Goal: Task Accomplishment & Management: Use online tool/utility

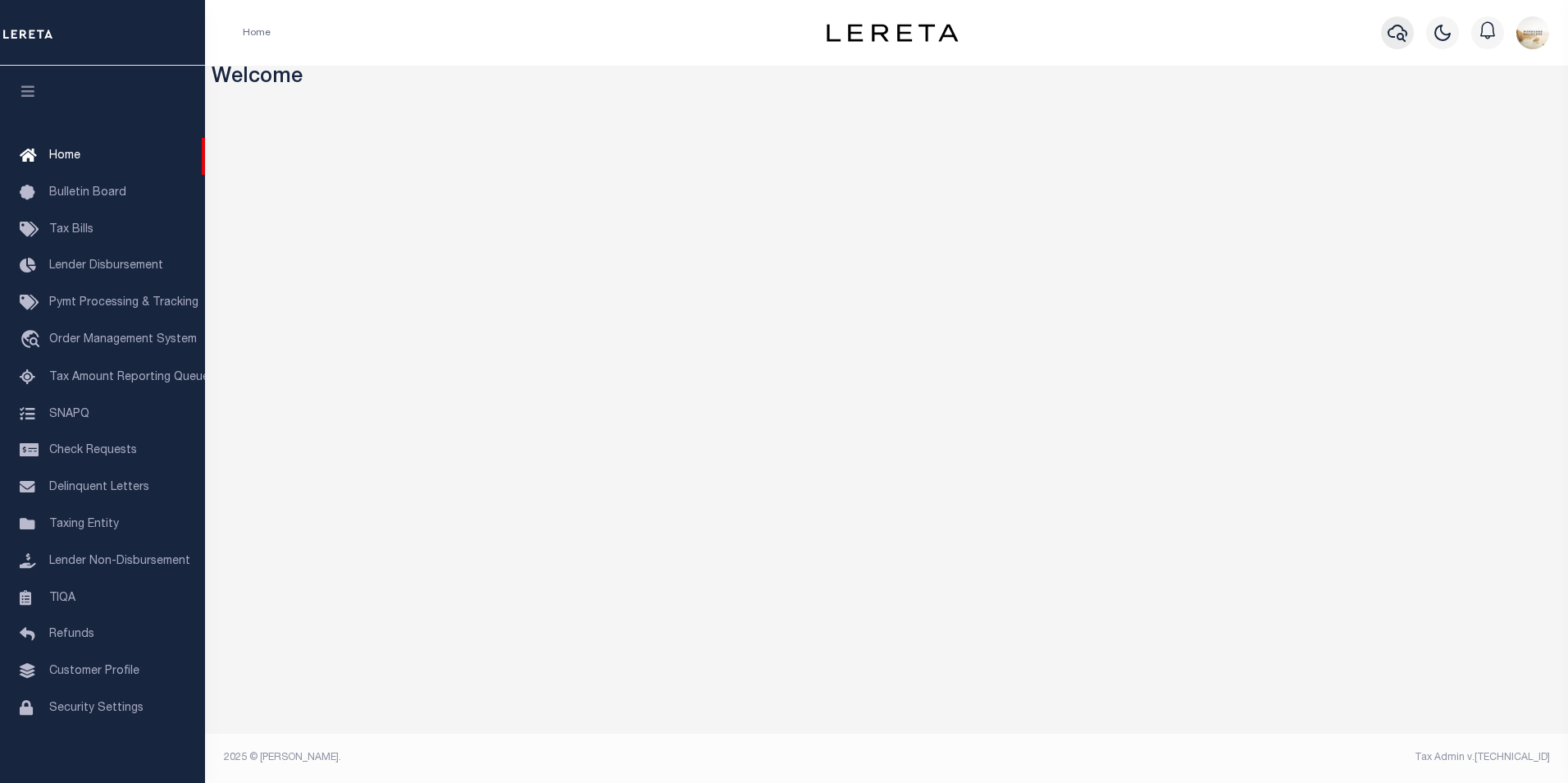
click at [1395, 37] on icon "button" at bounding box center [1397, 33] width 20 height 17
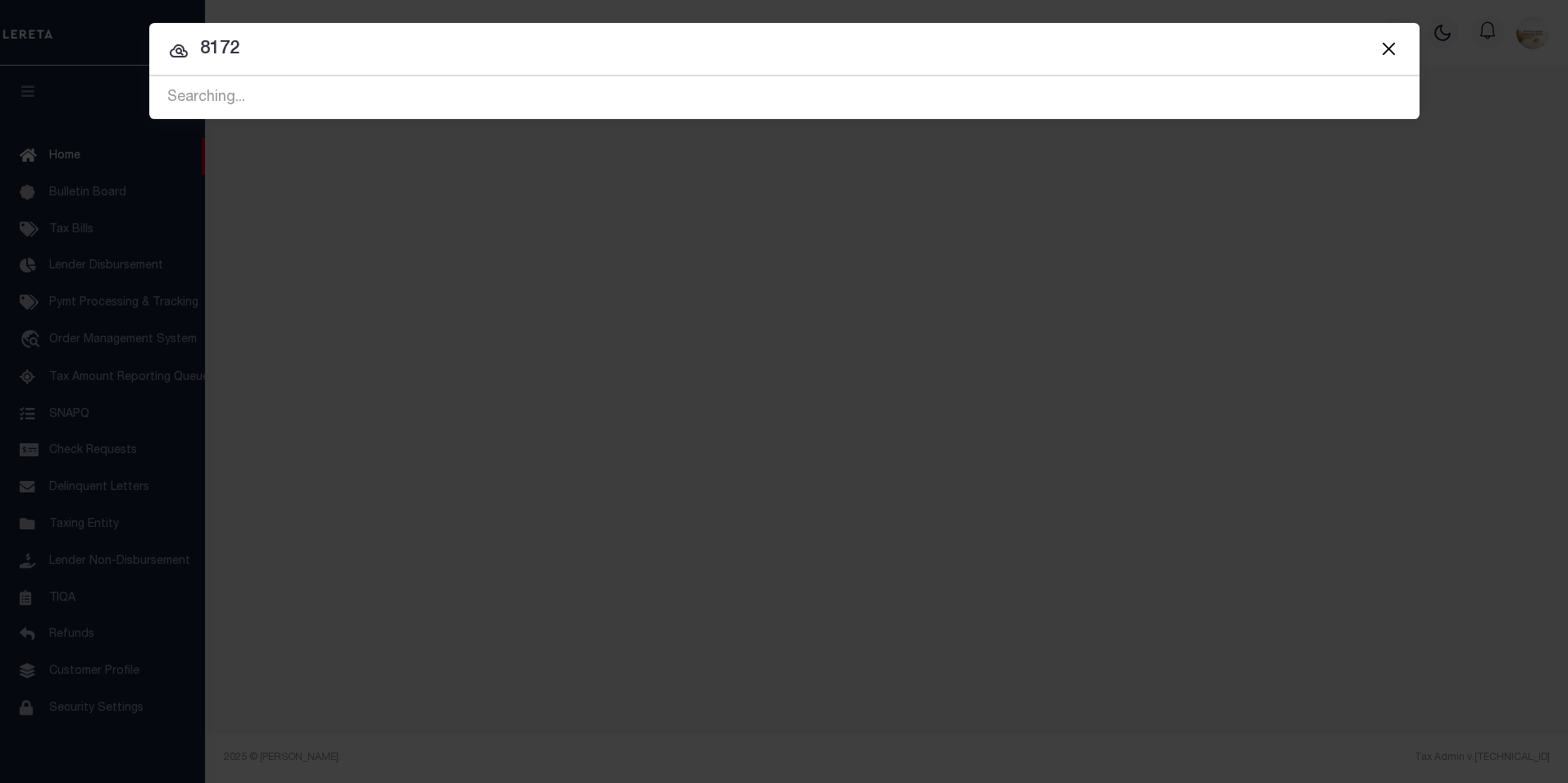
type input "81720"
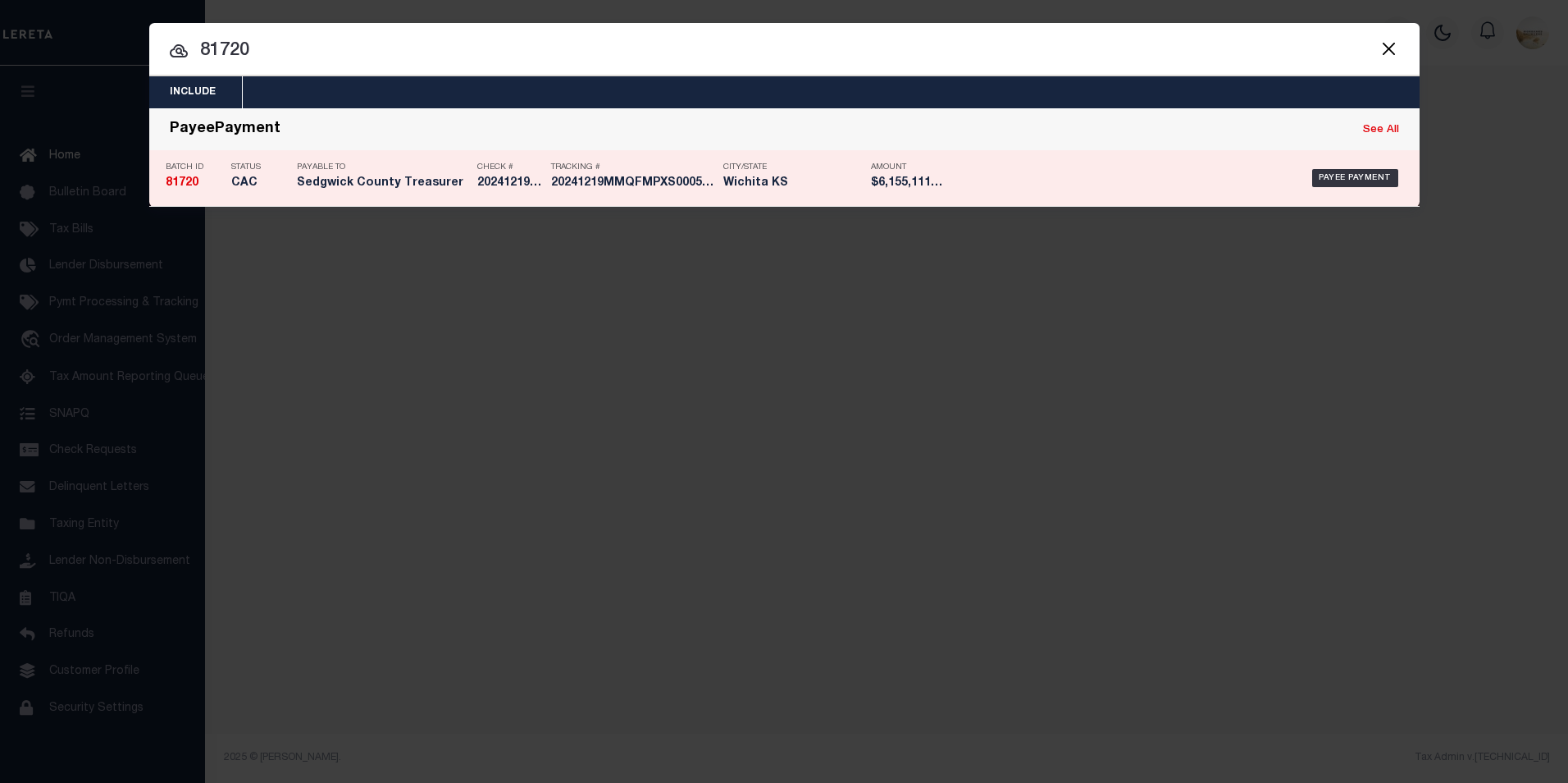
click at [184, 179] on strong "81720" at bounding box center [182, 183] width 33 height 12
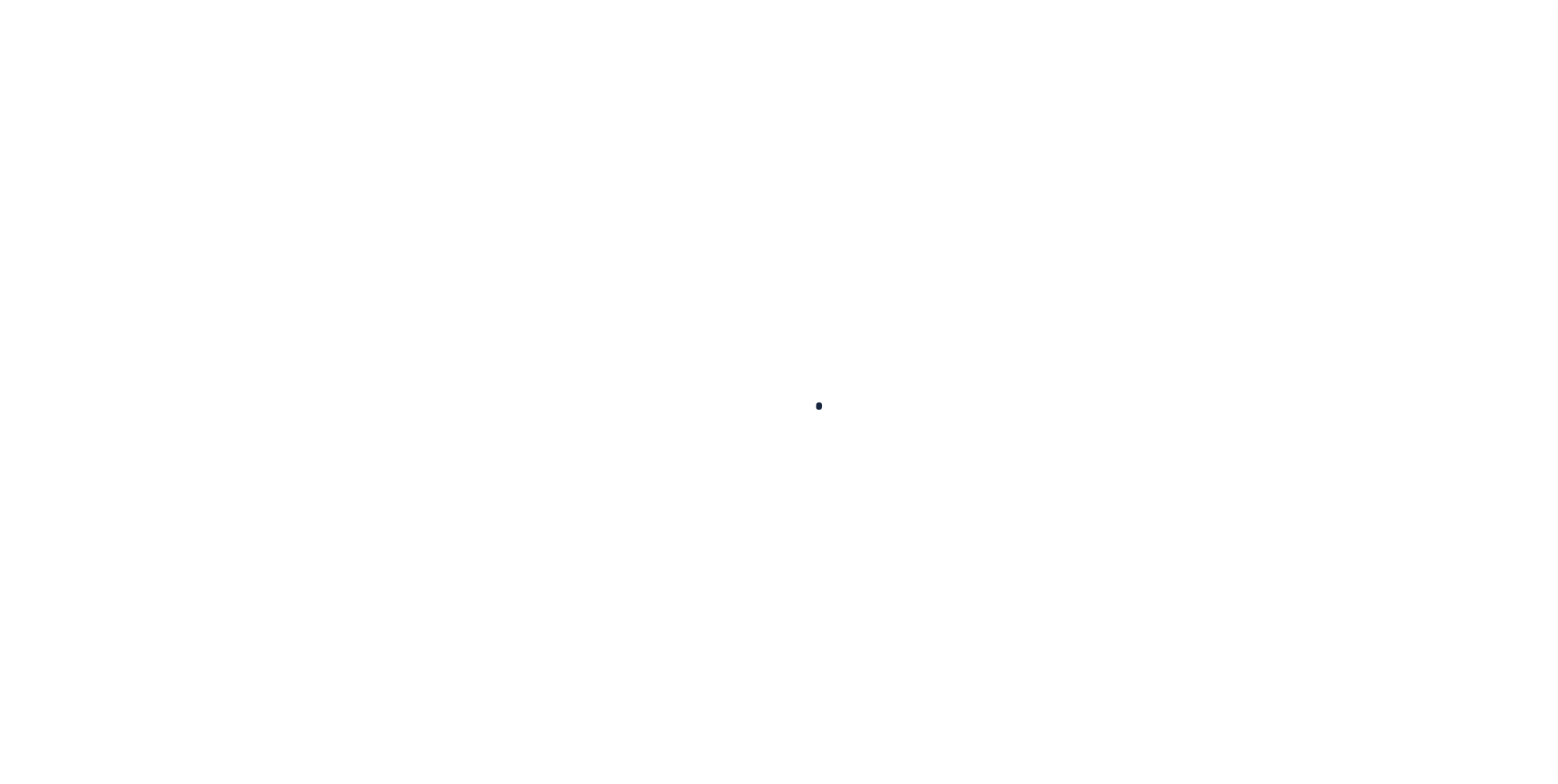
select select "CAC"
type input "[DATE]"
type input "$6,155,111.66"
select select "TRA"
type input "20241219MMQFMPXS000559121"
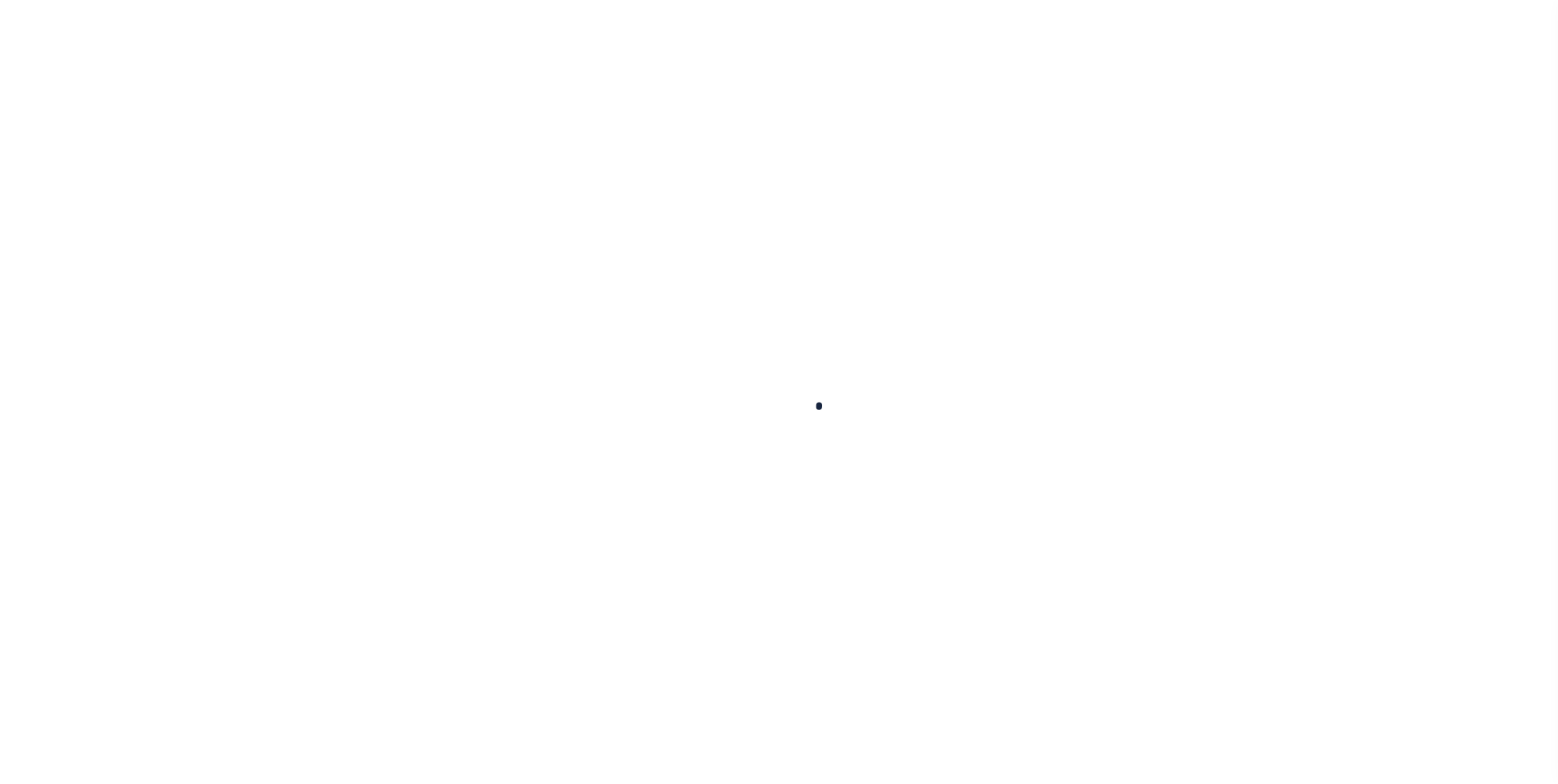
select select "Urbina, Matthew"
type input "12/19/2024"
checkbox input "true"
select select "OTH"
type input "12/19/2024"
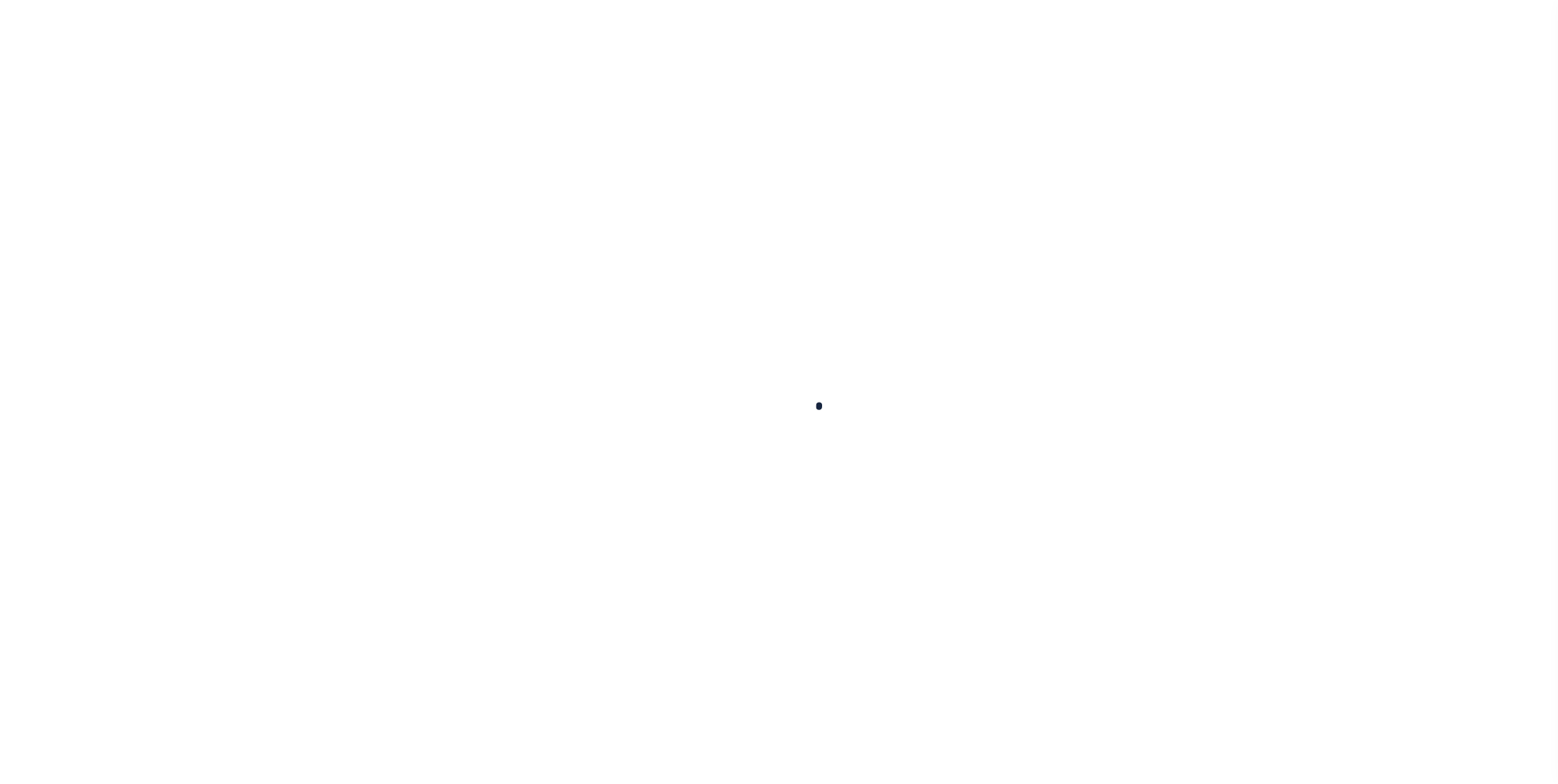
type input "20241219MMQFMPXS00055912191805"
type input "N"
radio input "true"
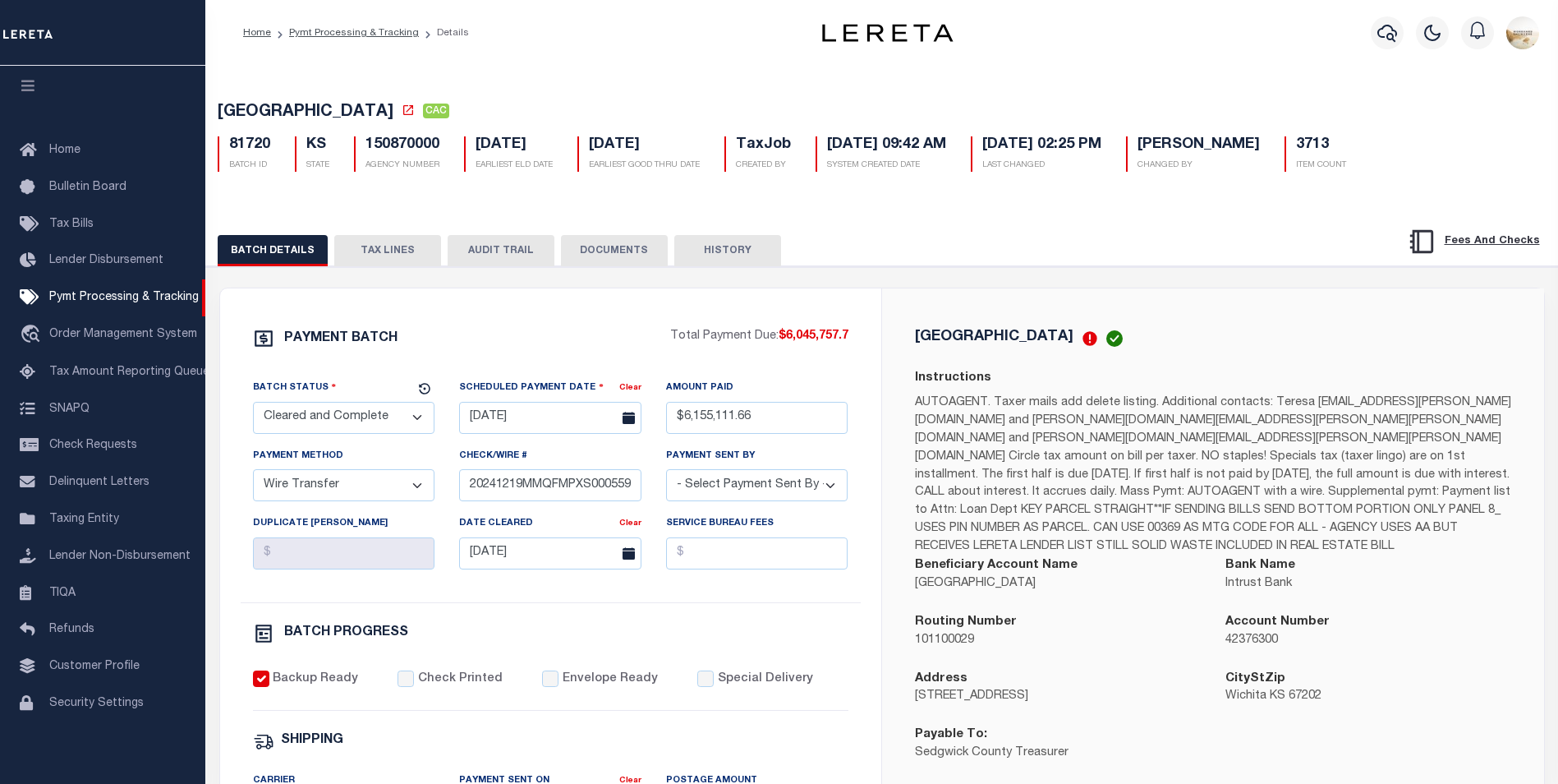
click at [607, 258] on button "DOCUMENTS" at bounding box center [614, 250] width 106 height 31
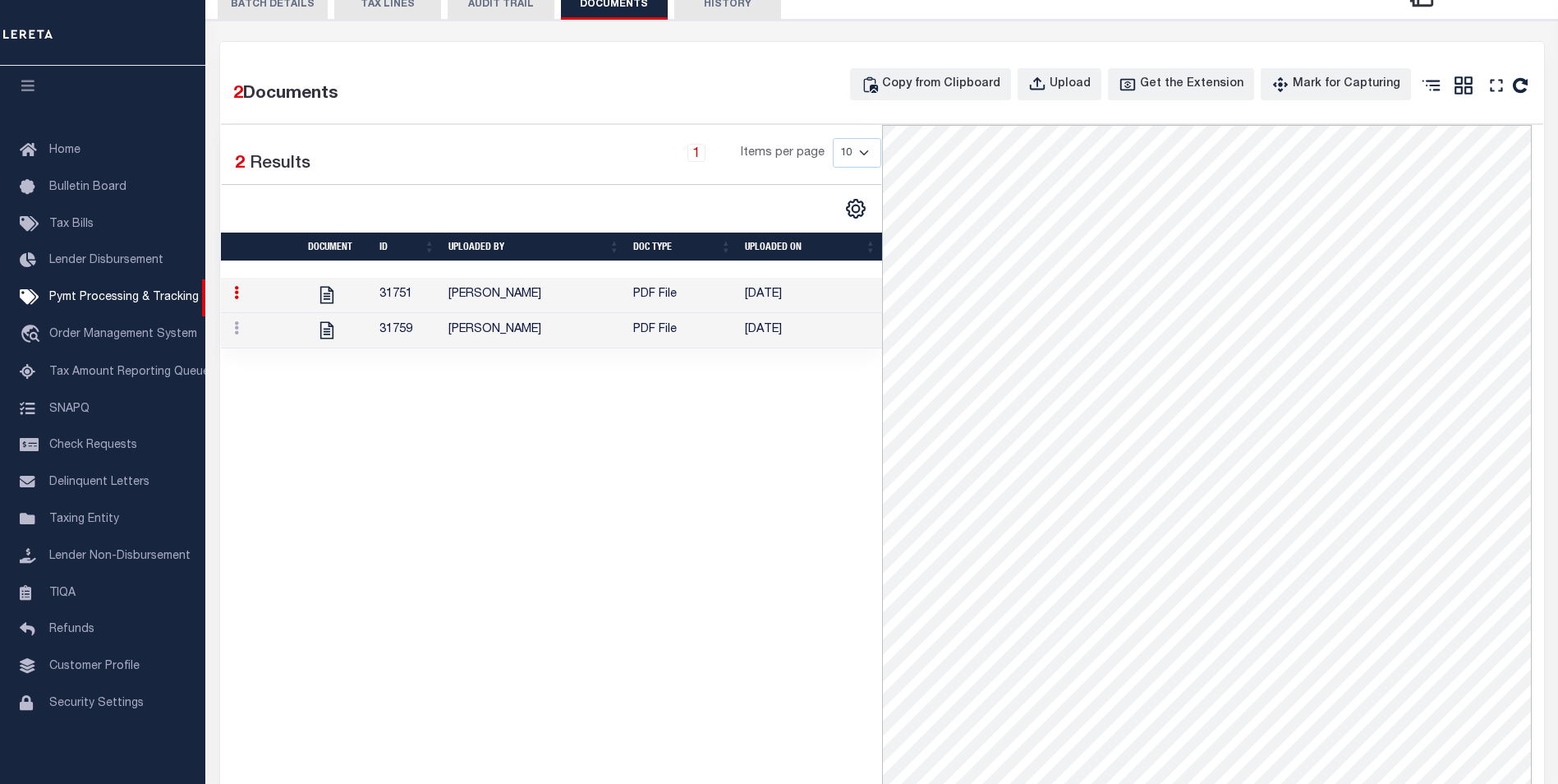
scroll to position [424, 0]
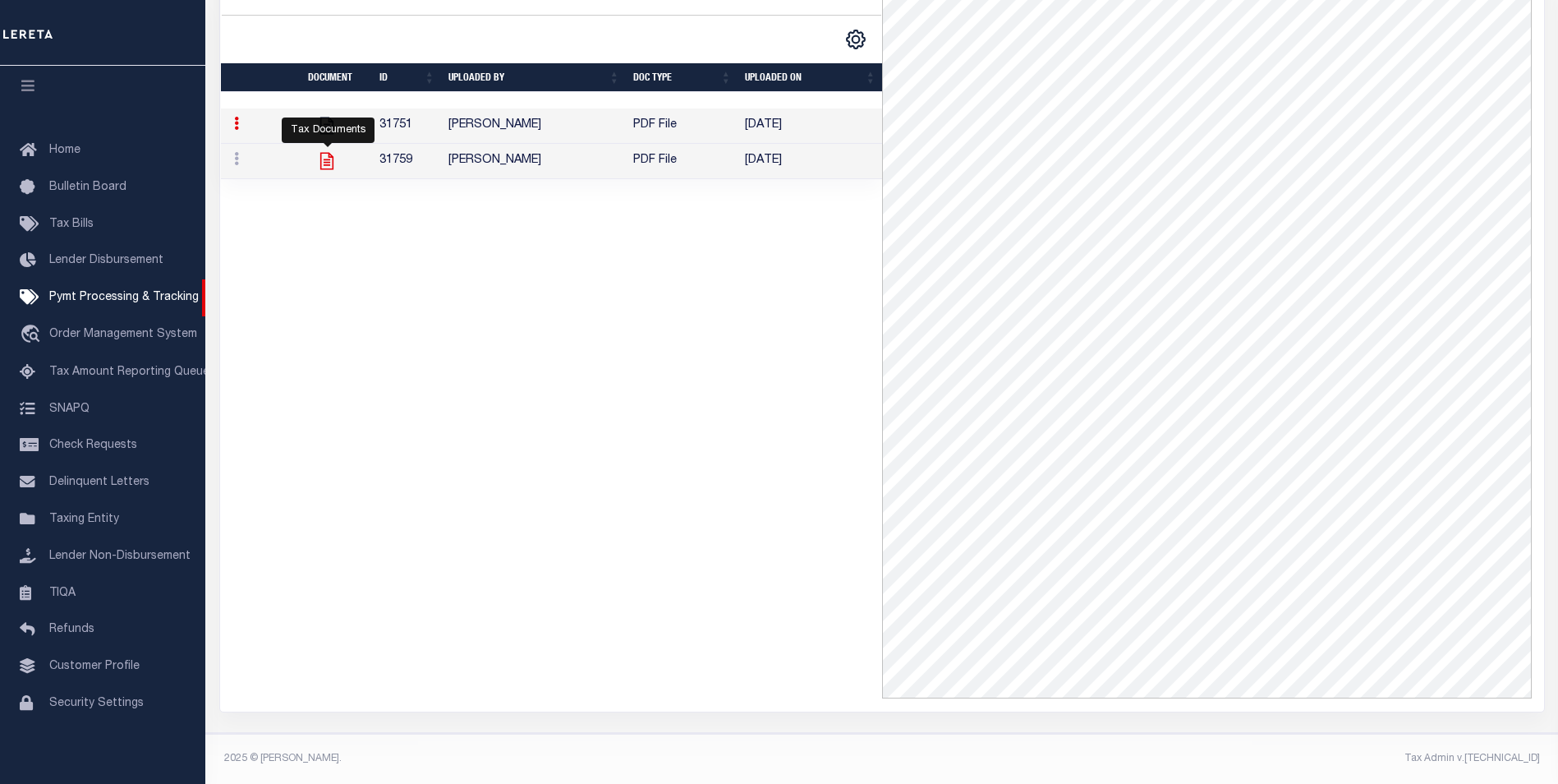
click at [323, 155] on icon at bounding box center [326, 161] width 21 height 21
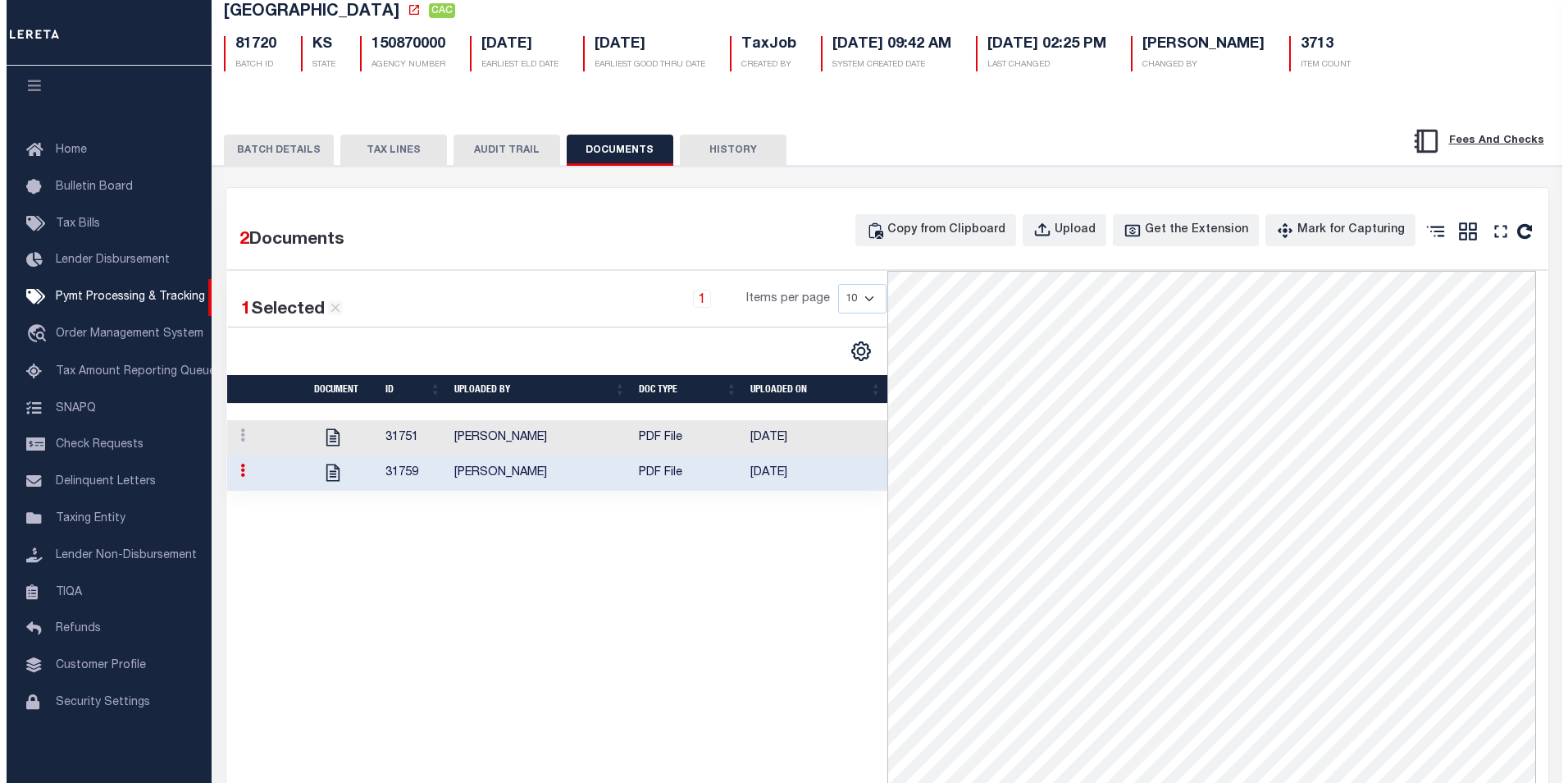
scroll to position [95, 0]
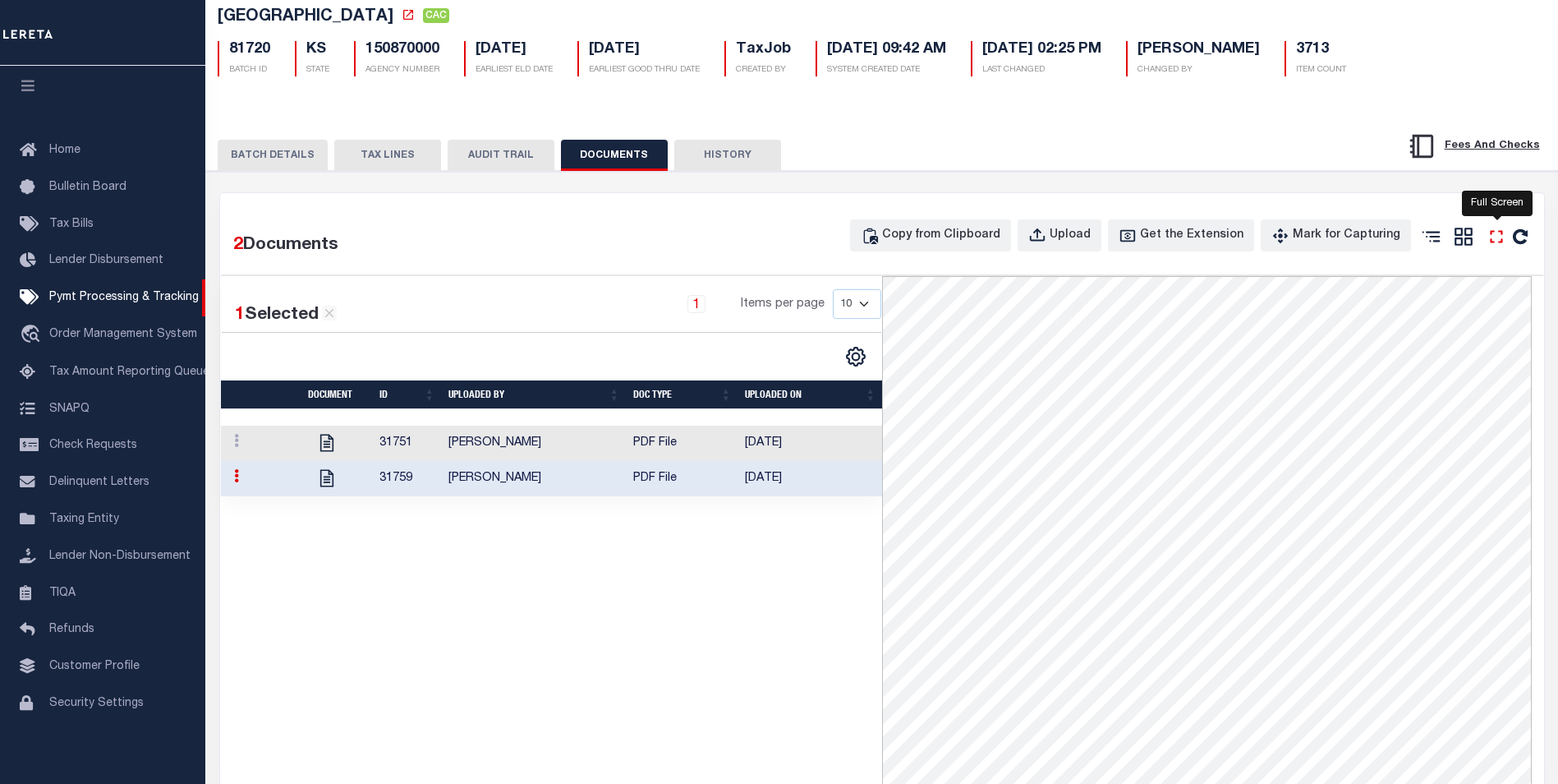
click at [1497, 236] on icon "" at bounding box center [1497, 236] width 21 height 21
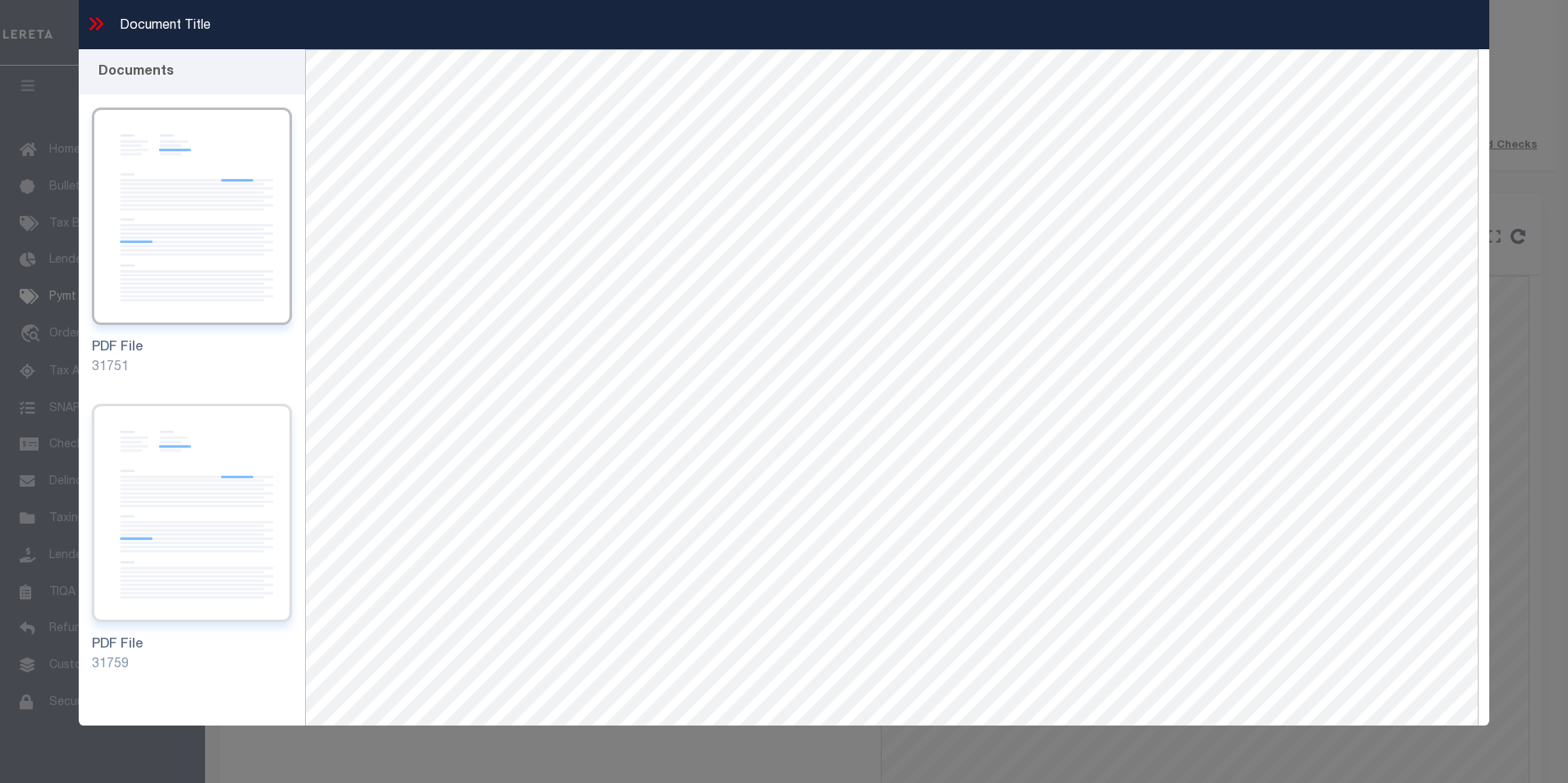
click at [226, 445] on img at bounding box center [192, 513] width 201 height 218
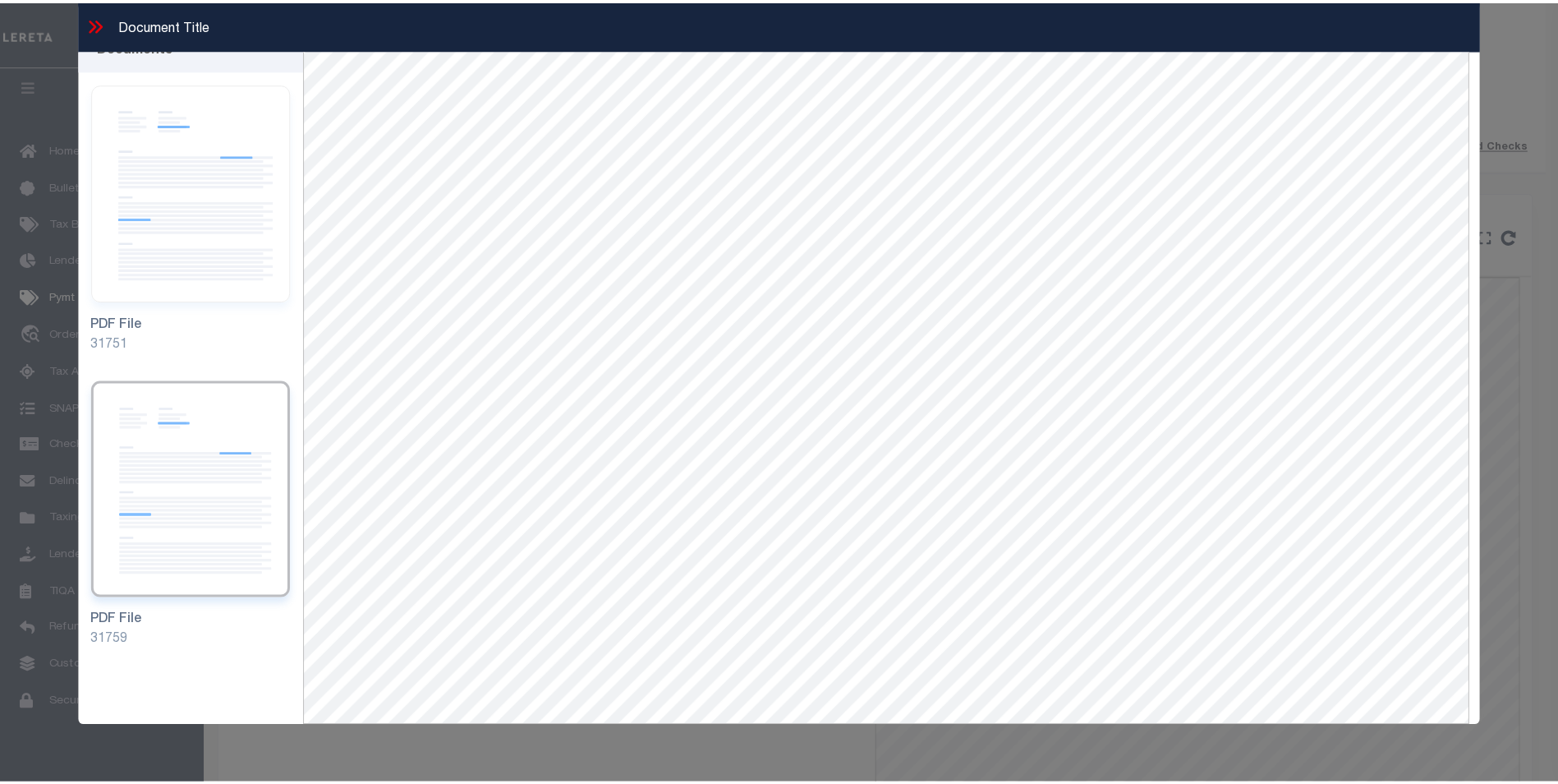
scroll to position [30, 0]
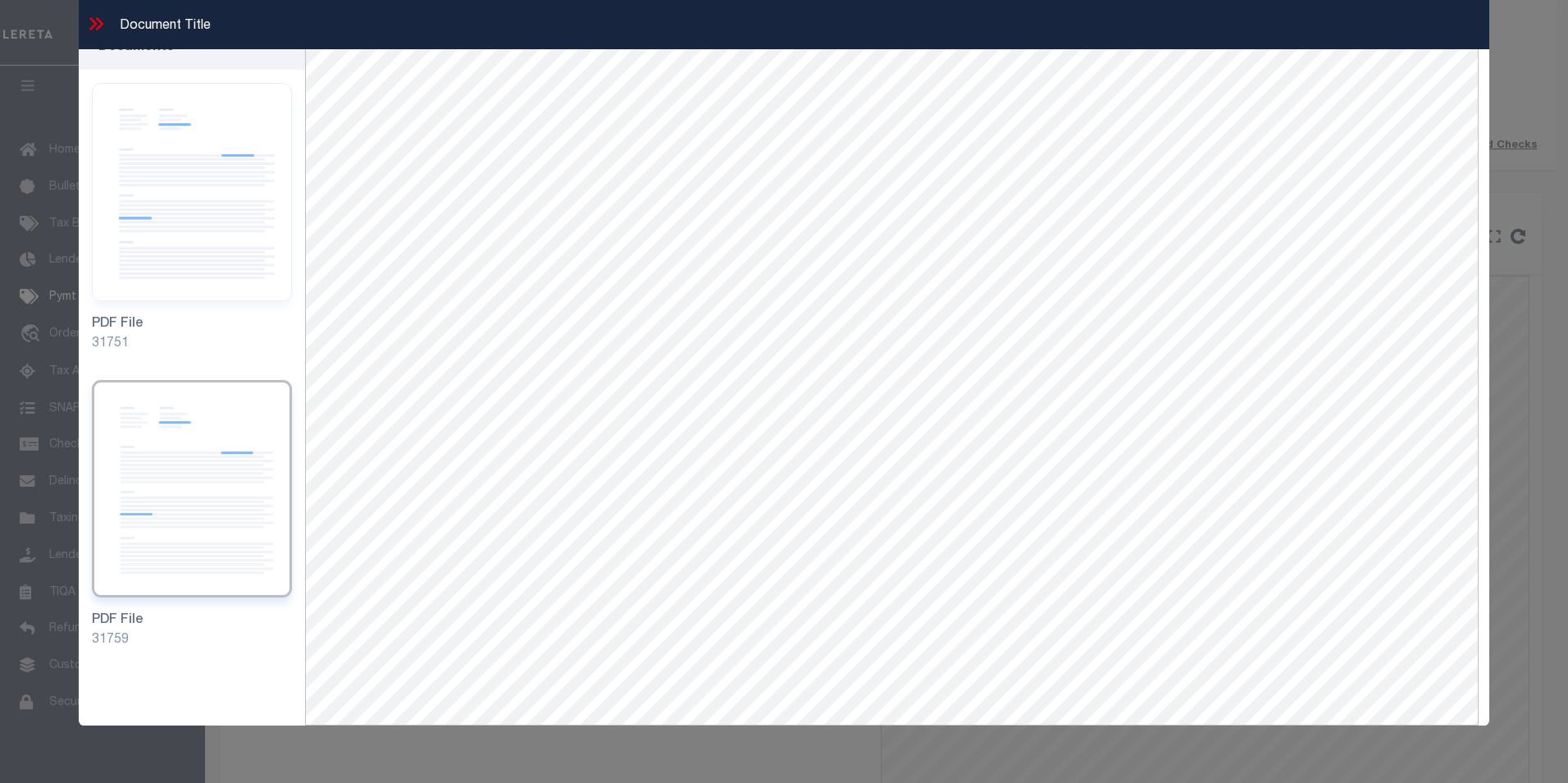
click at [102, 11] on div "Document Title" at bounding box center [784, 25] width 1412 height 49
click at [101, 26] on icon at bounding box center [99, 23] width 8 height 13
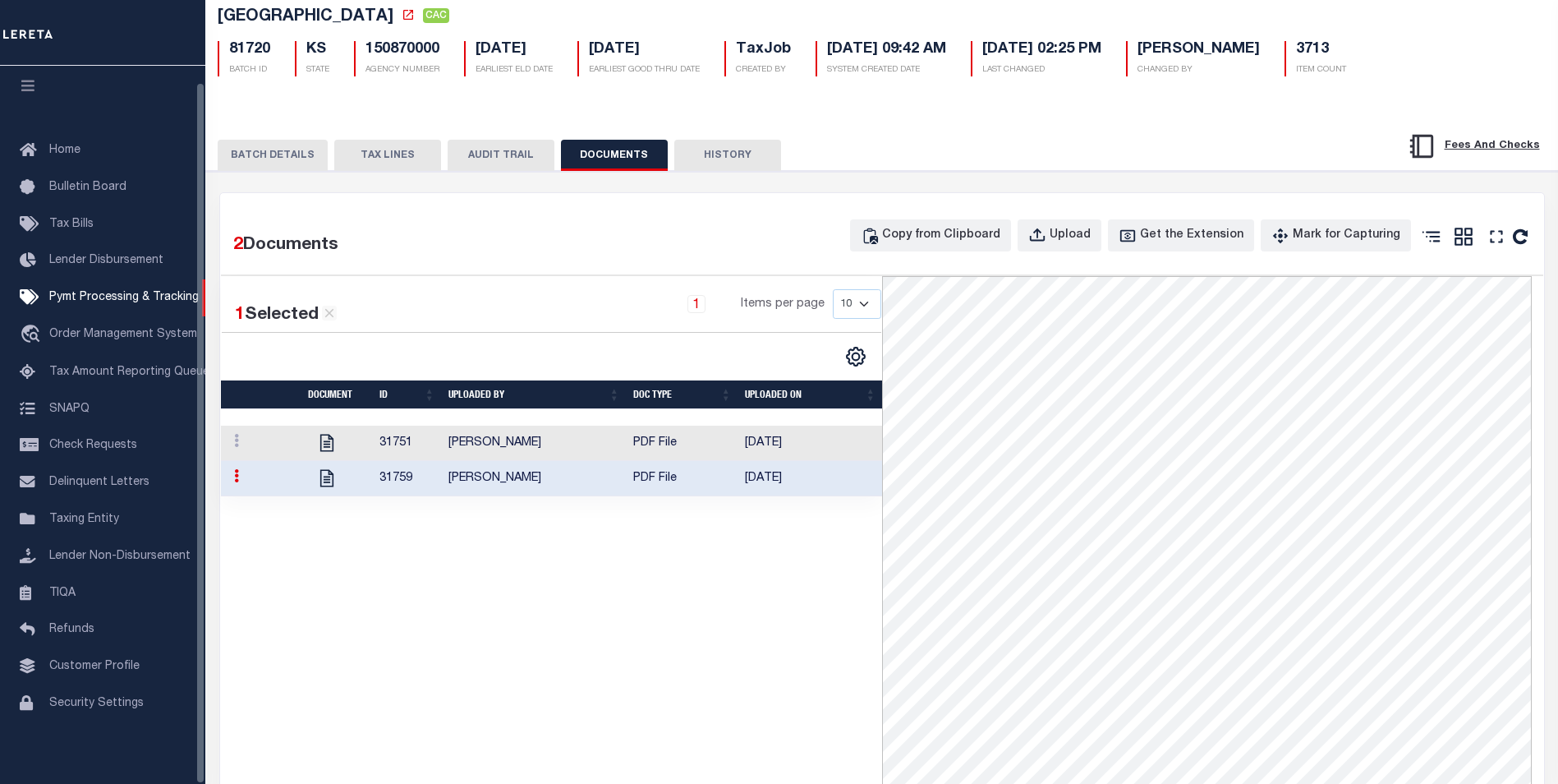
click at [462, 146] on button "AUDIT TRAIL" at bounding box center [501, 155] width 106 height 31
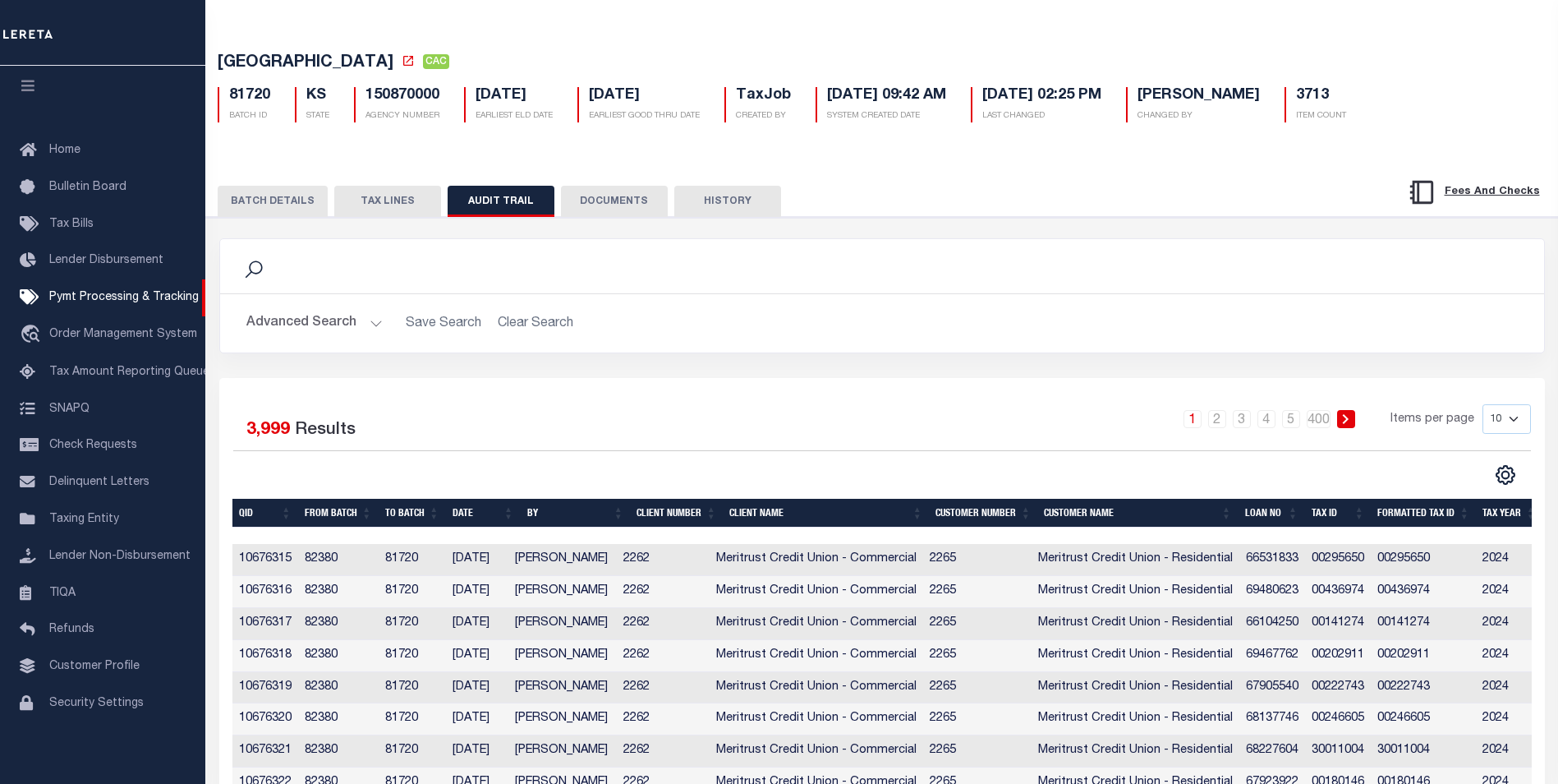
scroll to position [269, 0]
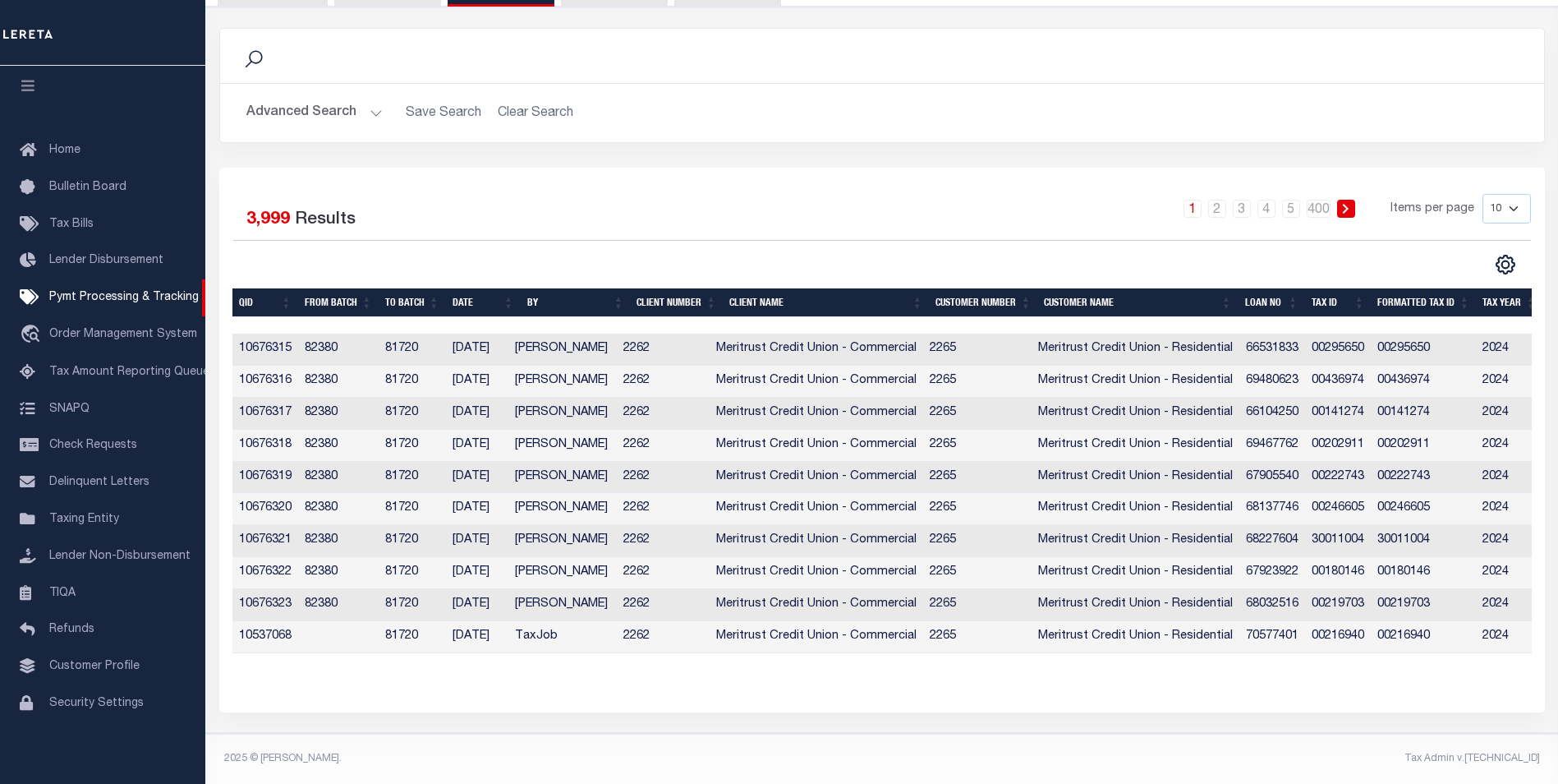
click at [1349, 203] on icon at bounding box center [1346, 209] width 8 height 10
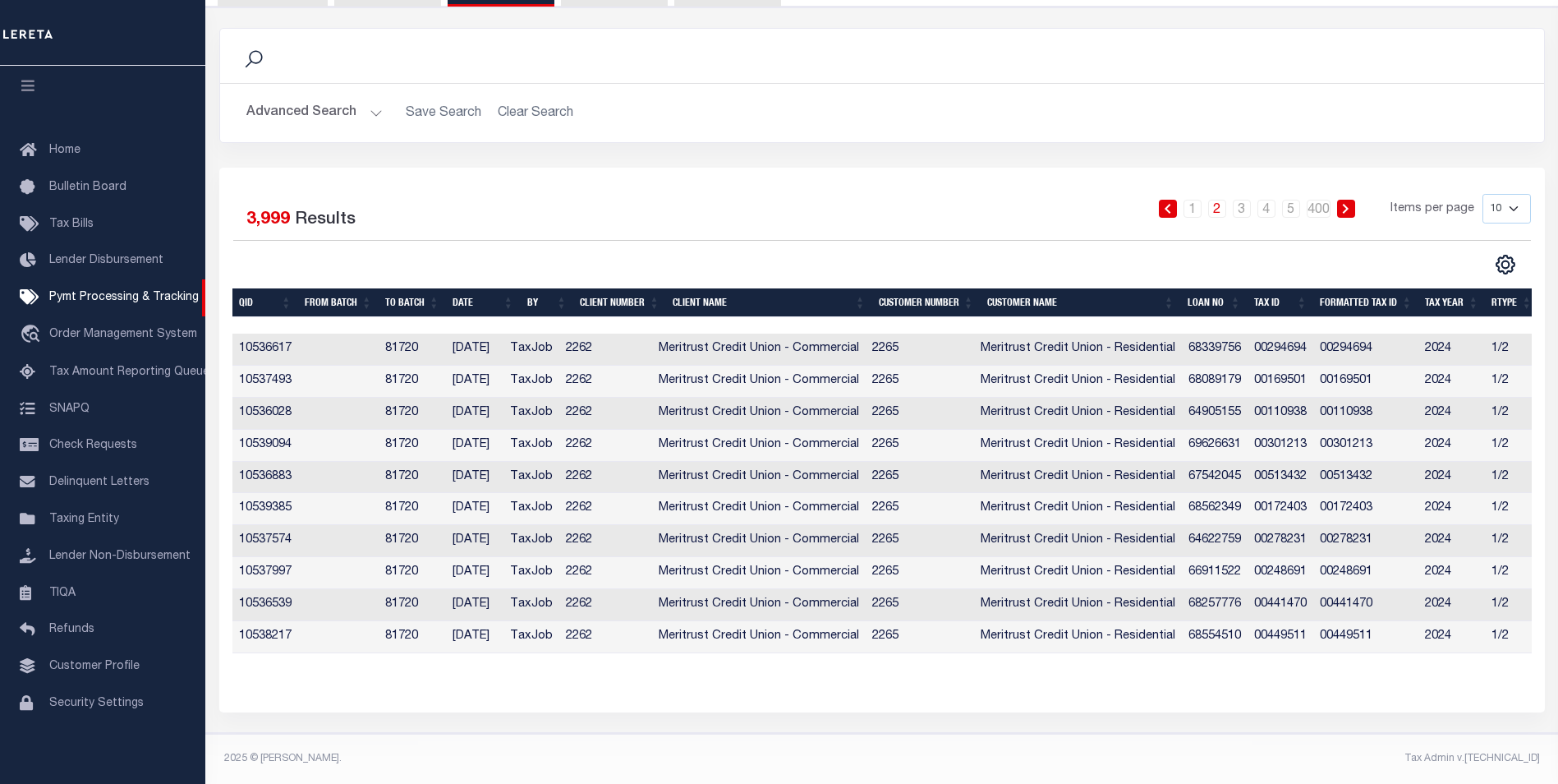
click at [1509, 199] on select "10 25 50 100" at bounding box center [1507, 209] width 49 height 30
select select "100"
click at [1483, 194] on select "10 25 50 100" at bounding box center [1507, 209] width 49 height 30
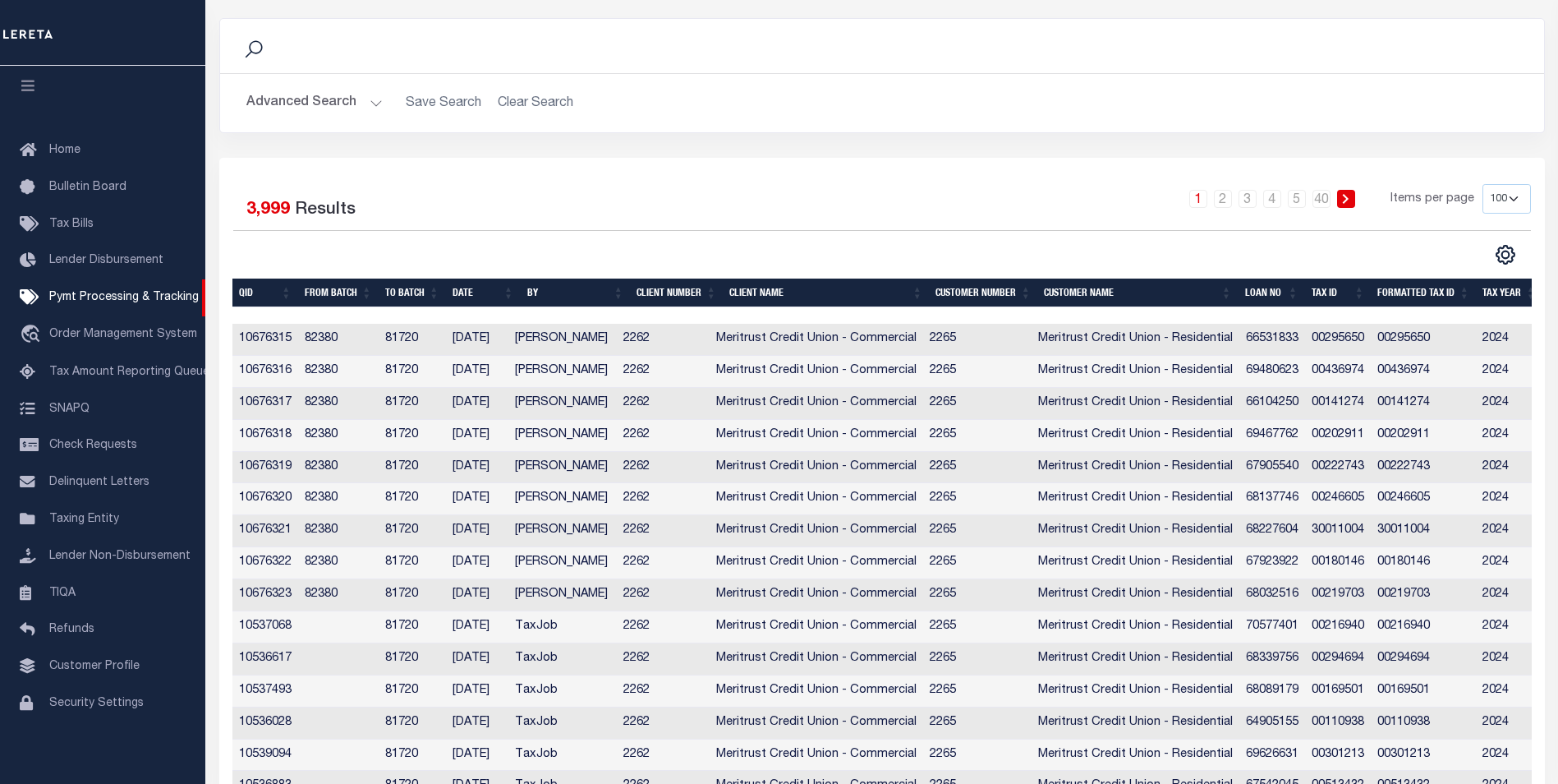
click at [1517, 195] on select "10 25 50 100" at bounding box center [1507, 198] width 49 height 30
click at [684, 195] on div "1 2 3 4 5 … 40 Items per page 10 25 50 100" at bounding box center [1047, 205] width 968 height 43
click at [405, 289] on th "TO BATCH" at bounding box center [412, 293] width 67 height 29
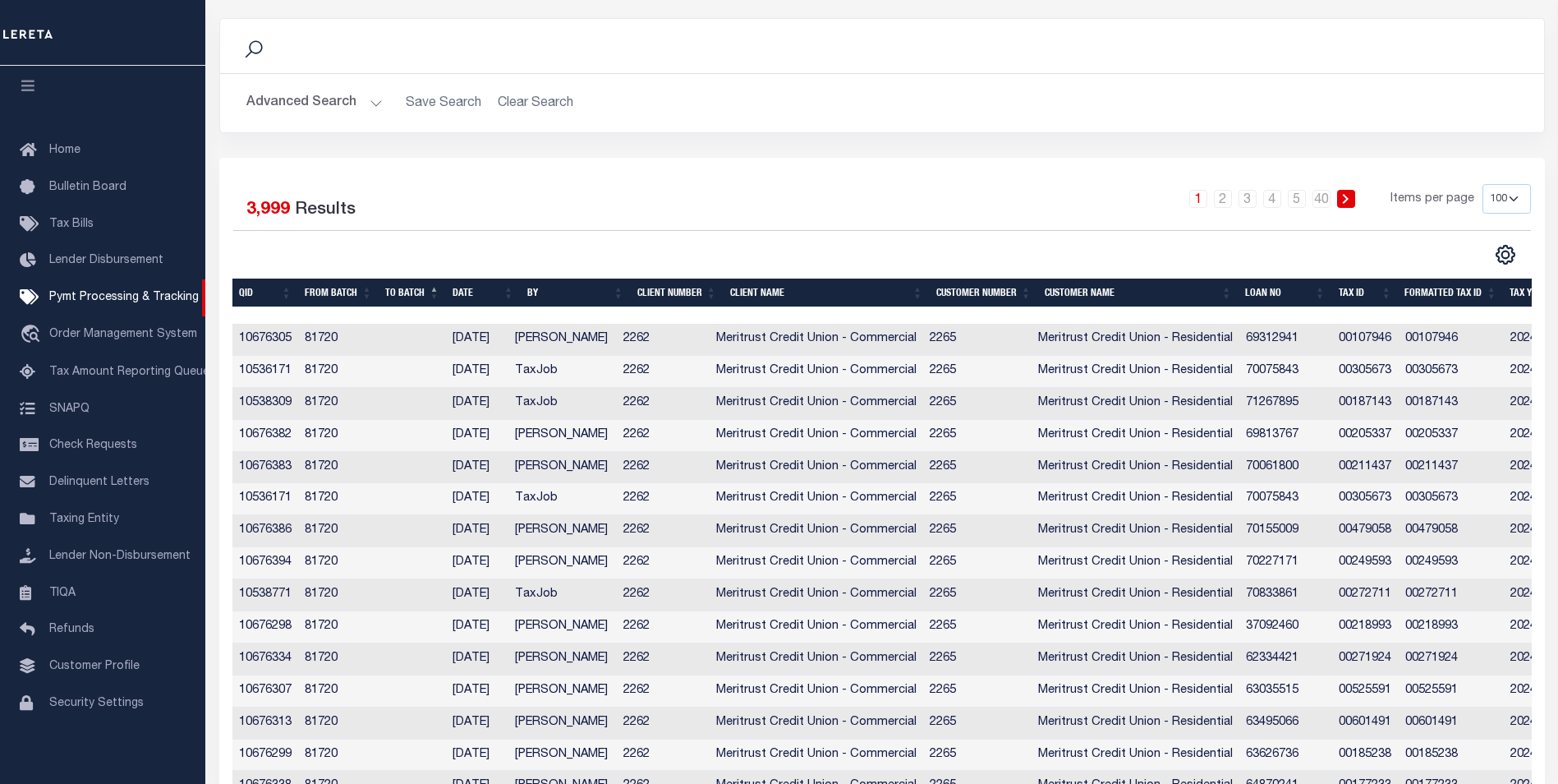
click at [405, 289] on th "TO BATCH" at bounding box center [412, 293] width 67 height 29
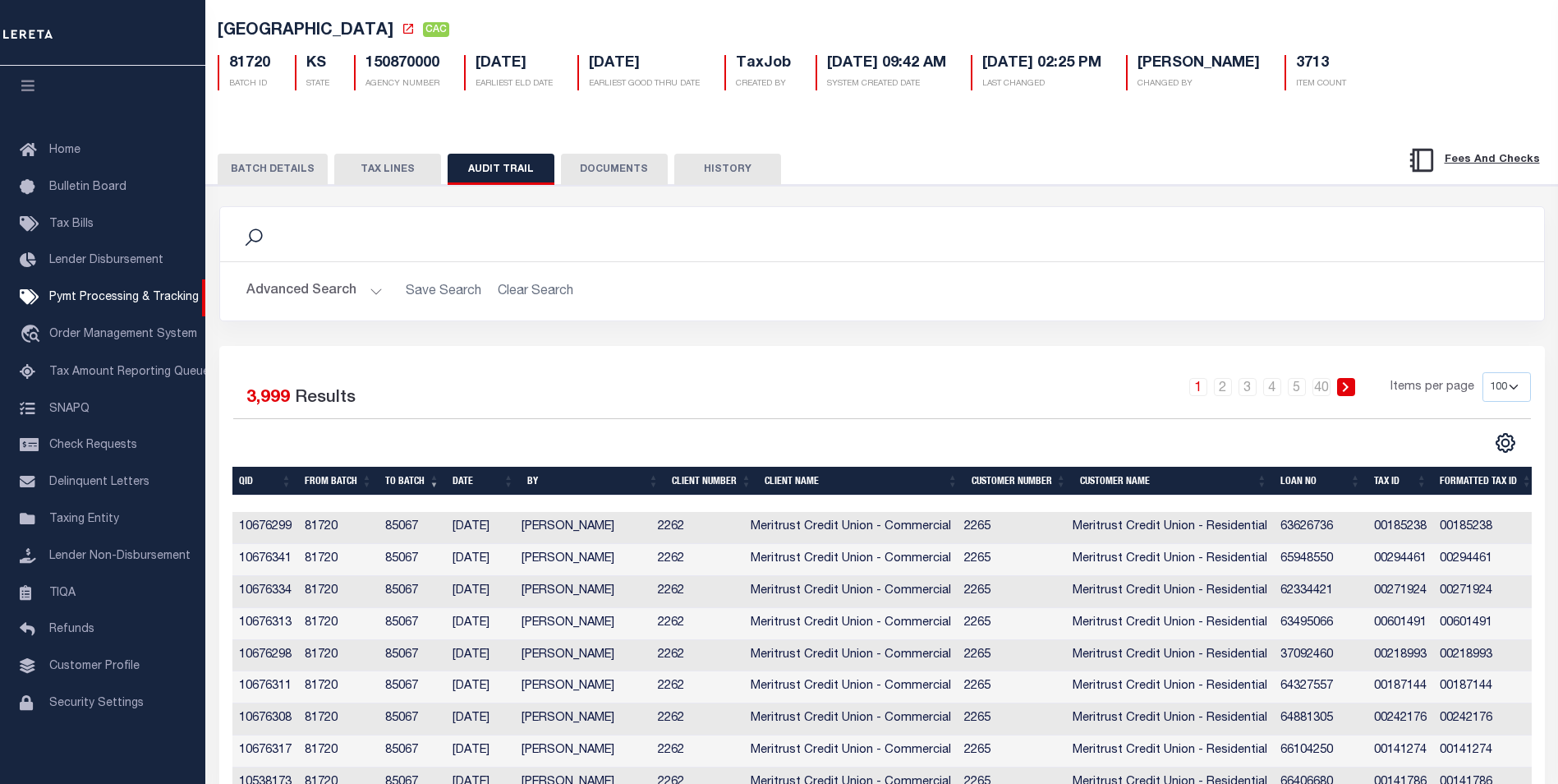
scroll to position [164, 0]
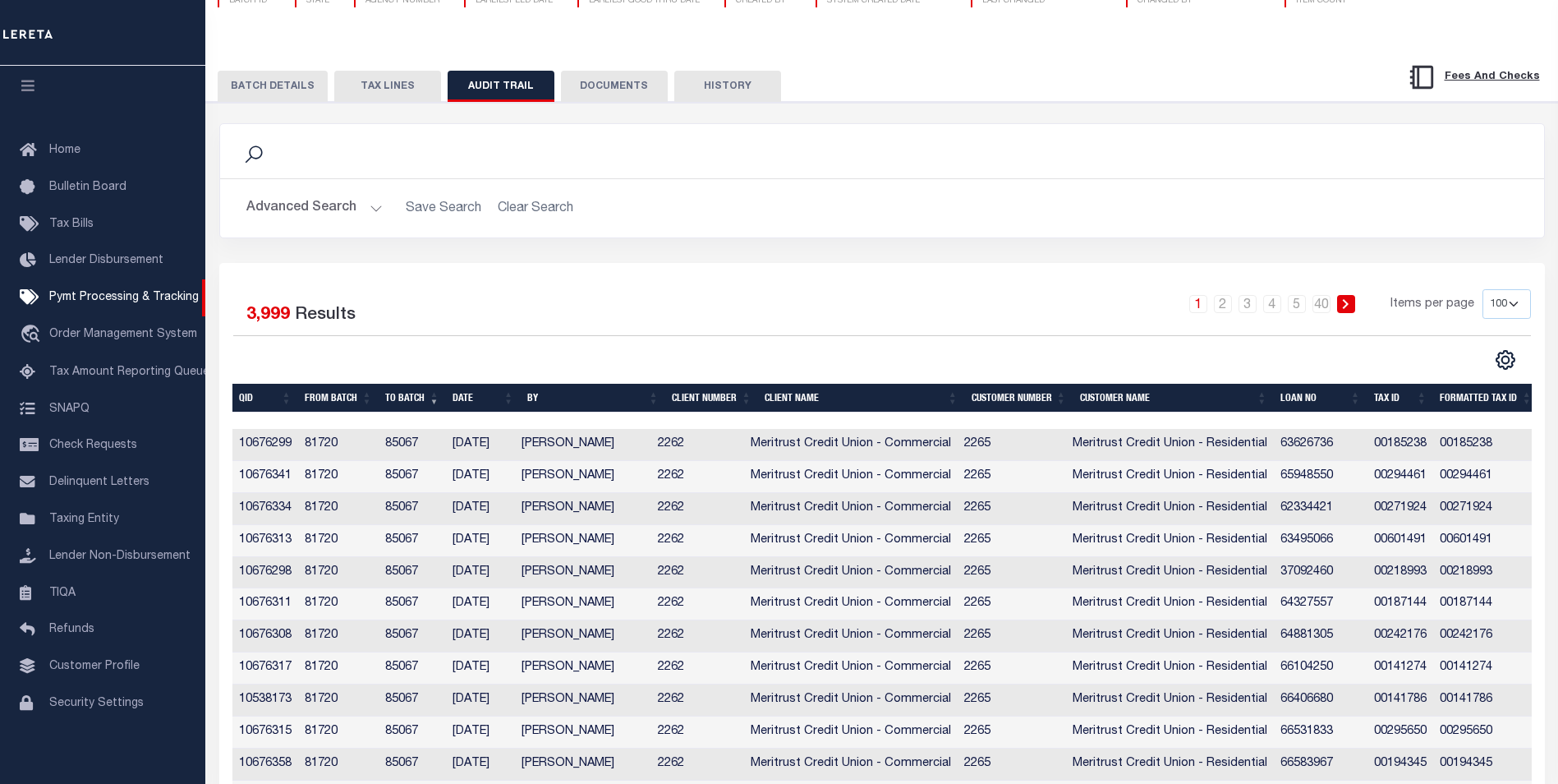
click at [364, 89] on button "TAX LINES" at bounding box center [387, 86] width 106 height 31
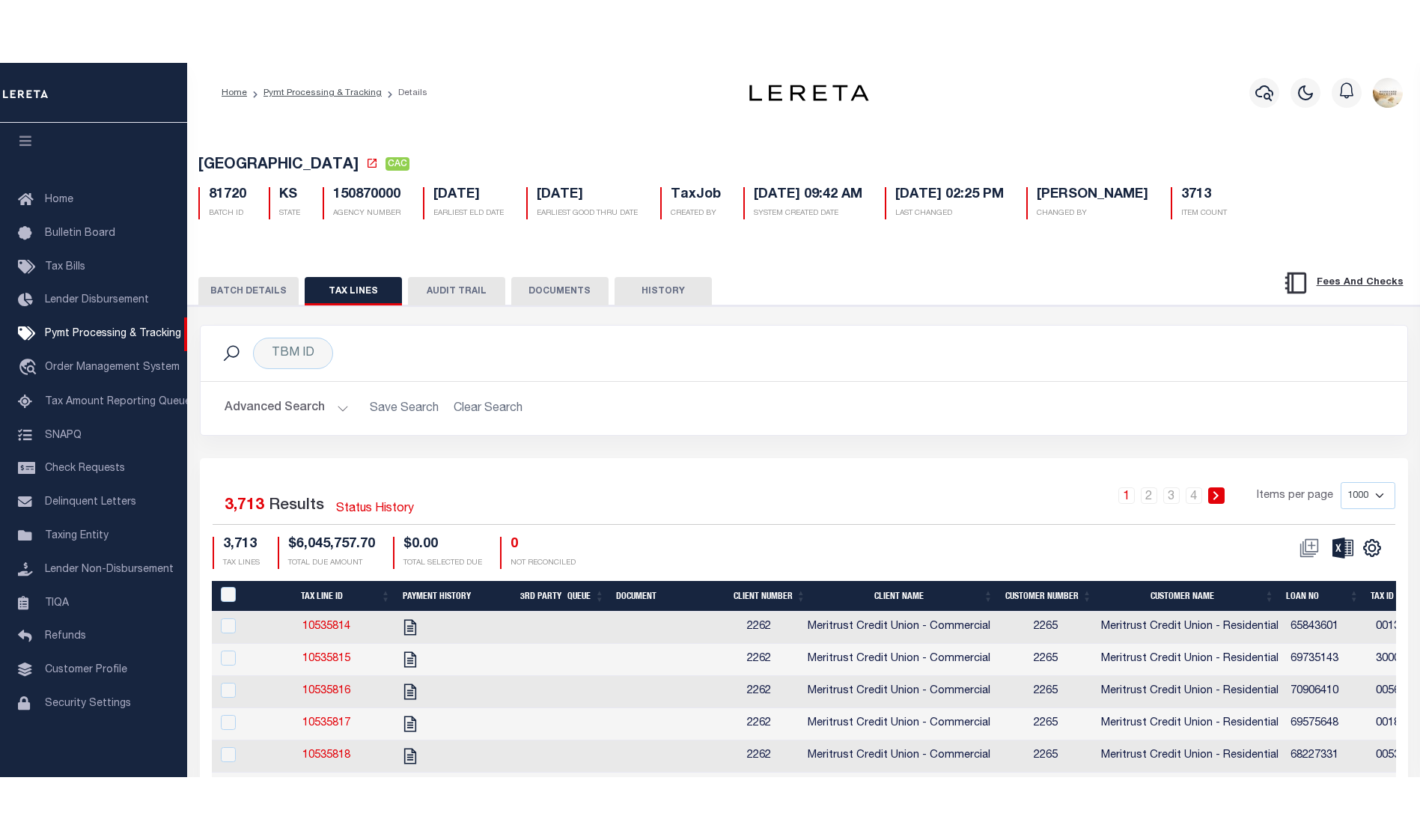
scroll to position [1422, 0]
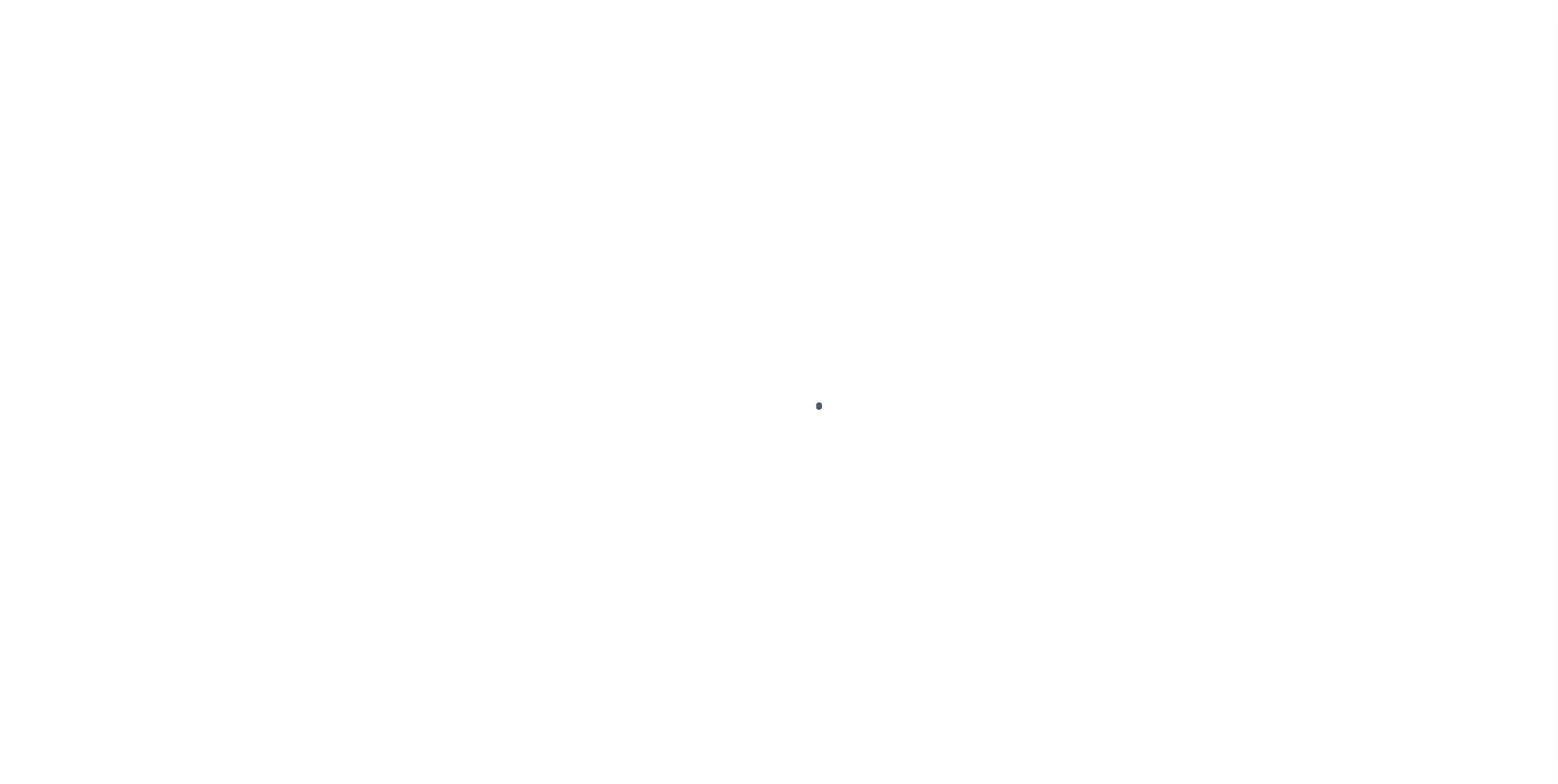
select select "CAC"
select select "TRA"
select select "Urbina, Matthew"
select select "OTH"
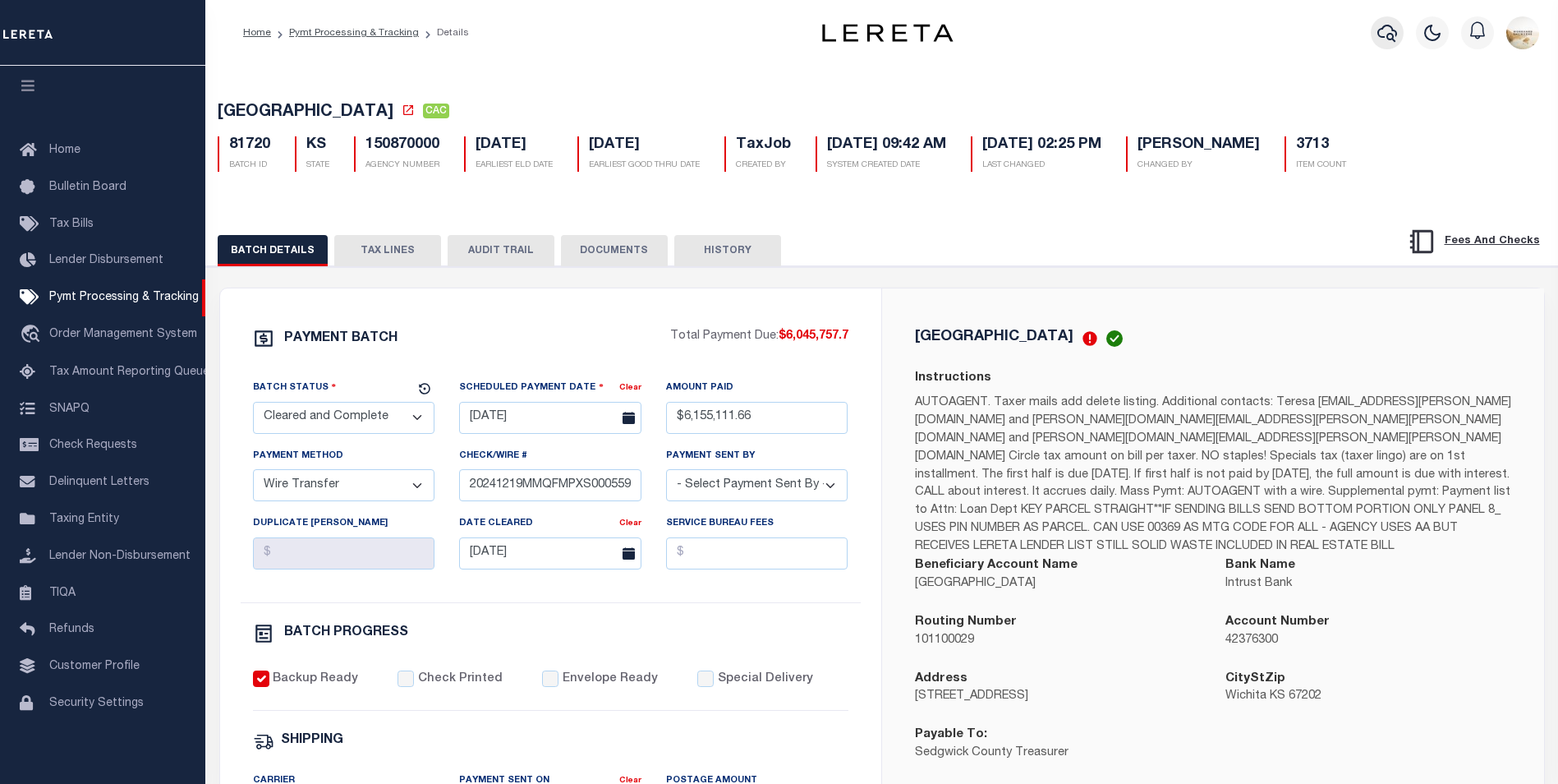
click at [1395, 35] on icon "button" at bounding box center [1387, 33] width 20 height 17
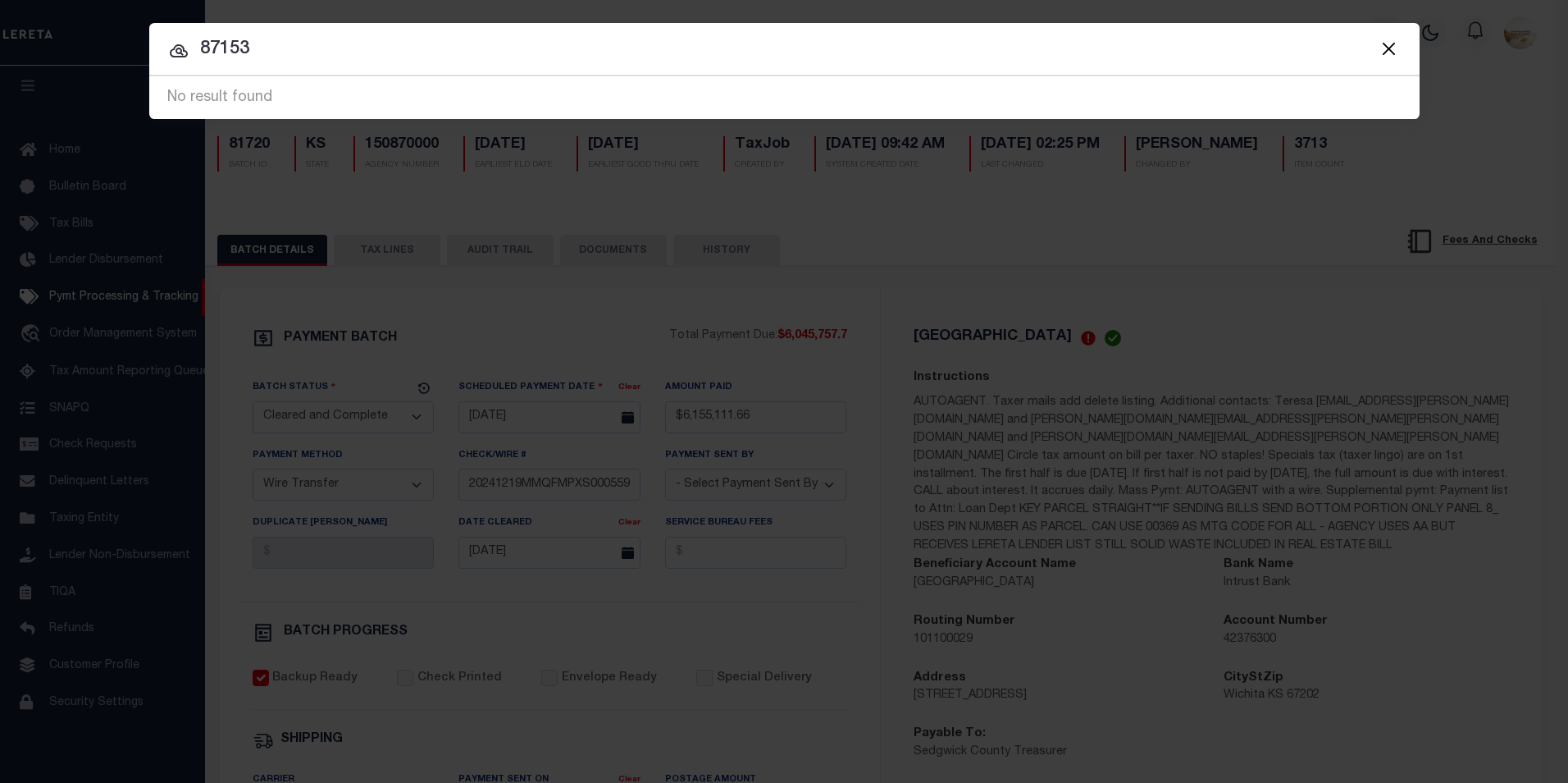
drag, startPoint x: 1399, startPoint y: 48, endPoint x: 1375, endPoint y: 33, distance: 28.3
click at [1396, 48] on button "Close" at bounding box center [1389, 48] width 21 height 21
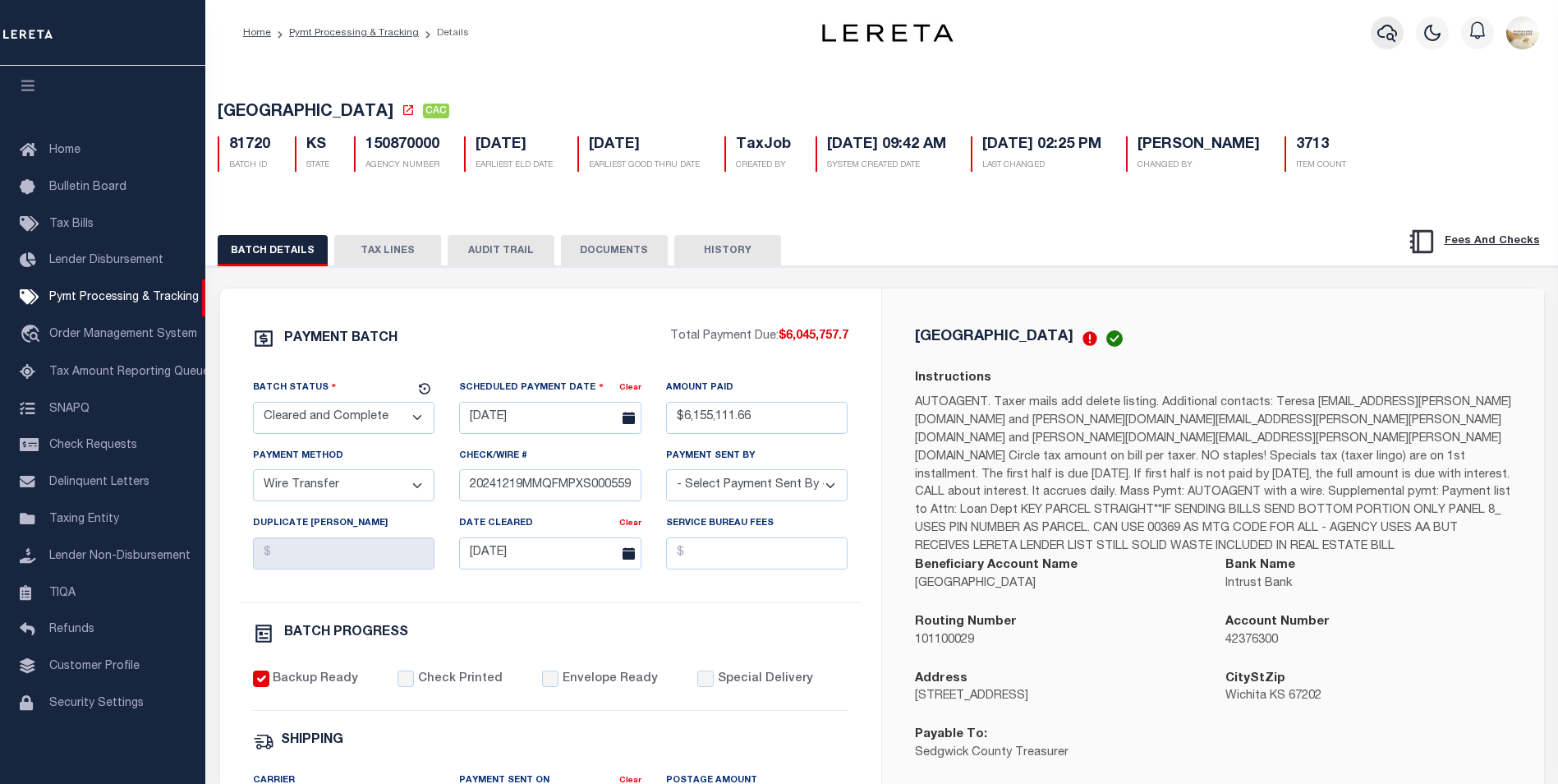
click at [1383, 34] on icon "button" at bounding box center [1387, 32] width 20 height 20
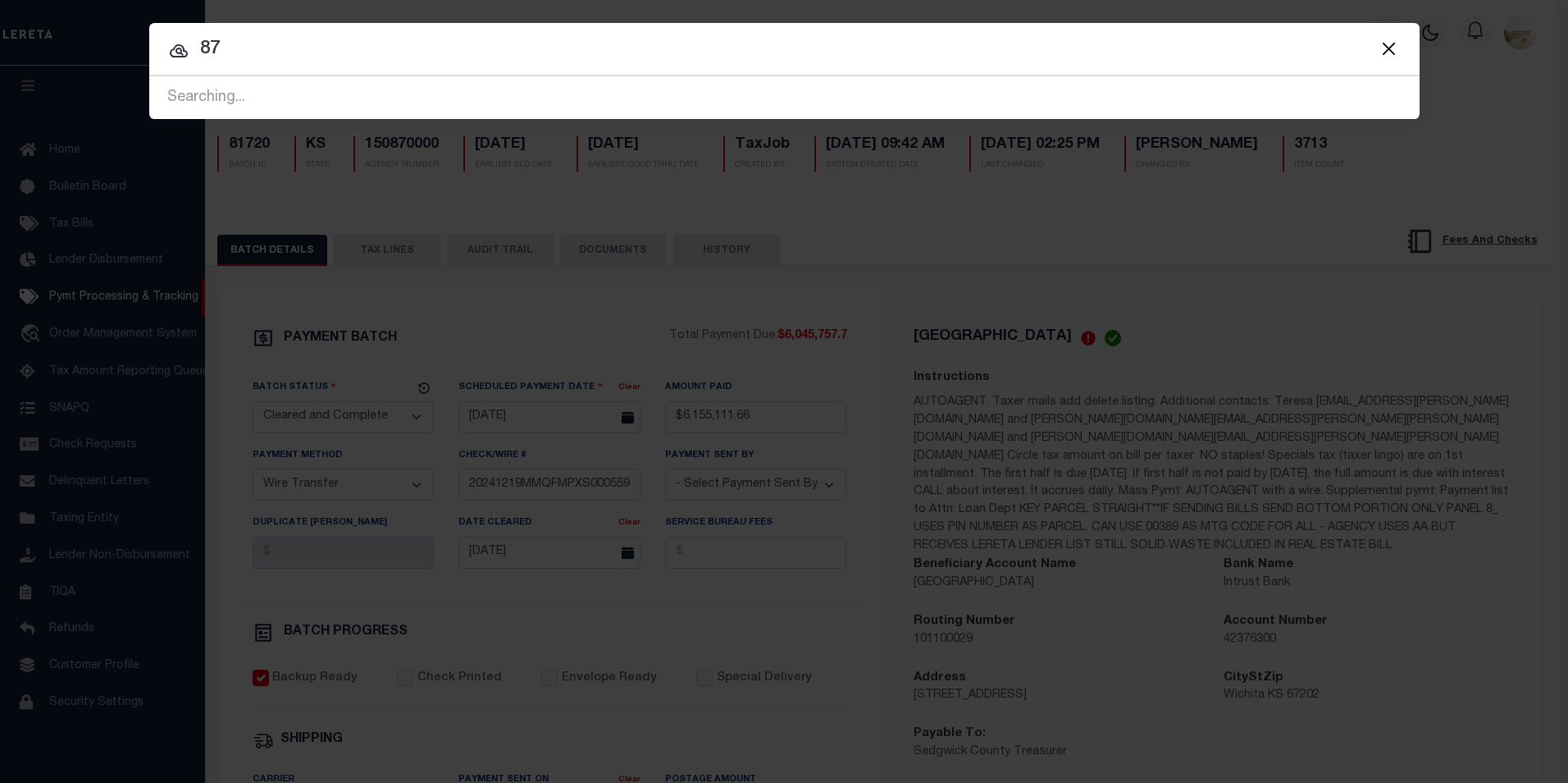
type input "8"
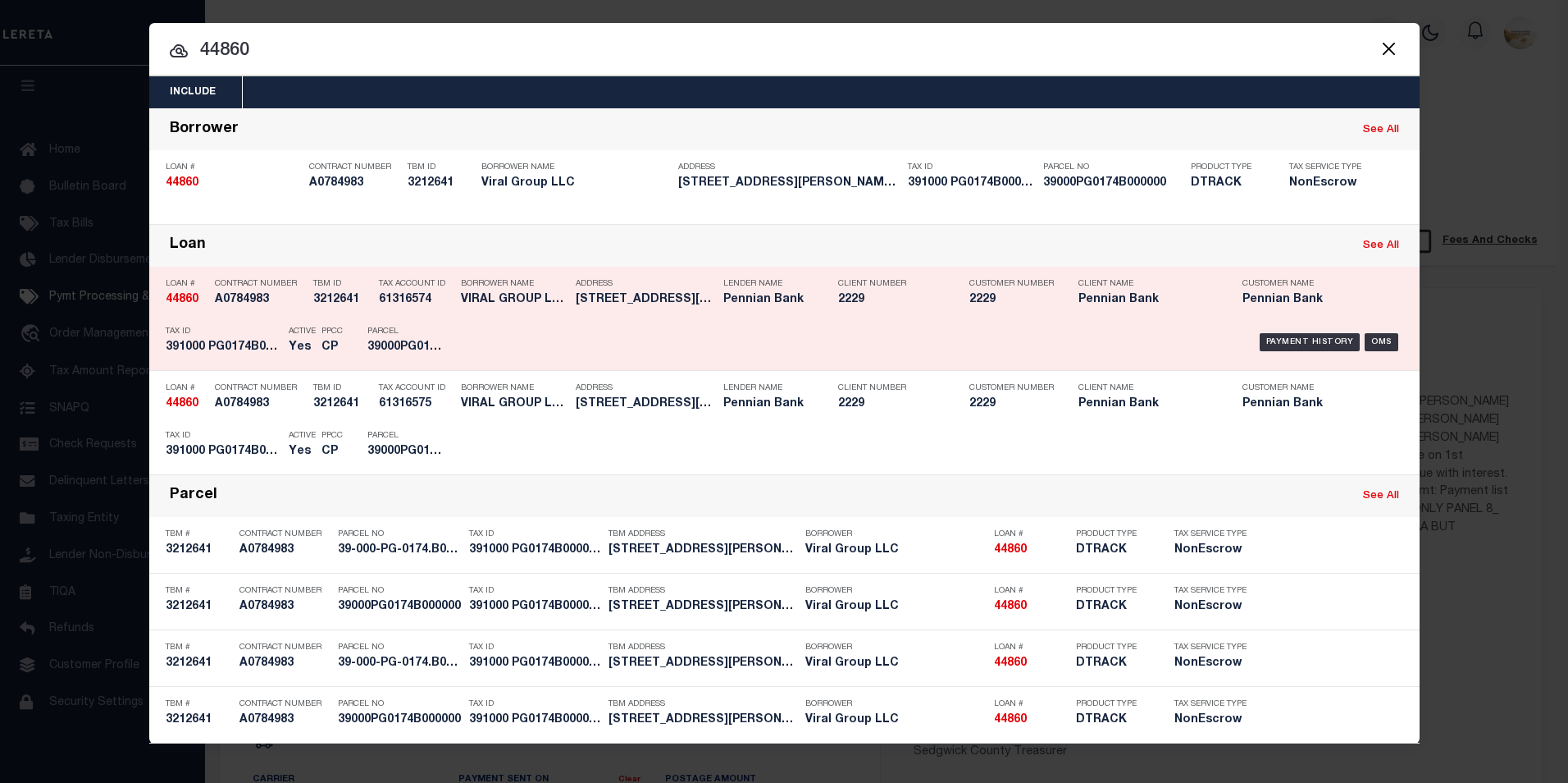
type input "44860"
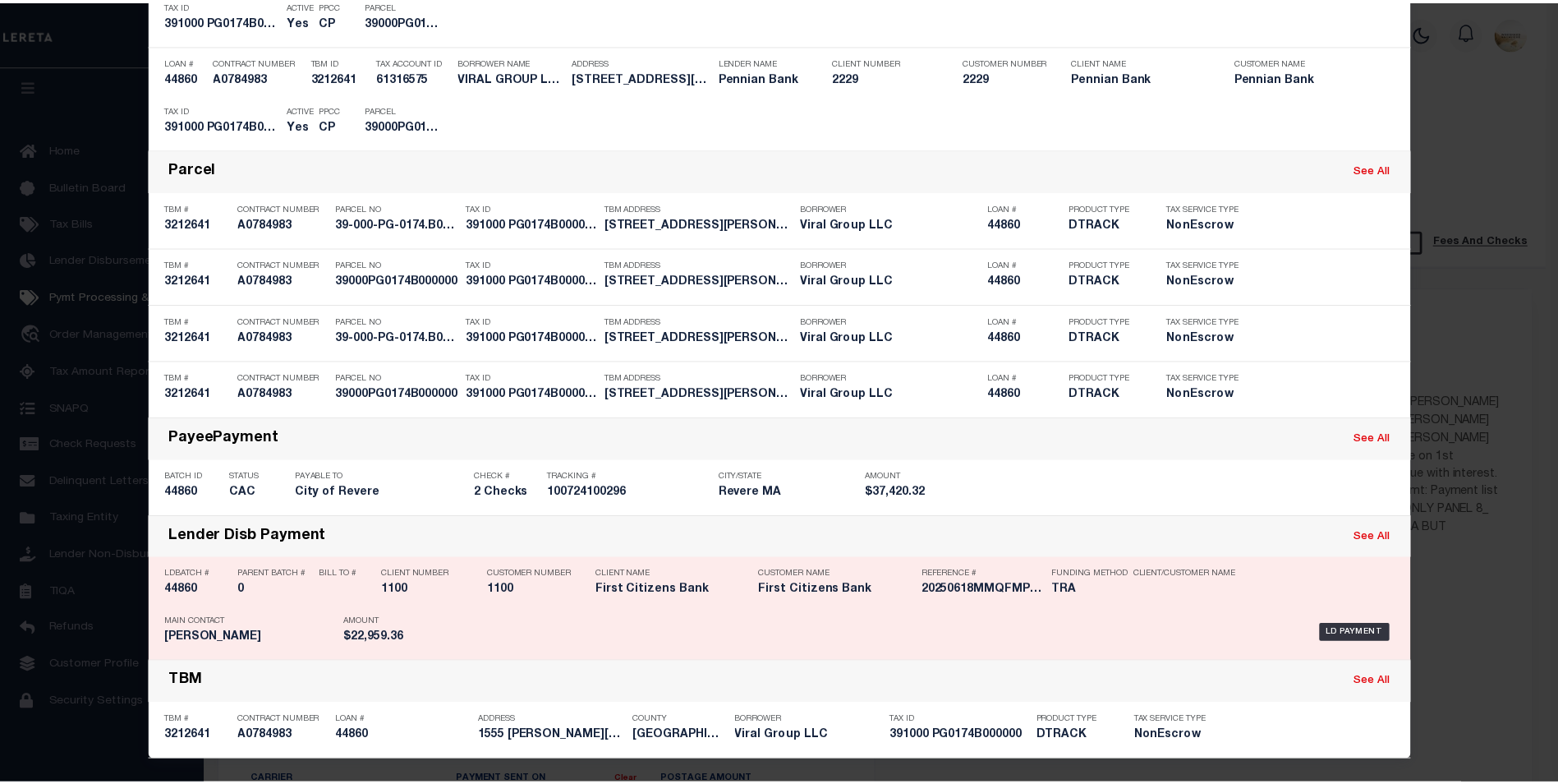
scroll to position [331, 0]
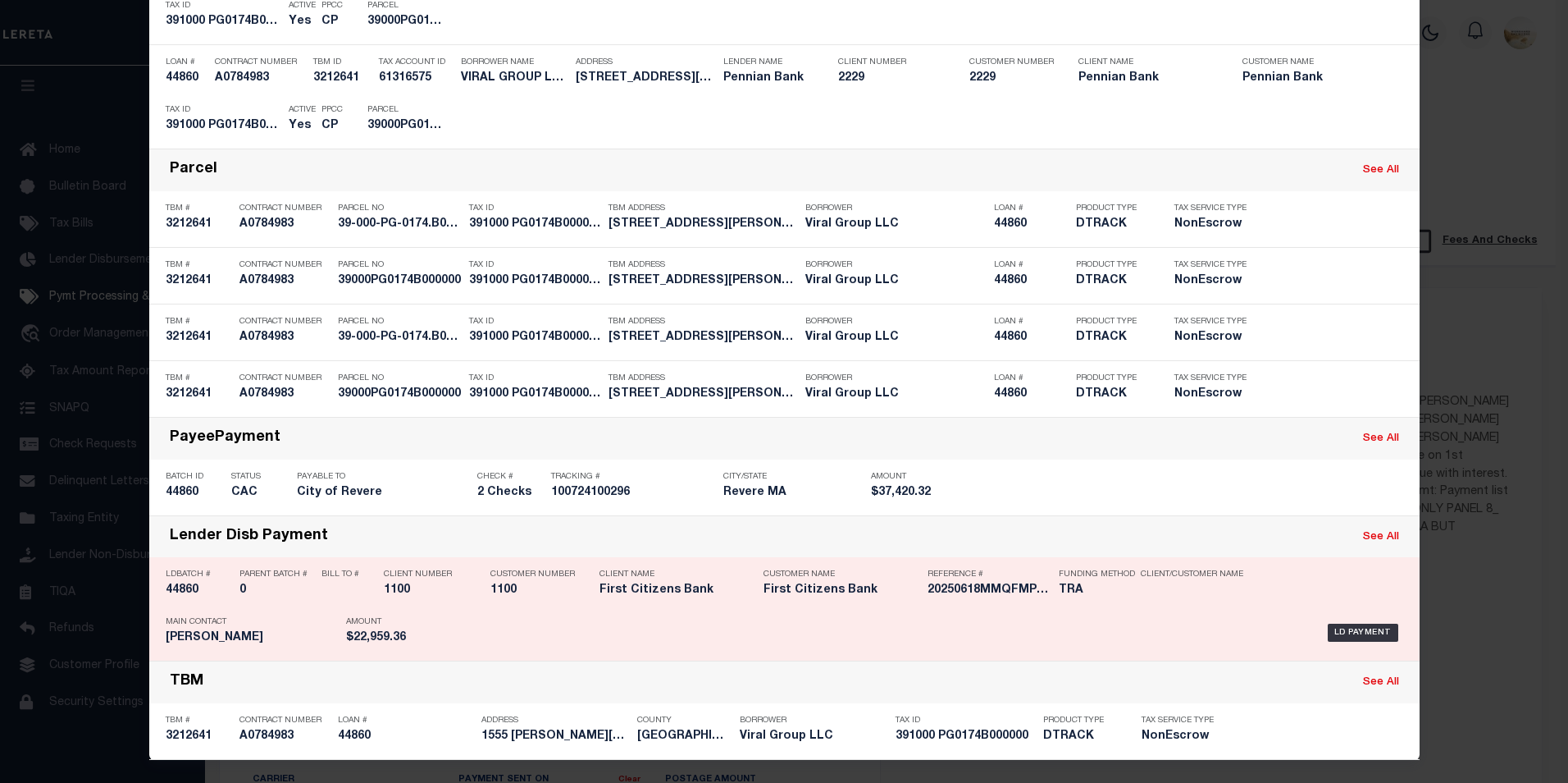
click at [184, 596] on h5 "44860" at bounding box center [198, 590] width 65 height 14
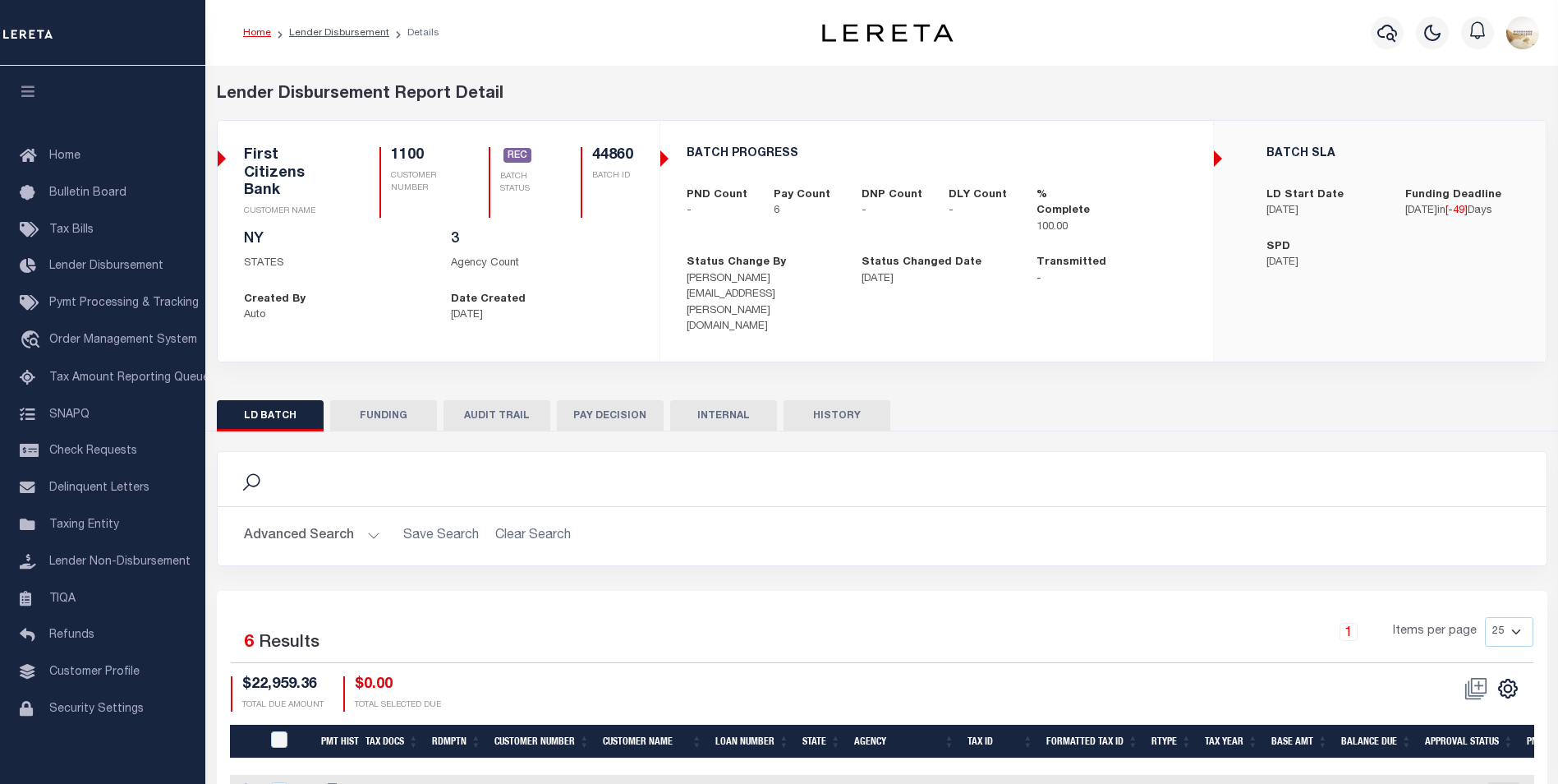
click at [415, 386] on div "LD BATCH FUNDING AUDIT TRAIL PAY DECISION INTERNAL HISTORY" at bounding box center [882, 693] width 1355 height 613
click at [413, 400] on button "FUNDING" at bounding box center [383, 415] width 106 height 31
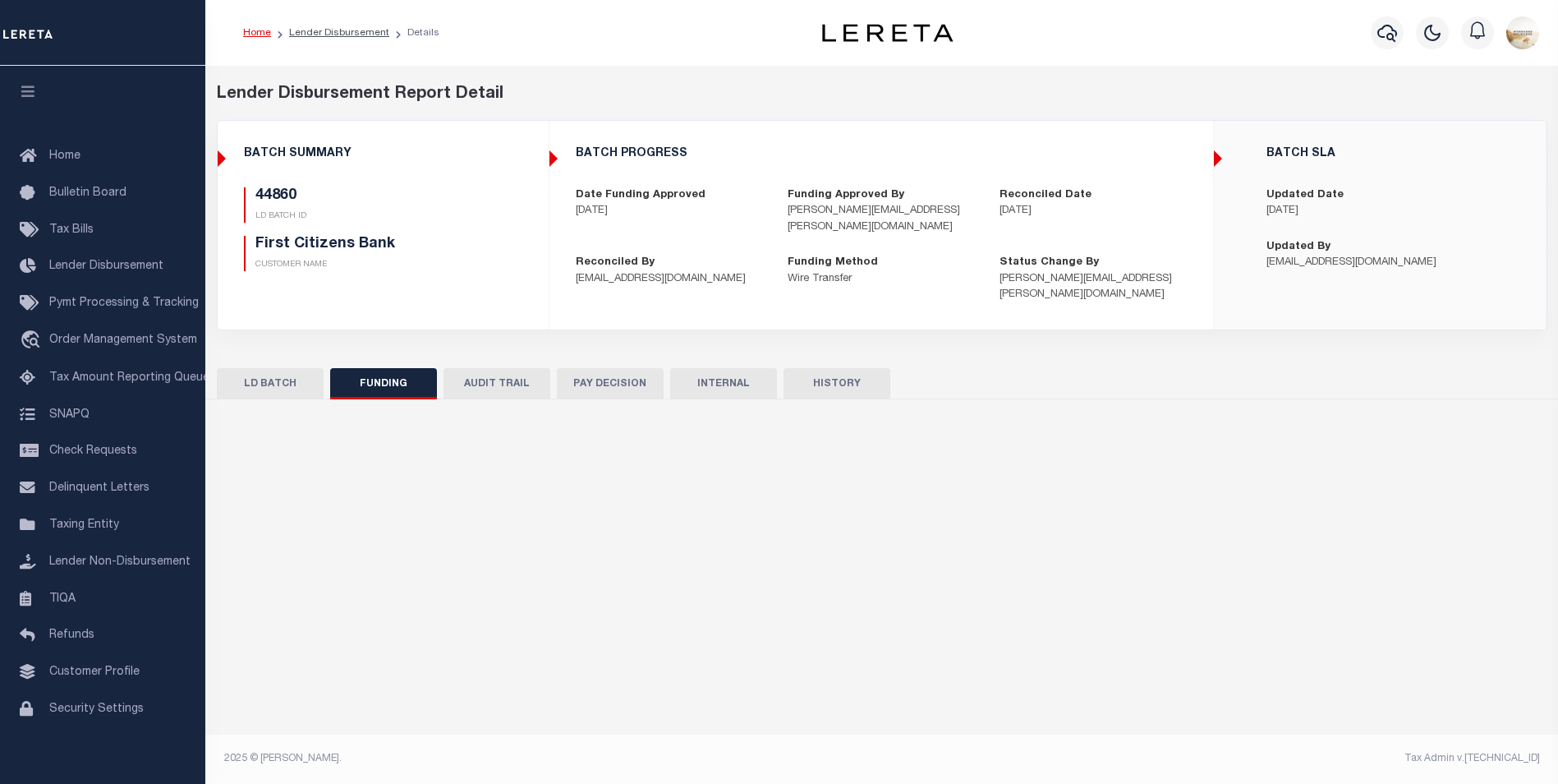
type input "$22,959.36"
type input "$0"
type input "06/18/2025"
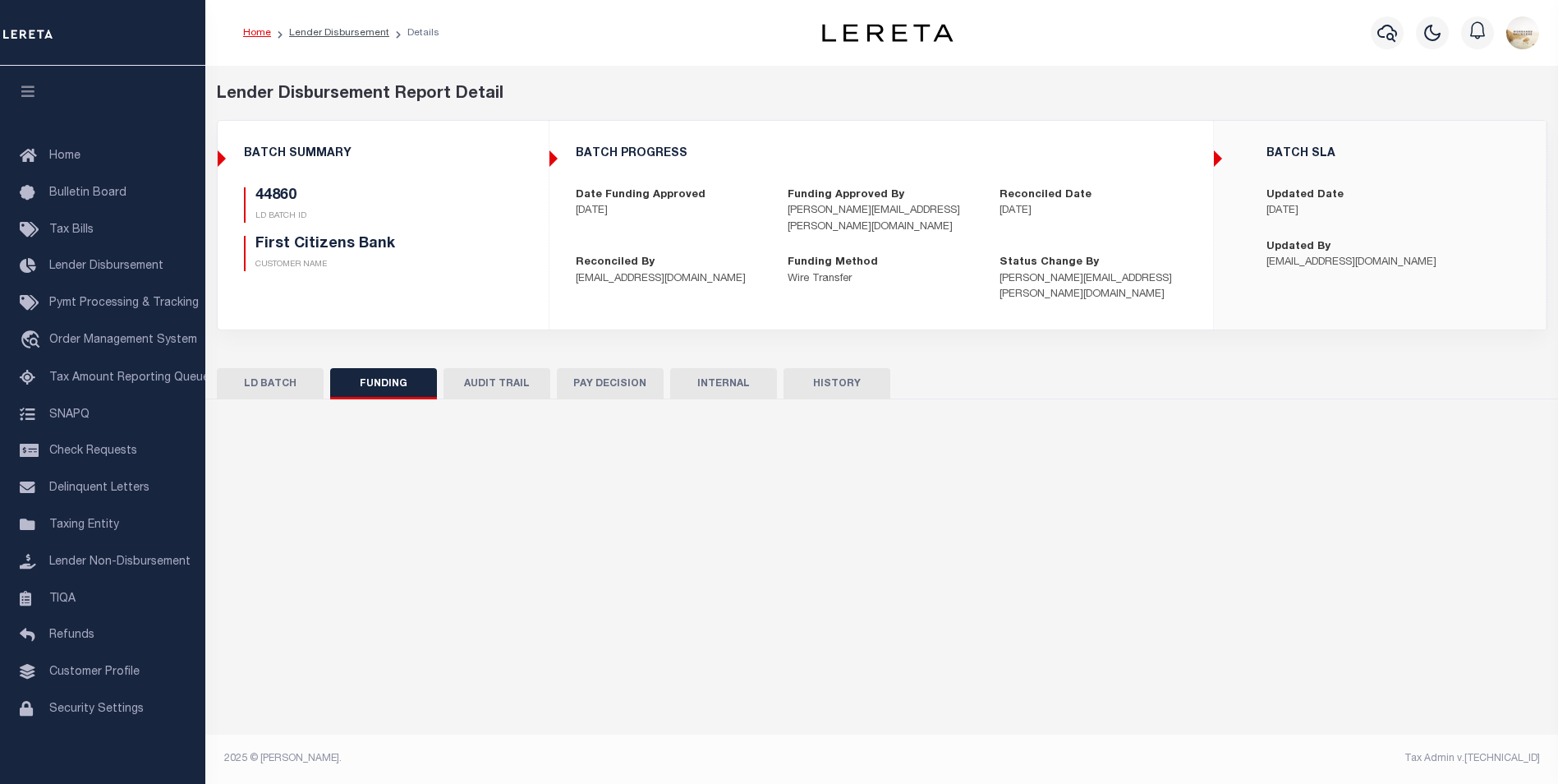
type input "20250618MMQFMP2700281606181519FT03"
type input "06/23/2025"
select select "100"
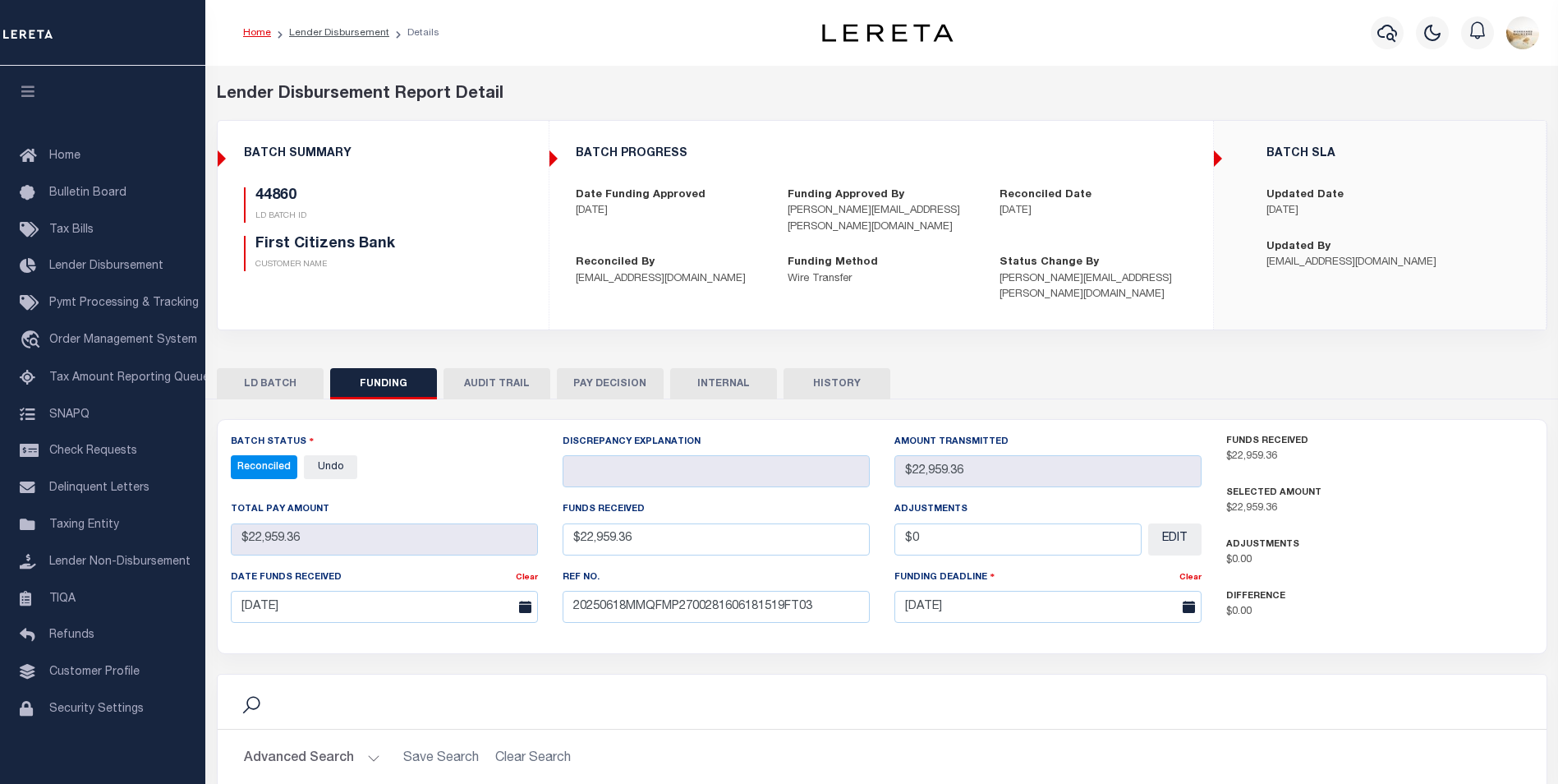
select select "100"
click at [728, 368] on button "INTERNAL" at bounding box center [723, 383] width 106 height 31
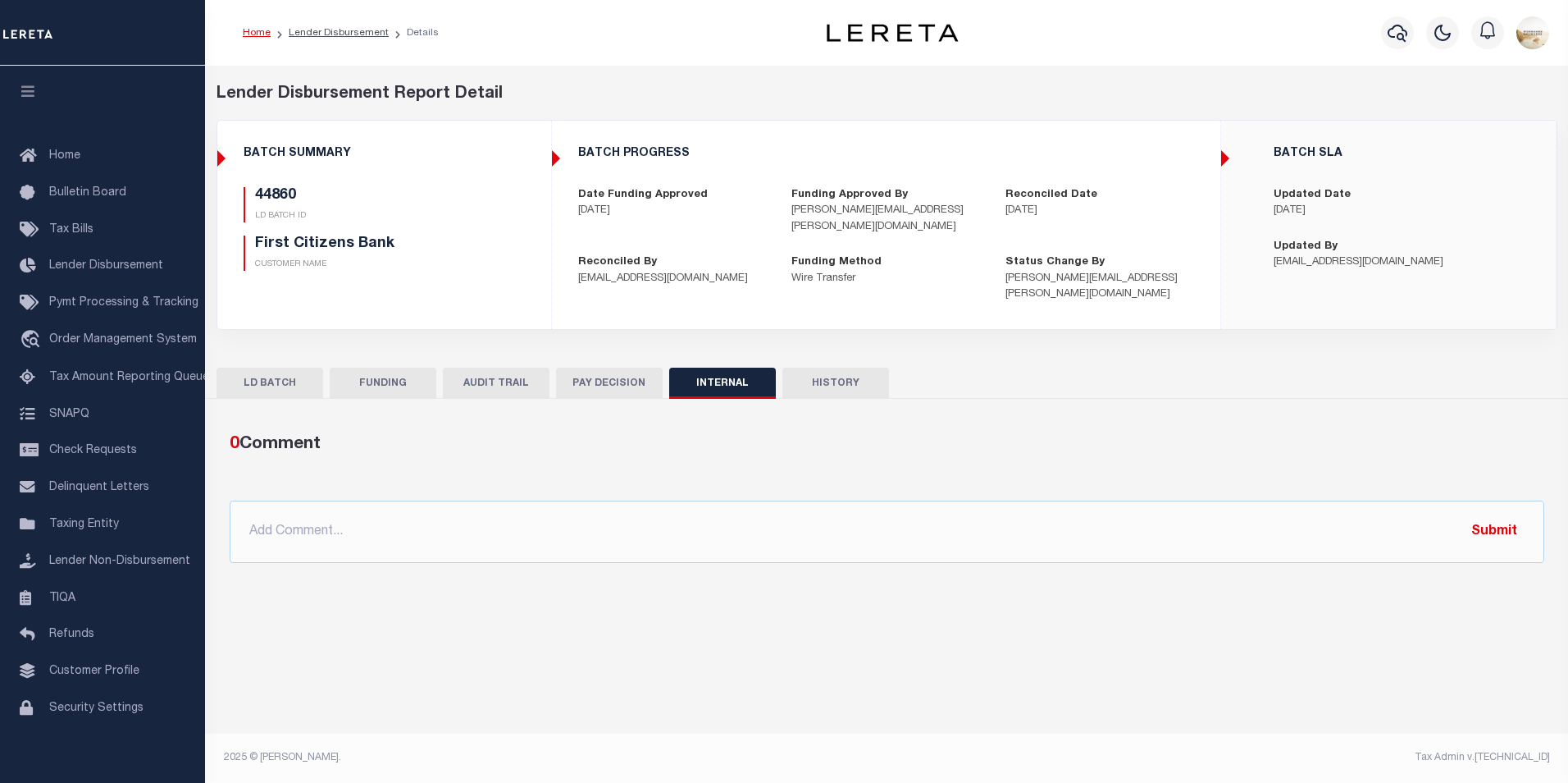
drag, startPoint x: 603, startPoint y: 348, endPoint x: 592, endPoint y: 355, distance: 13.0
click at [603, 367] on button "PAY DECISION" at bounding box center [609, 383] width 106 height 31
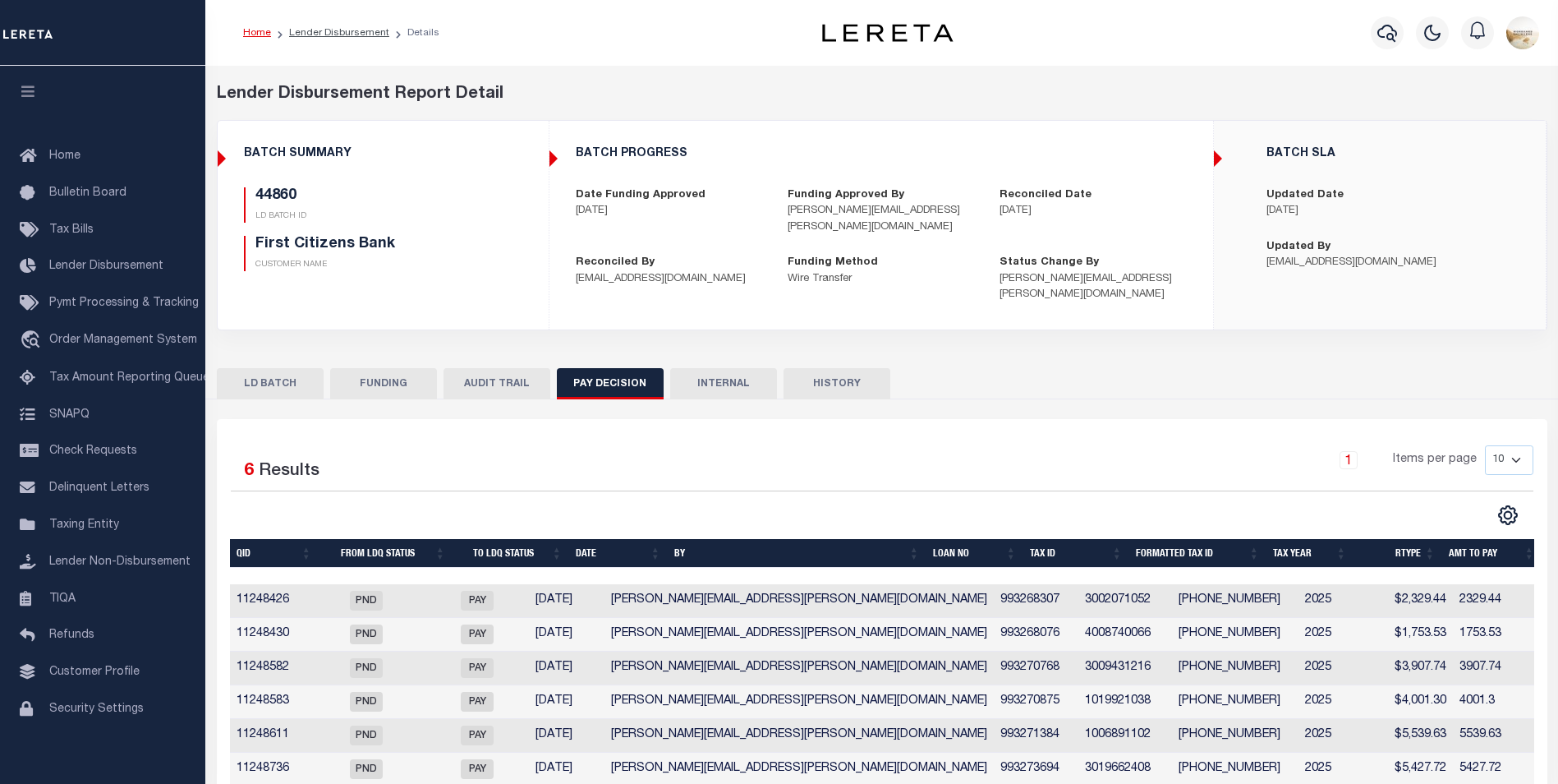
click at [381, 368] on button "FUNDING" at bounding box center [383, 383] width 106 height 31
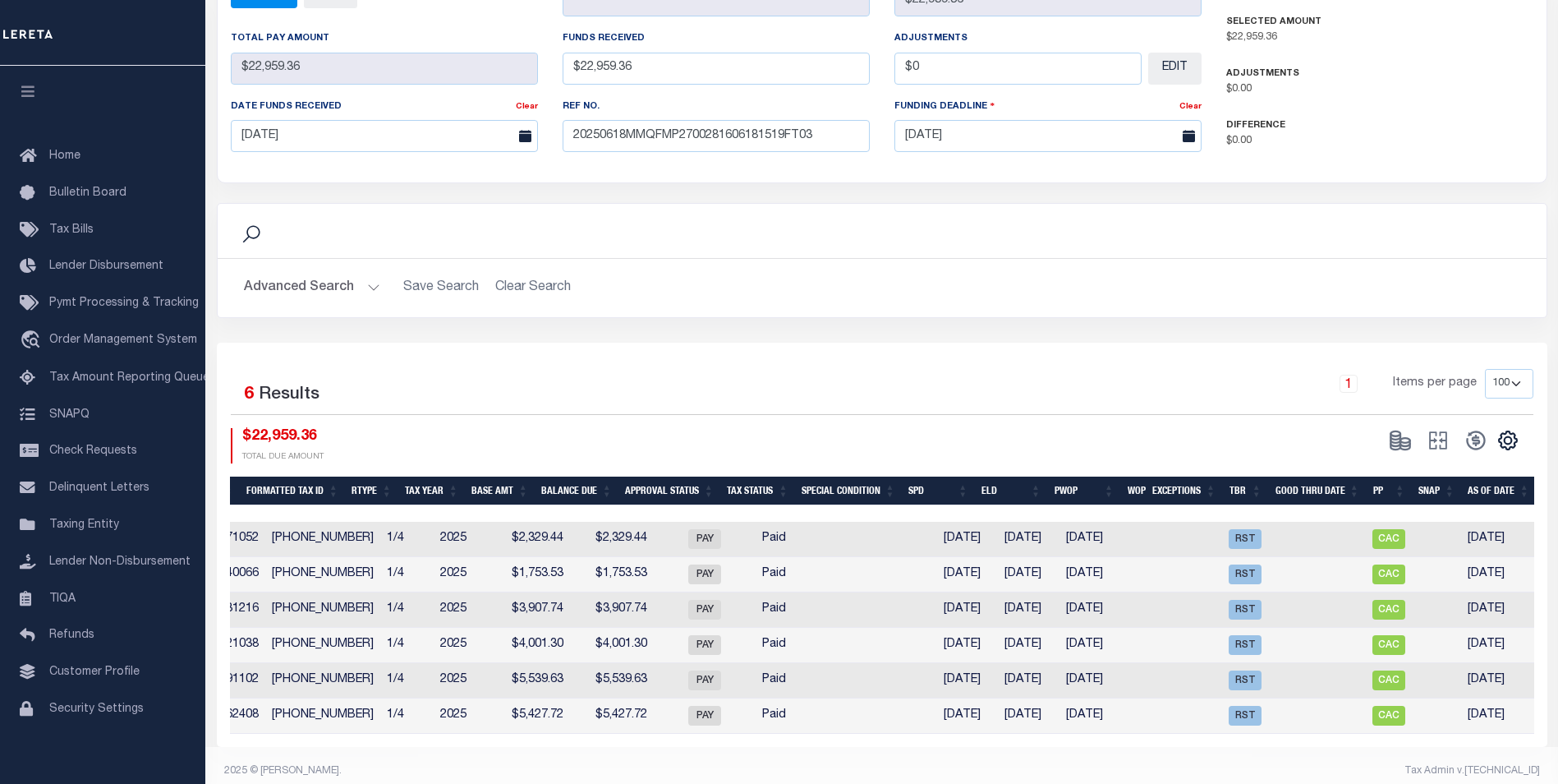
click at [1510, 369] on select "10 25 50 100" at bounding box center [1509, 383] width 49 height 30
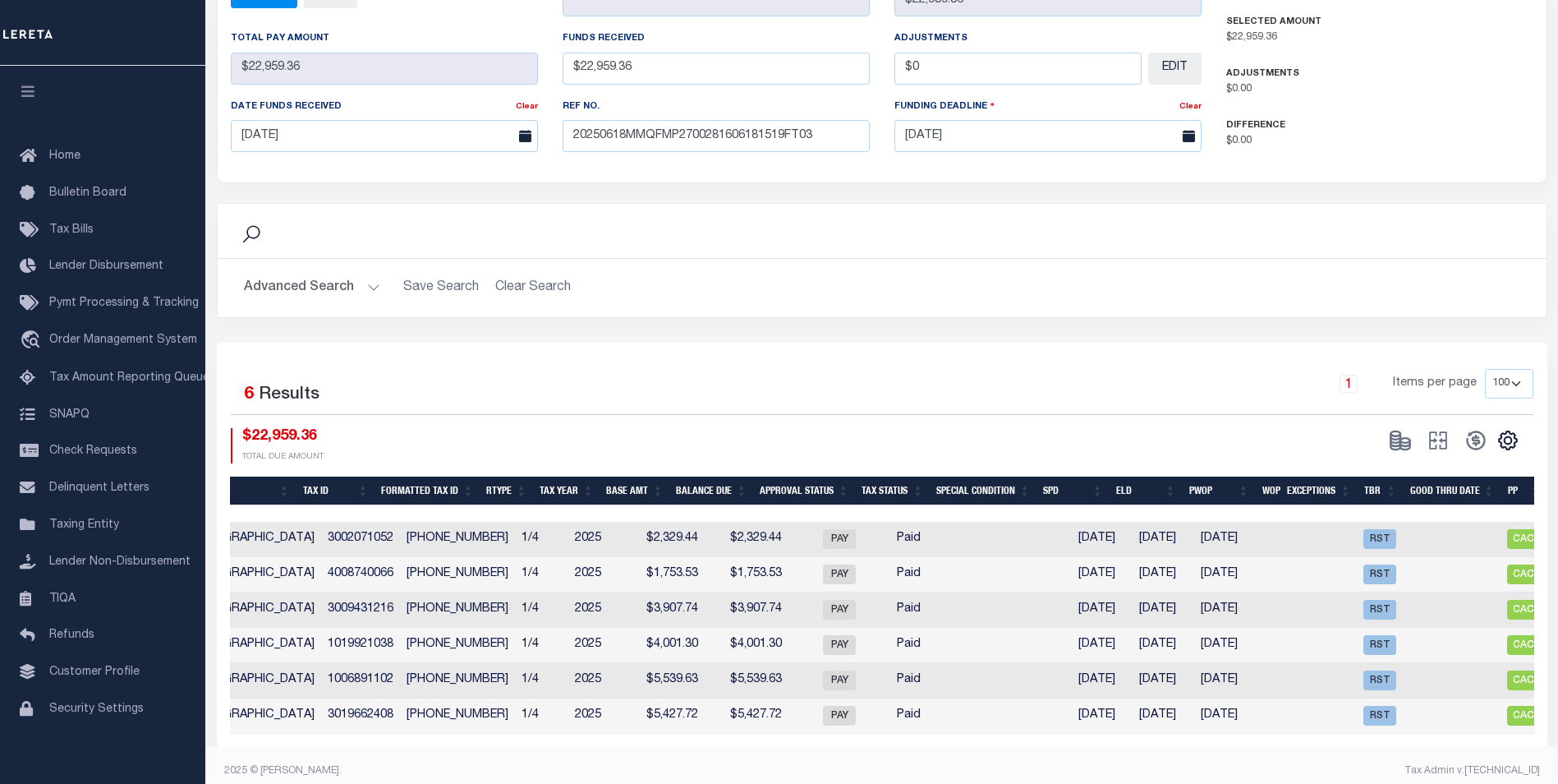
scroll to position [0, 632]
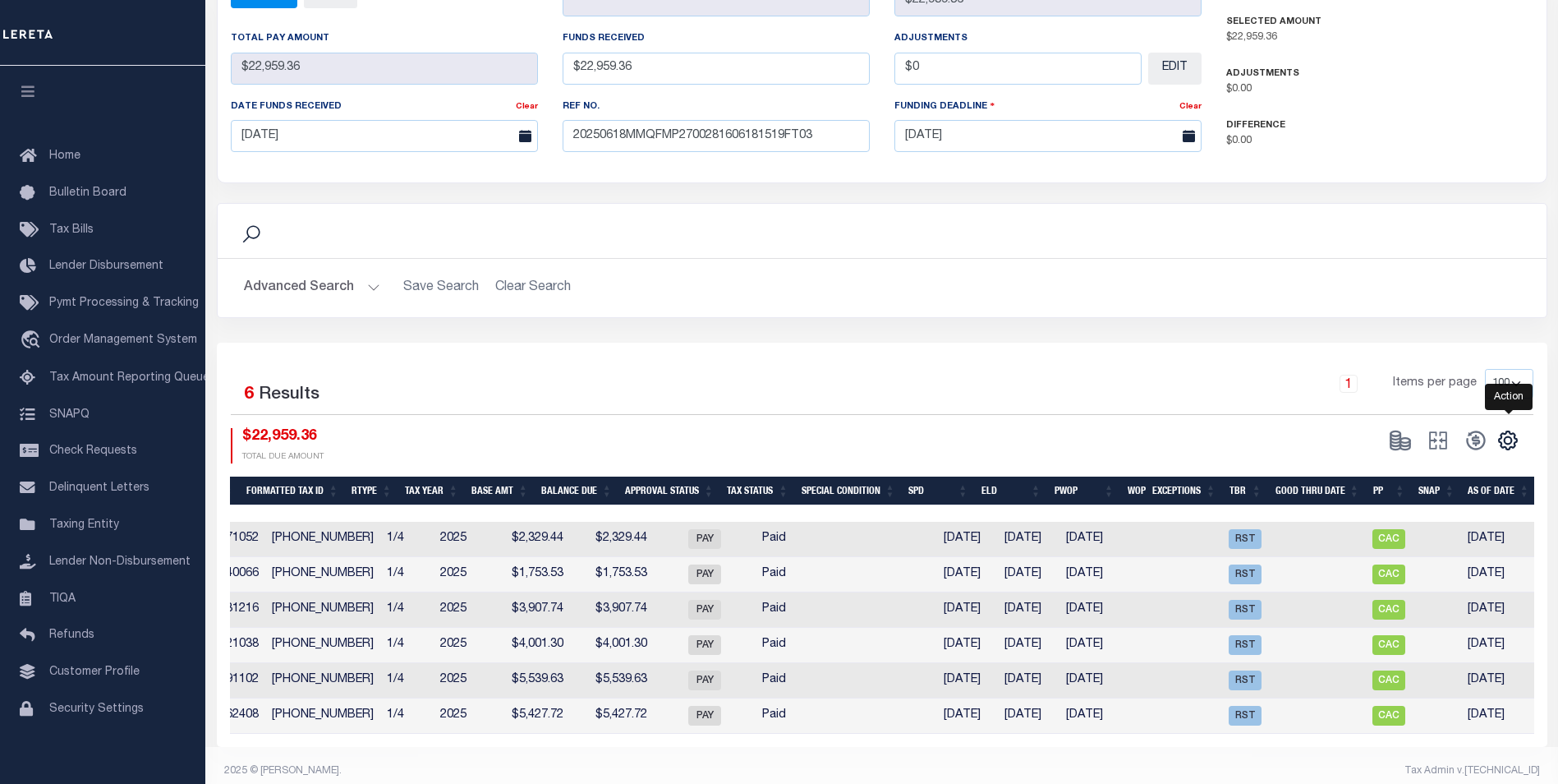
click at [1509, 432] on icon "" at bounding box center [1508, 440] width 18 height 18
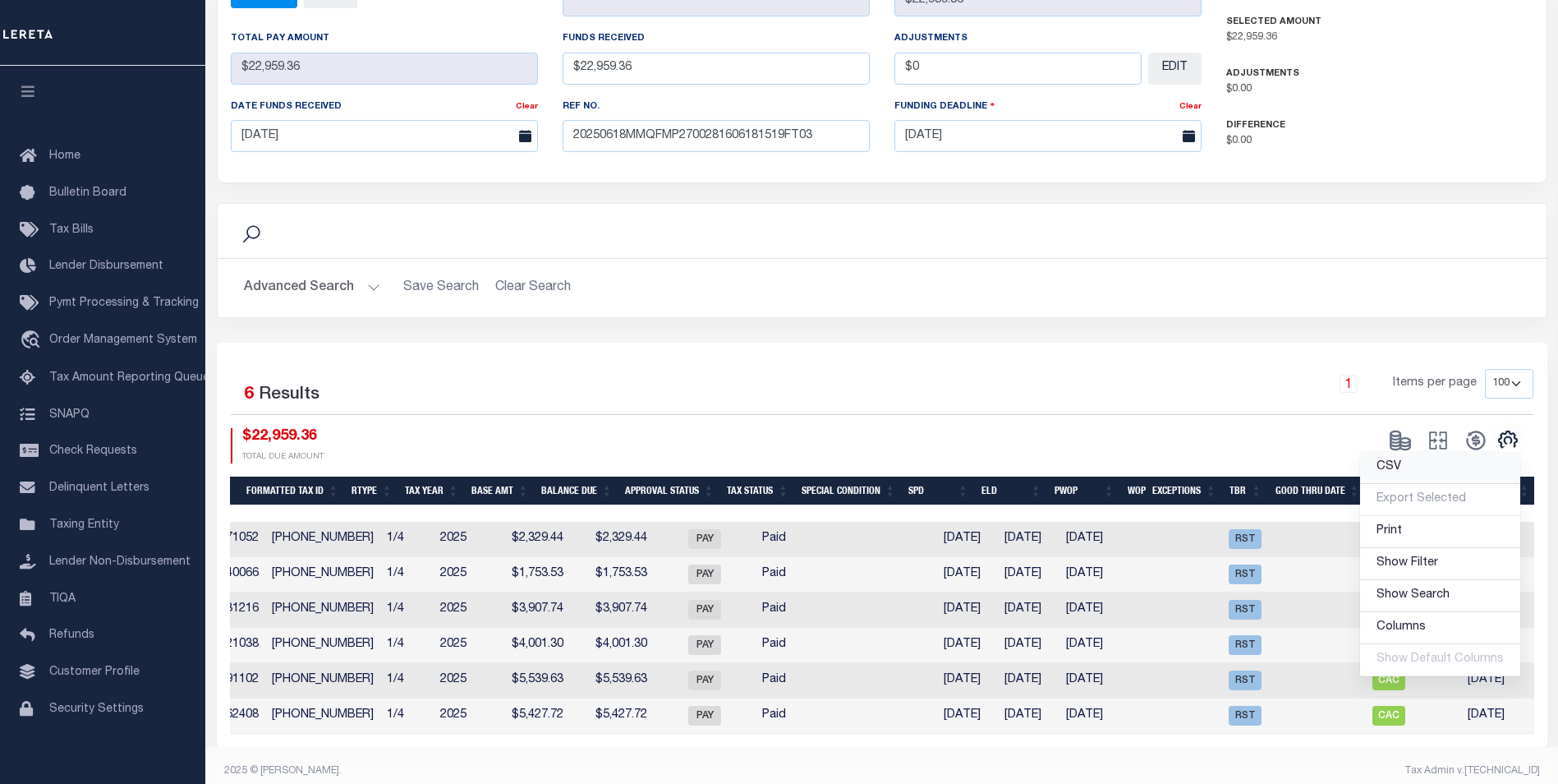
click at [1445, 452] on link "CSV" at bounding box center [1441, 468] width 160 height 32
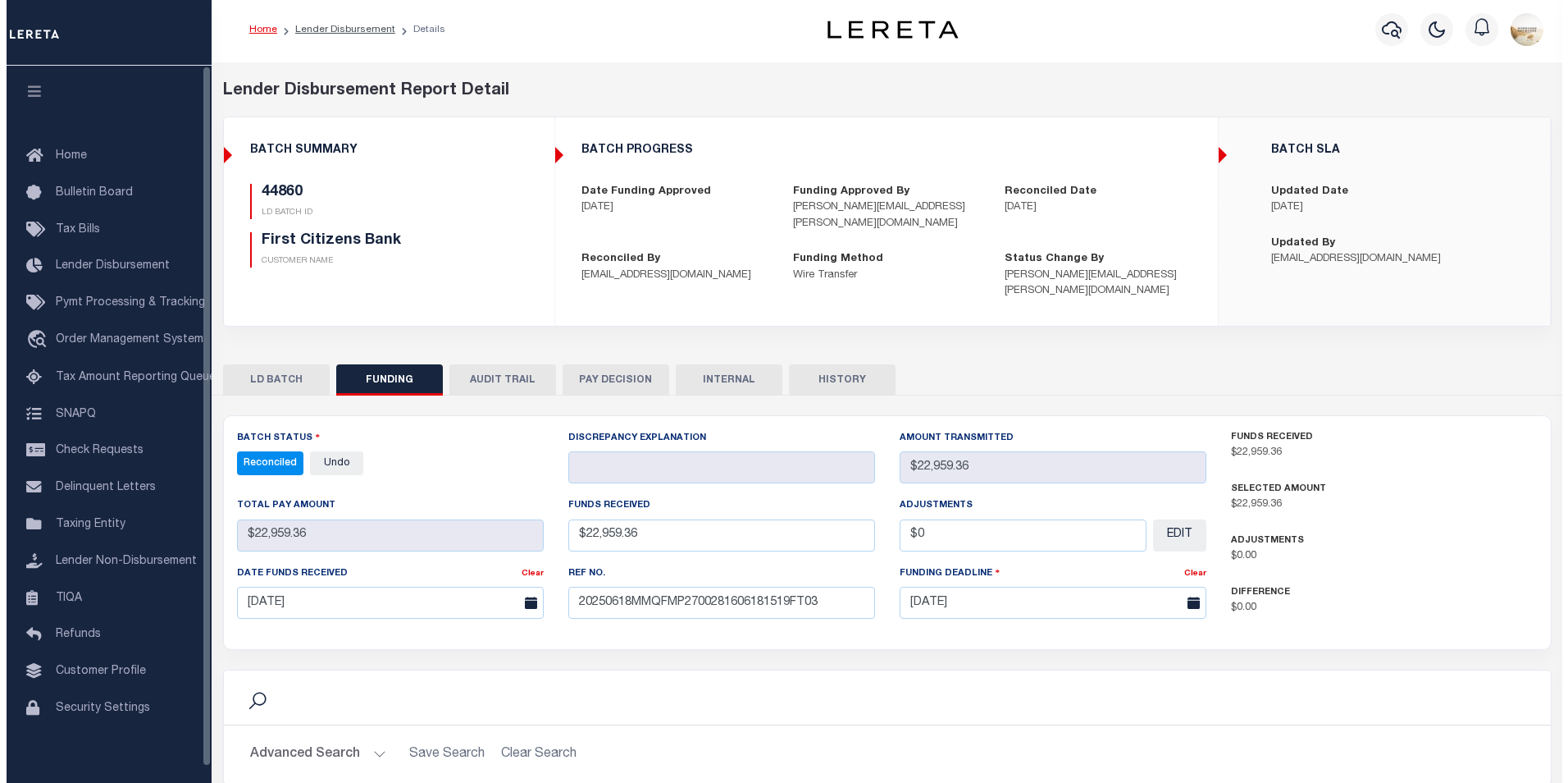
scroll to position [0, 0]
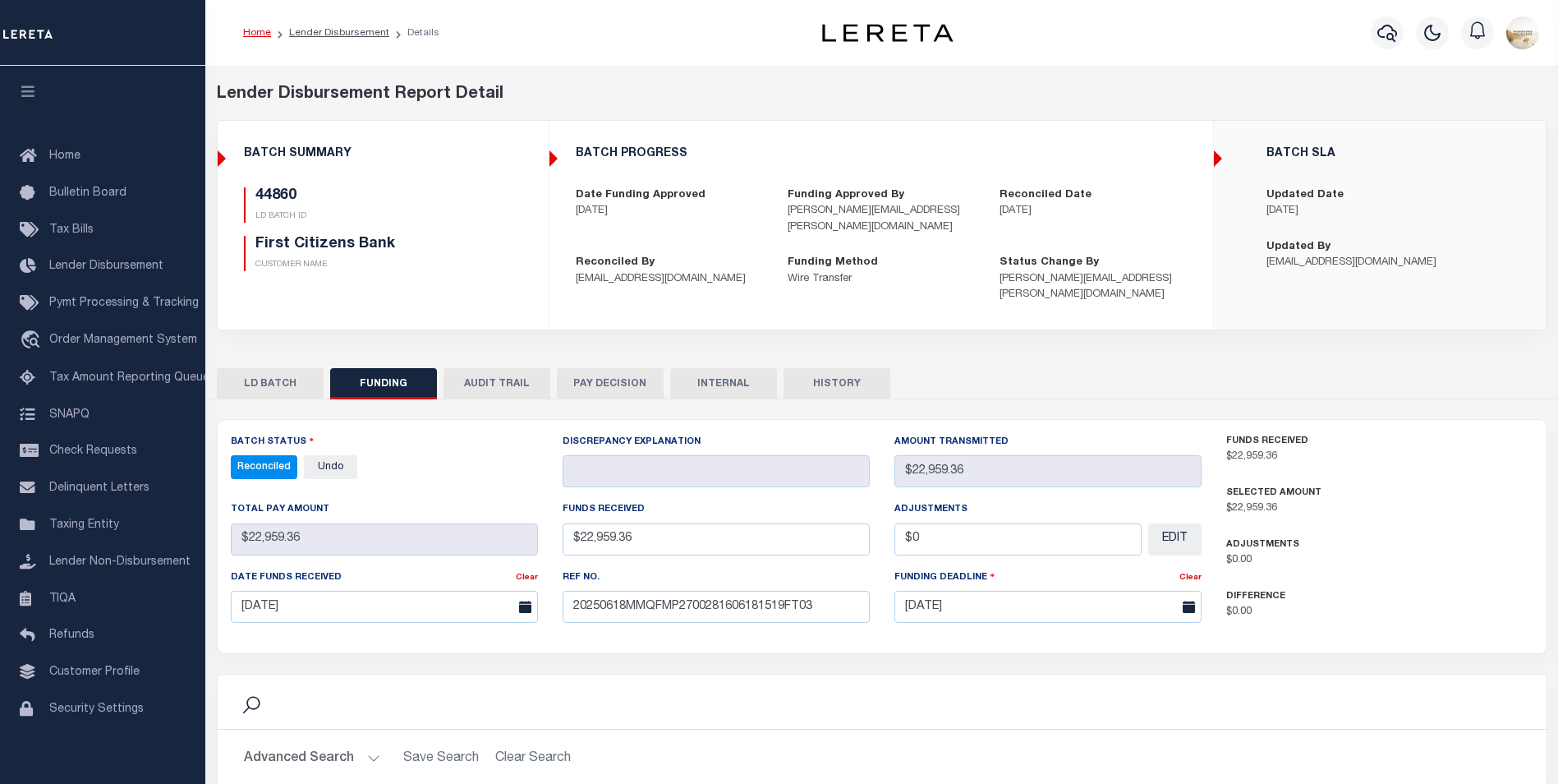
drag, startPoint x: 1528, startPoint y: 102, endPoint x: 1514, endPoint y: 98, distance: 14.6
click at [1528, 102] on div "Lender Disbursement Report Detail" at bounding box center [882, 94] width 1331 height 25
click at [1393, 35] on icon "button" at bounding box center [1387, 33] width 20 height 17
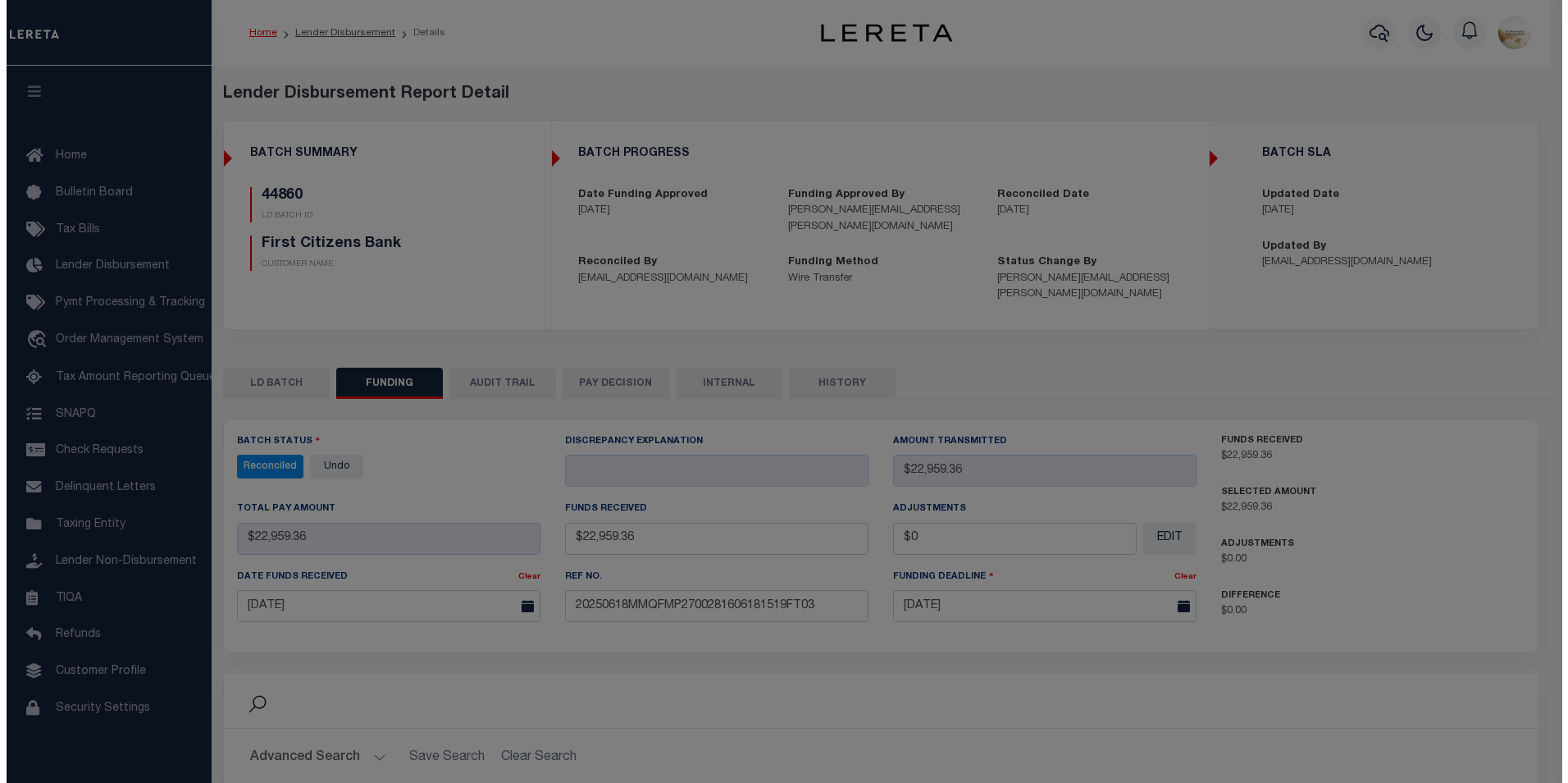
scroll to position [0, 797]
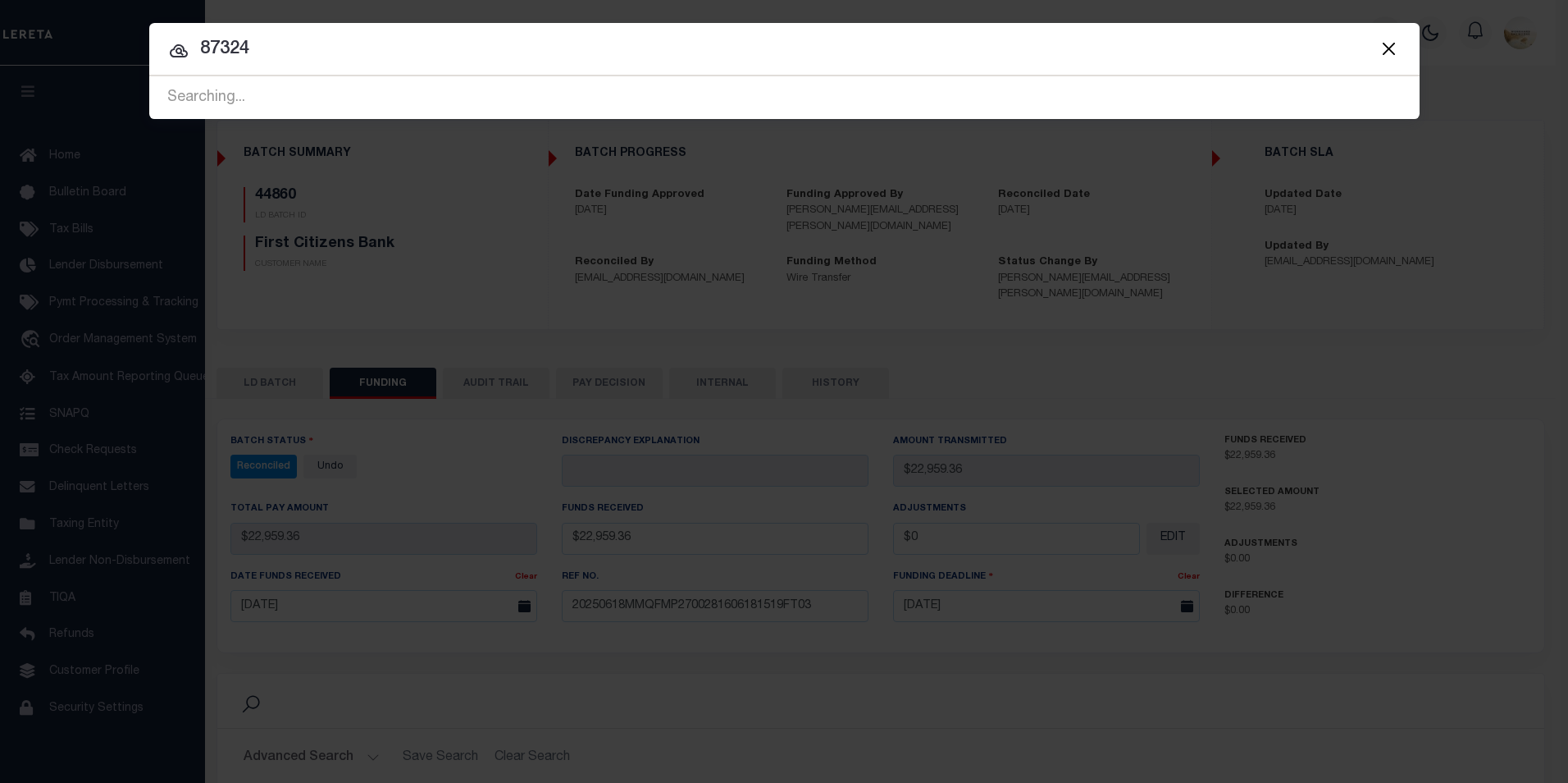
type input "87324"
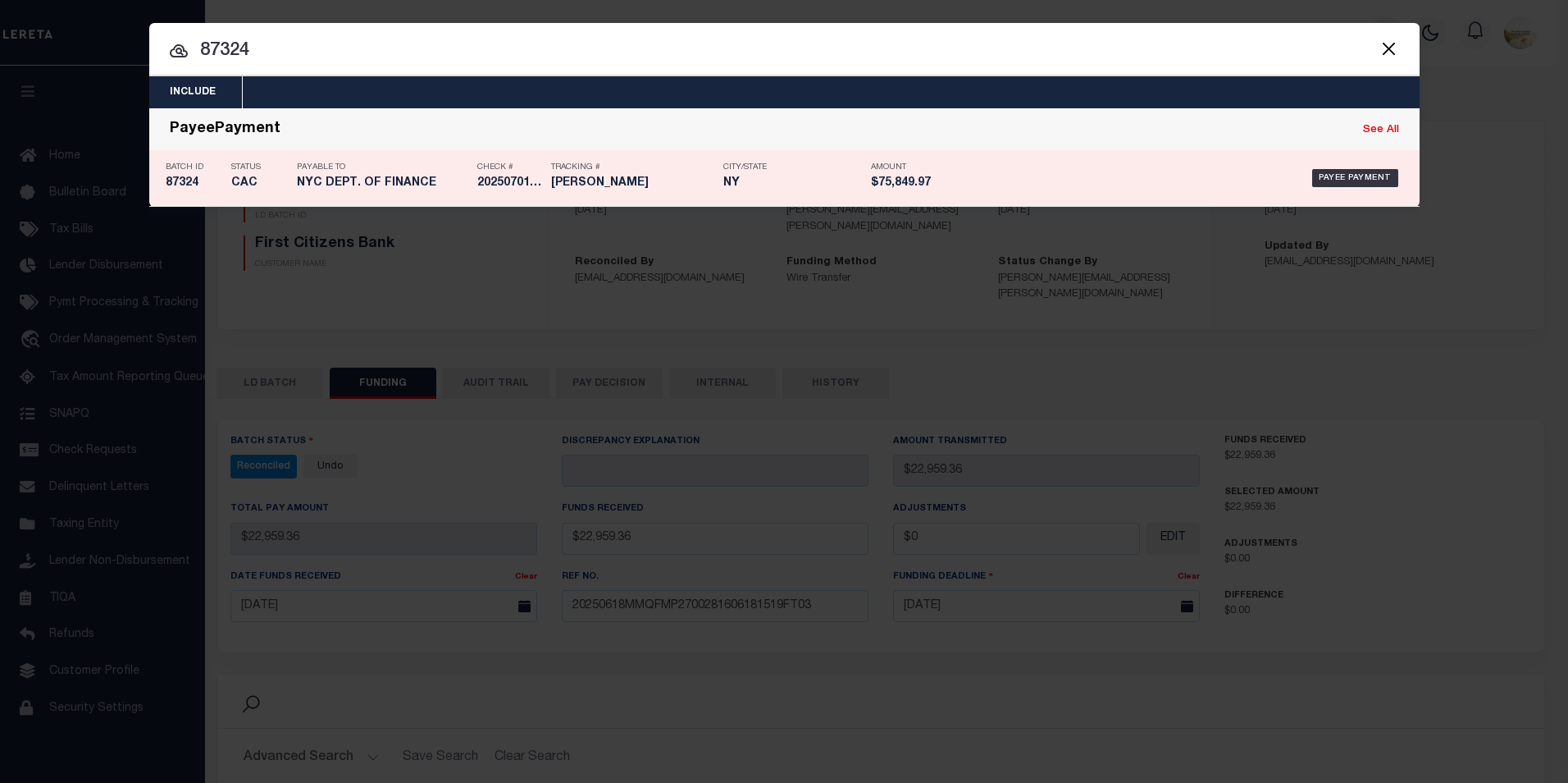
click at [176, 179] on h5 "87324" at bounding box center [195, 183] width 58 height 14
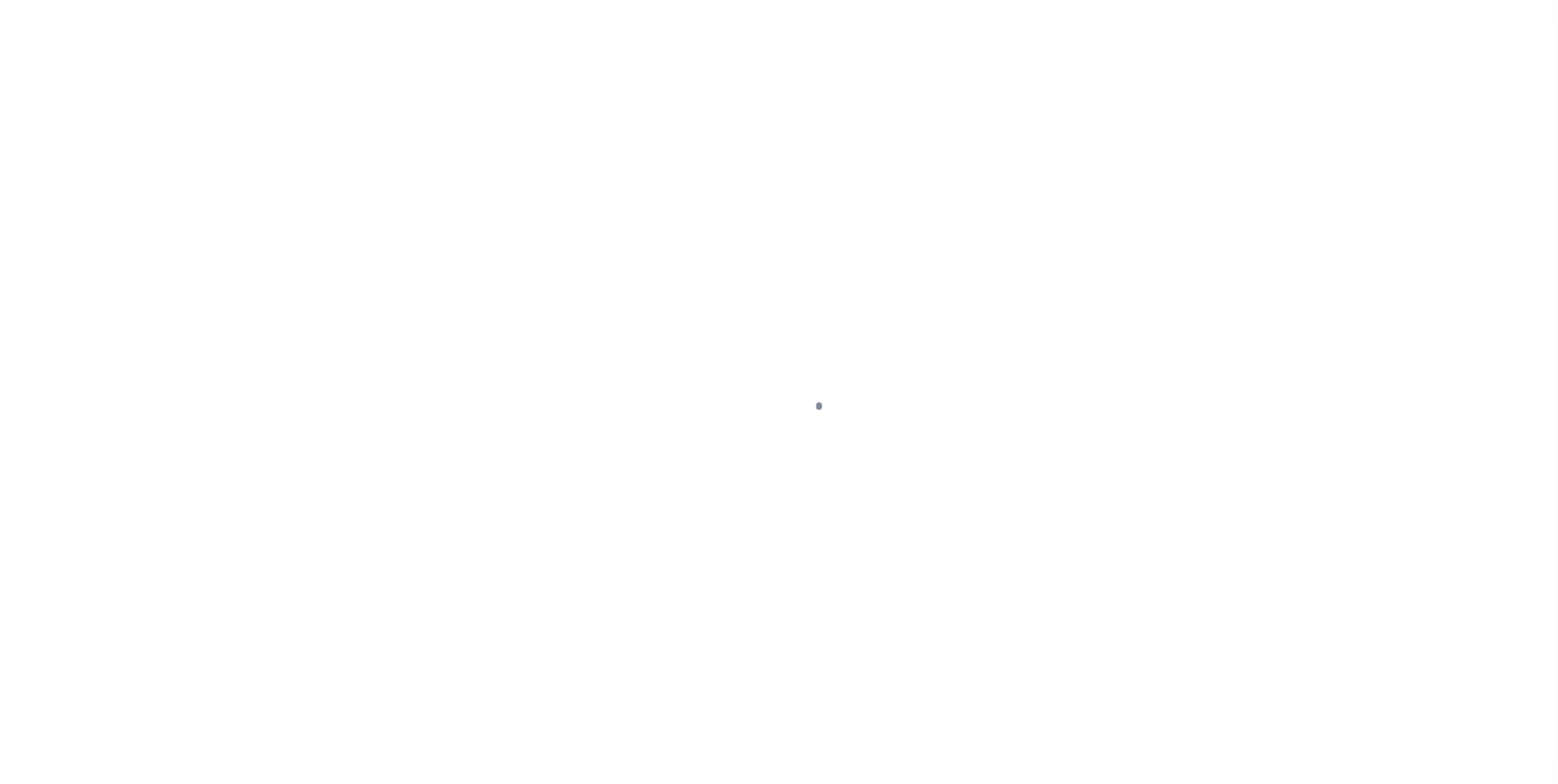
select select "CAC"
select select "TRA"
select select "[PERSON_NAME]"
select select
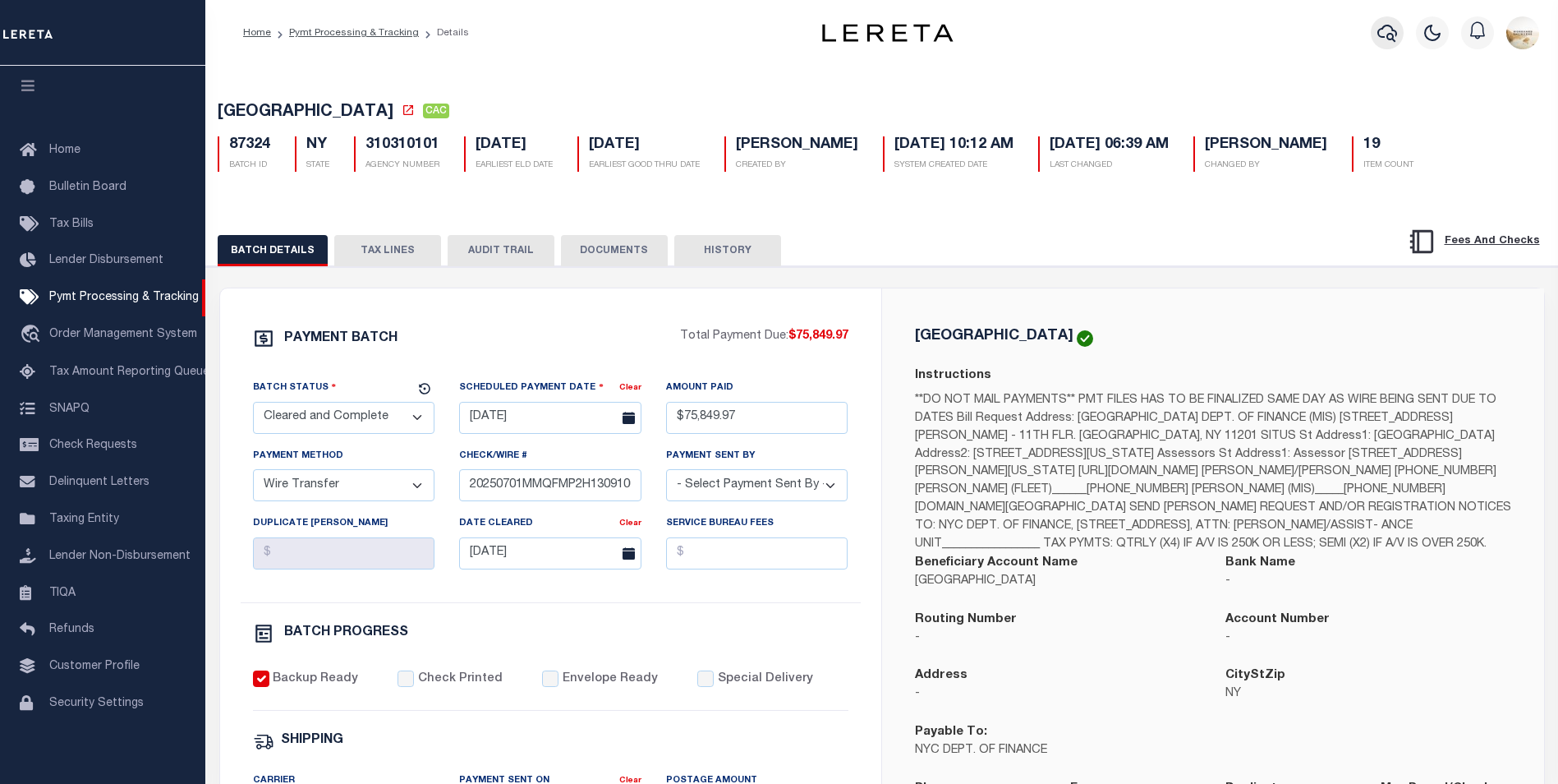
click at [1383, 33] on icon "button" at bounding box center [1387, 32] width 20 height 20
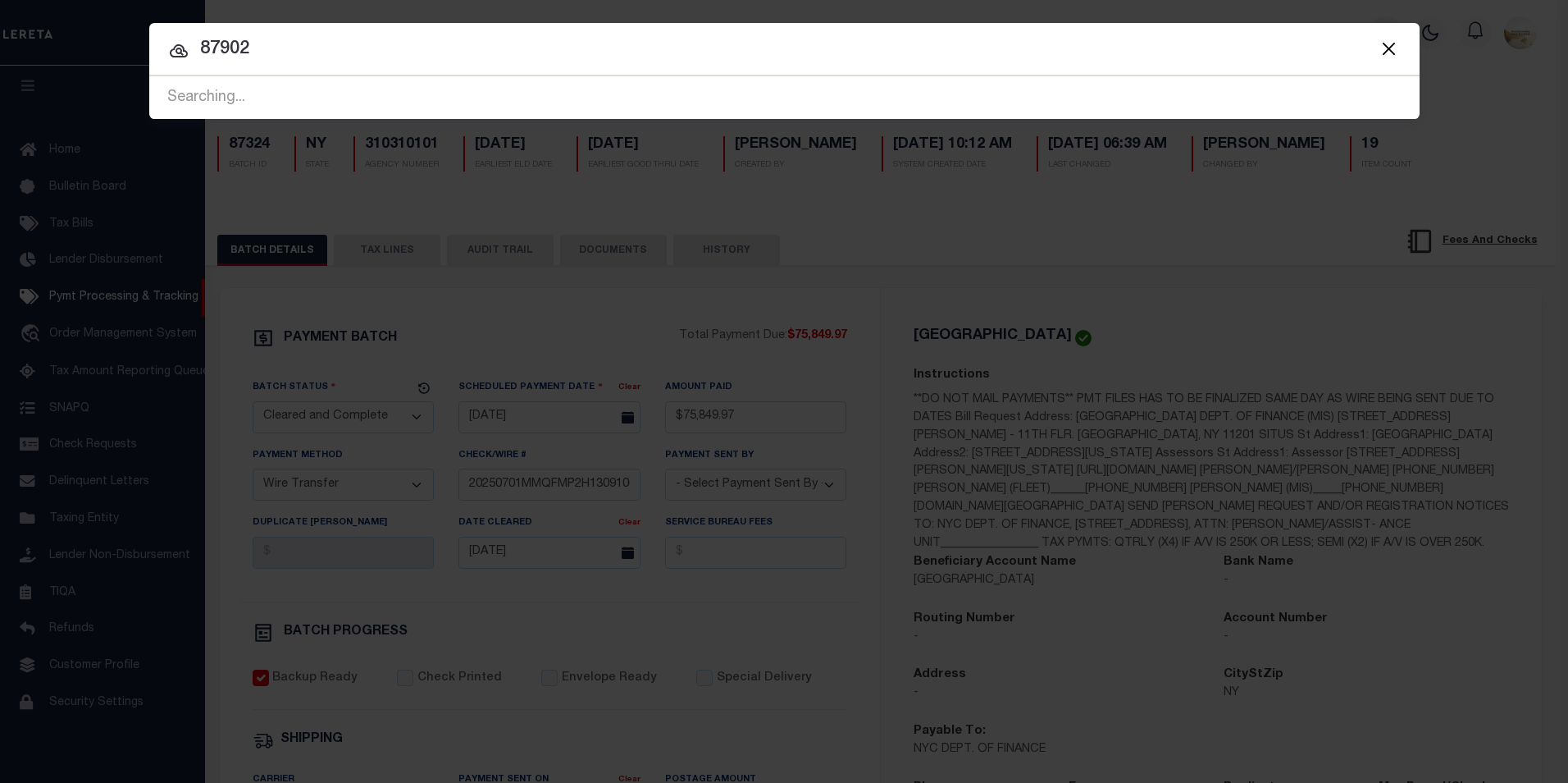
type input "87902"
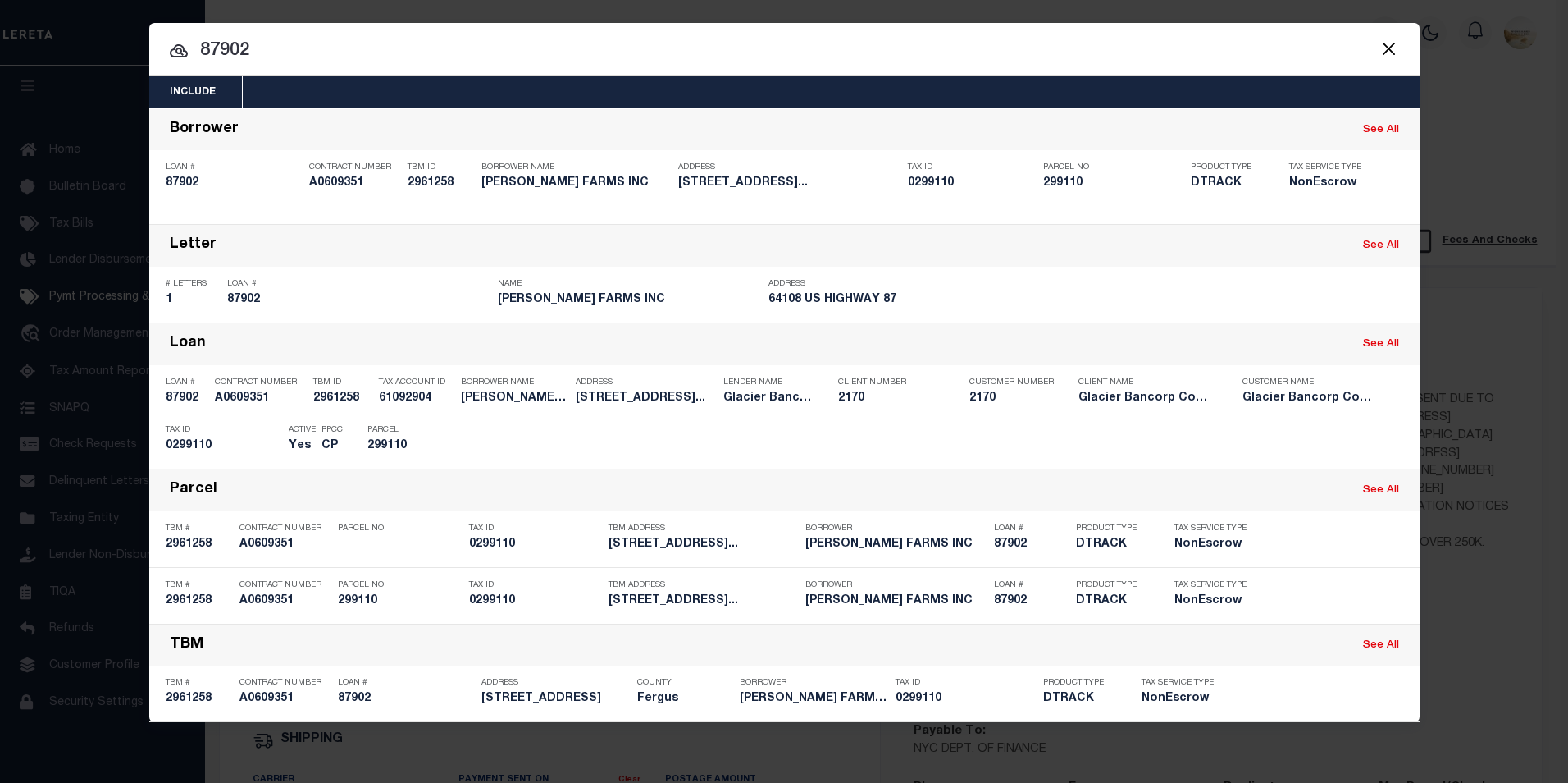
click at [1388, 50] on button "Close" at bounding box center [1389, 48] width 21 height 21
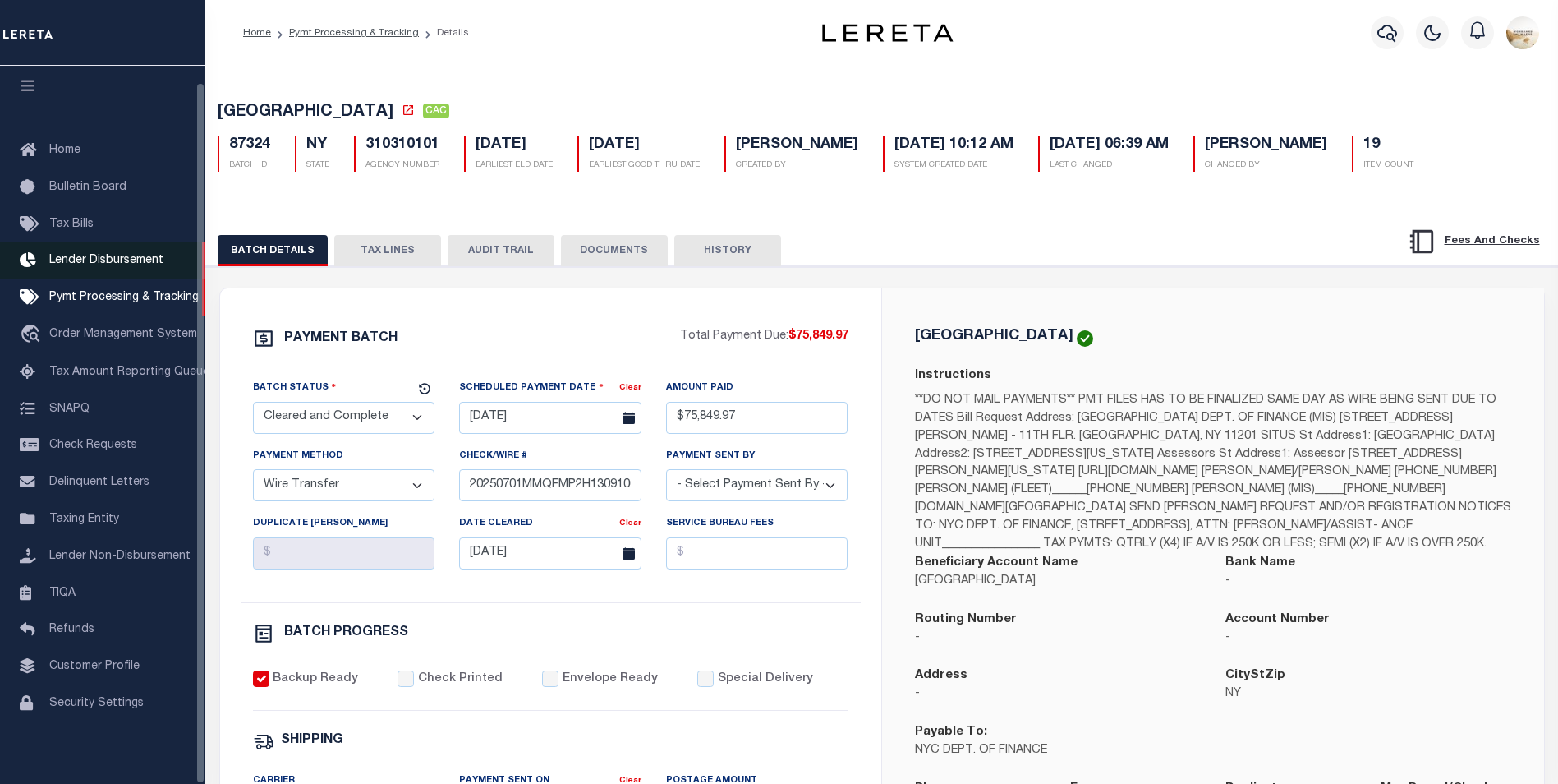
click at [132, 243] on link "Lender Disbursement" at bounding box center [102, 260] width 205 height 37
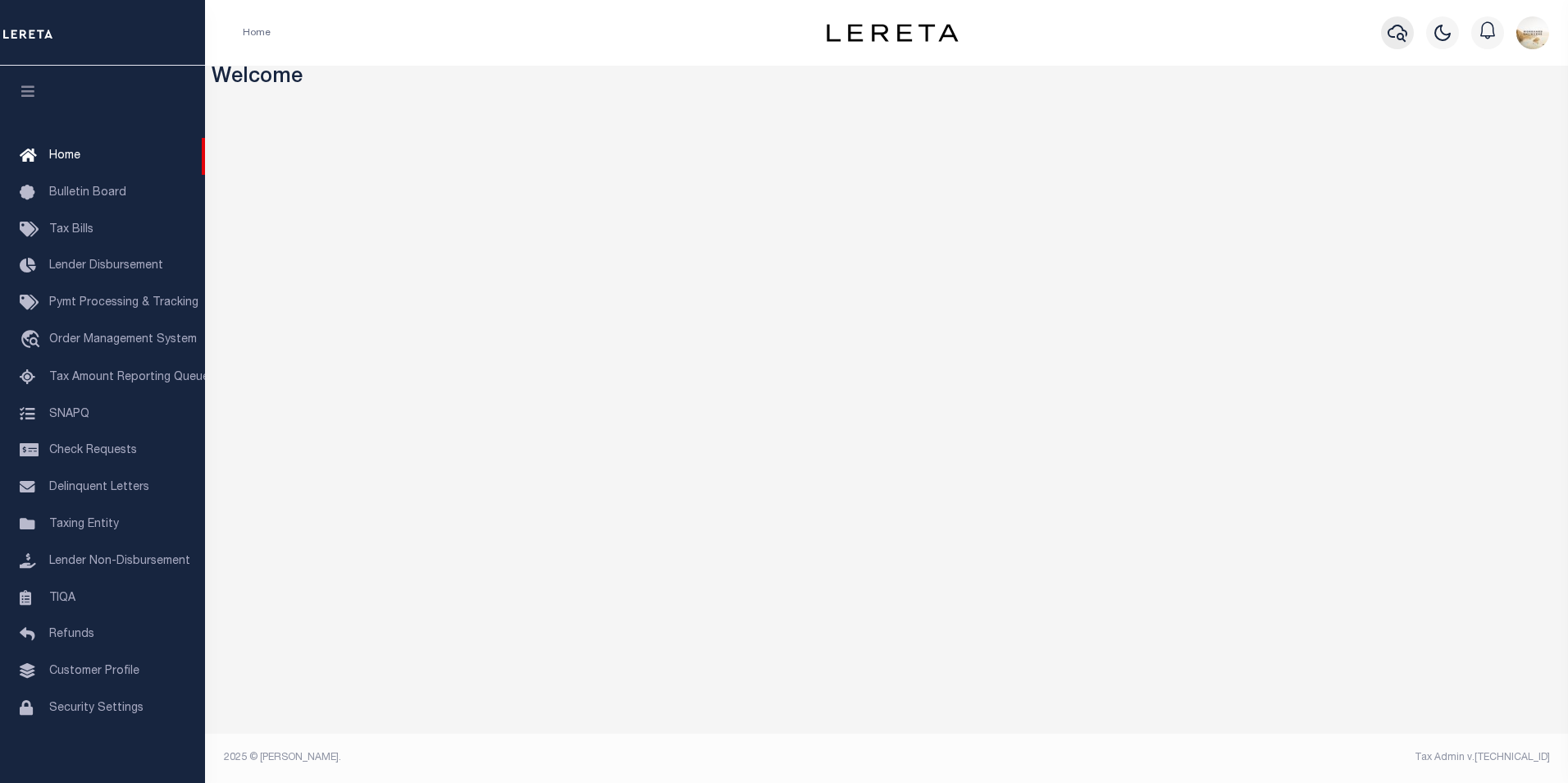
click at [1400, 32] on icon "button" at bounding box center [1397, 32] width 20 height 20
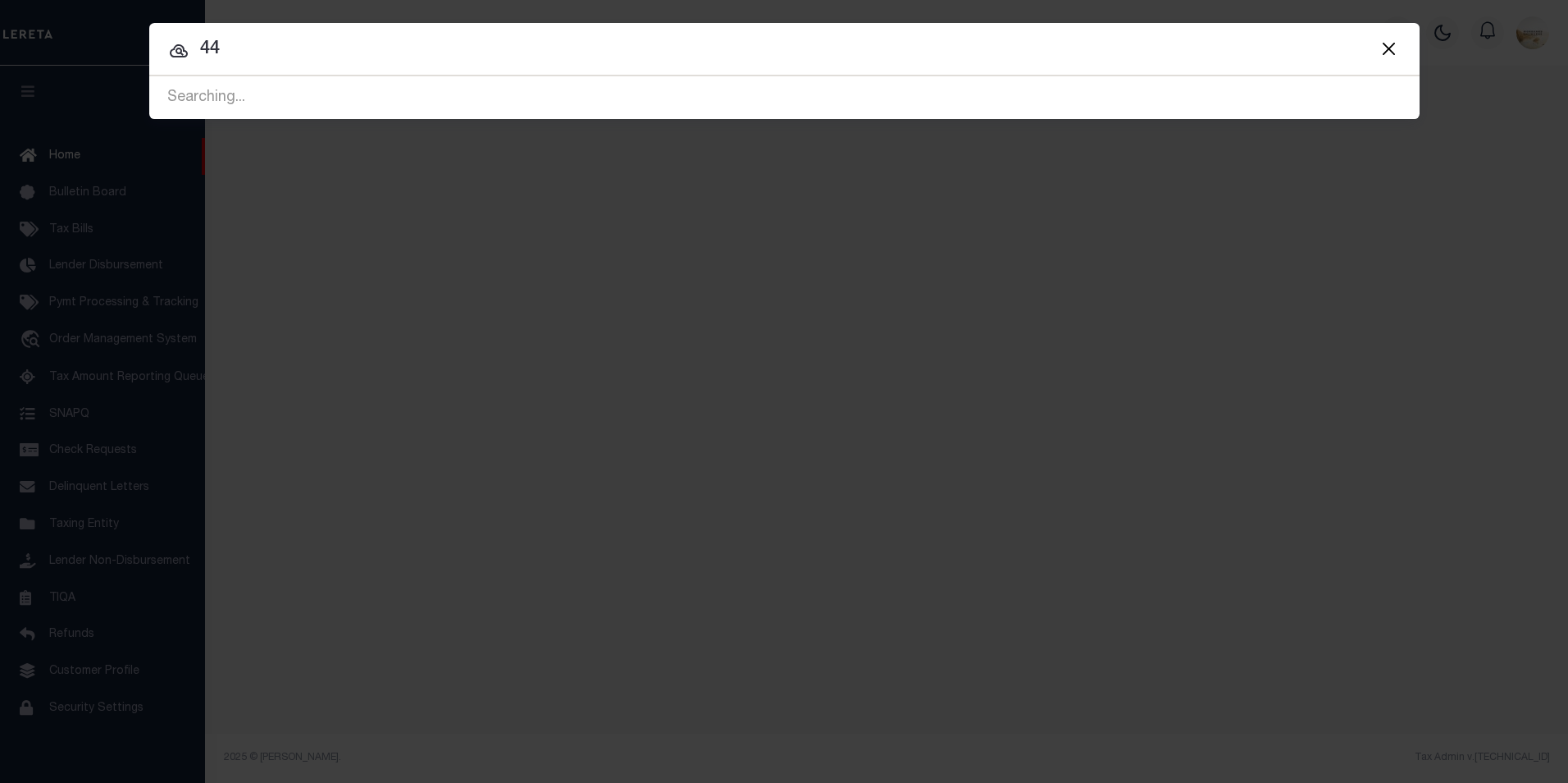
type input "4"
type input "44865"
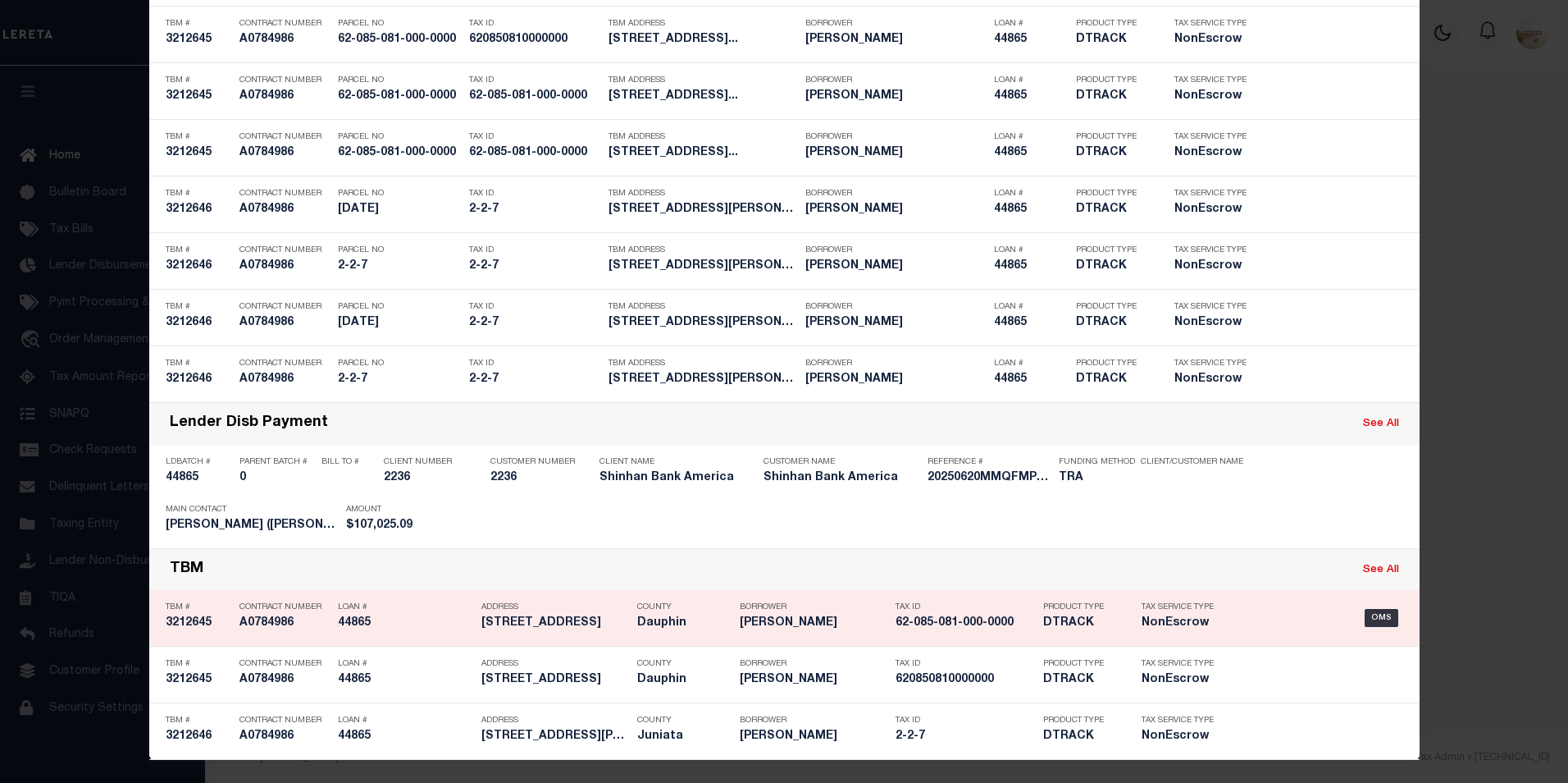
scroll to position [928, 0]
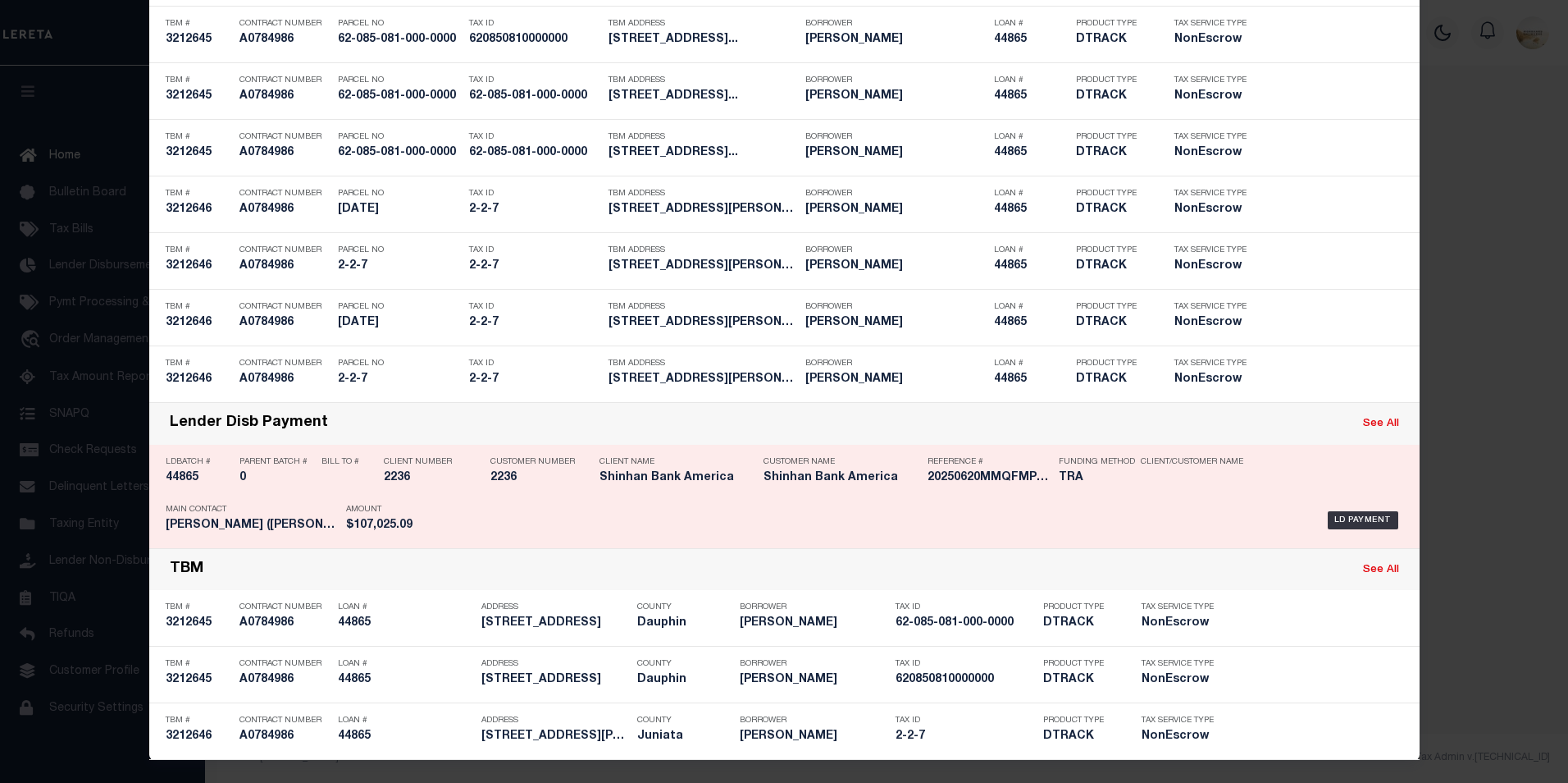
click at [181, 476] on h5 "44865" at bounding box center [198, 478] width 65 height 14
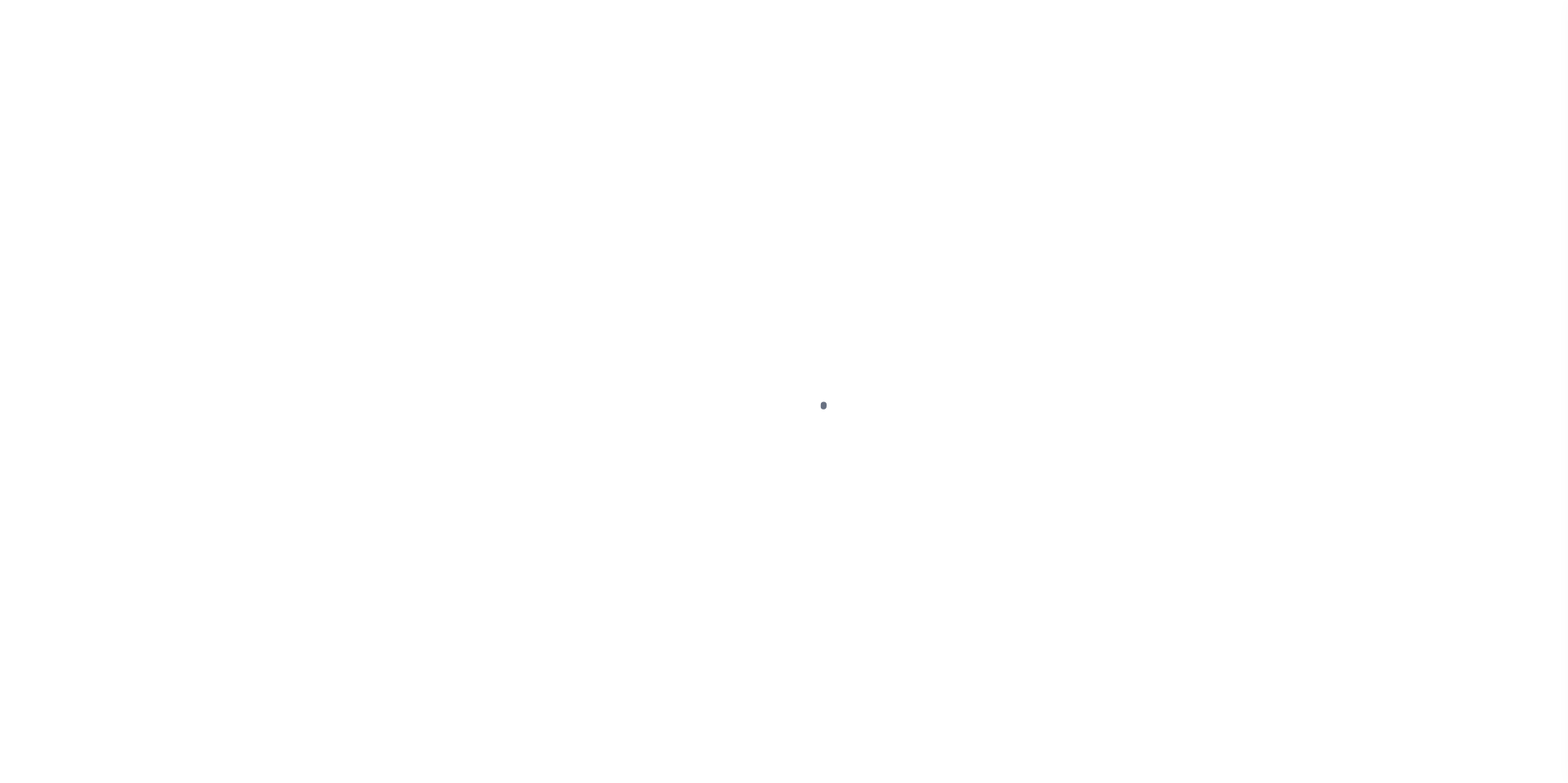
type input "$0.00"
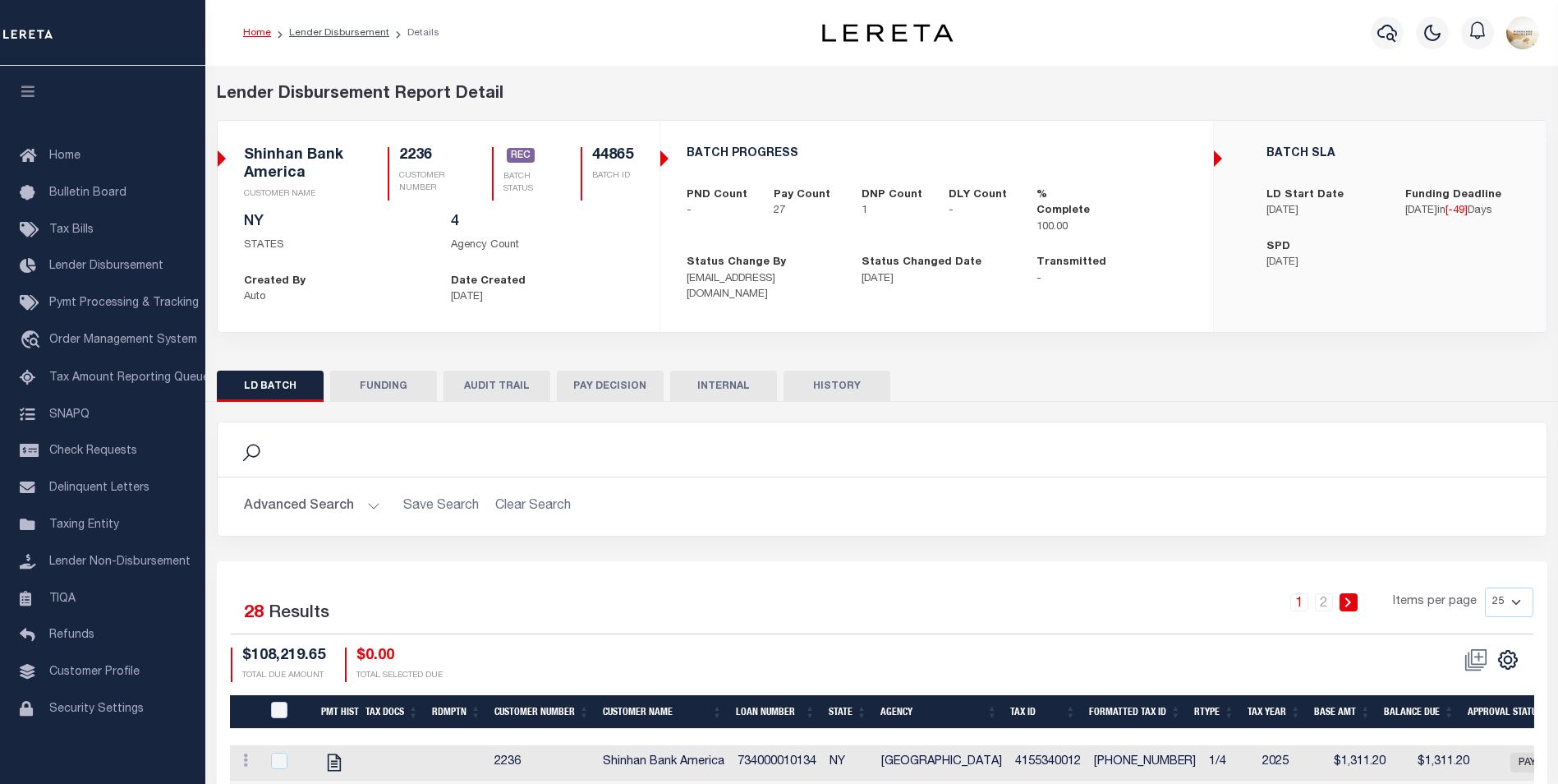
click at [399, 376] on button "FUNDING" at bounding box center [383, 386] width 106 height 31
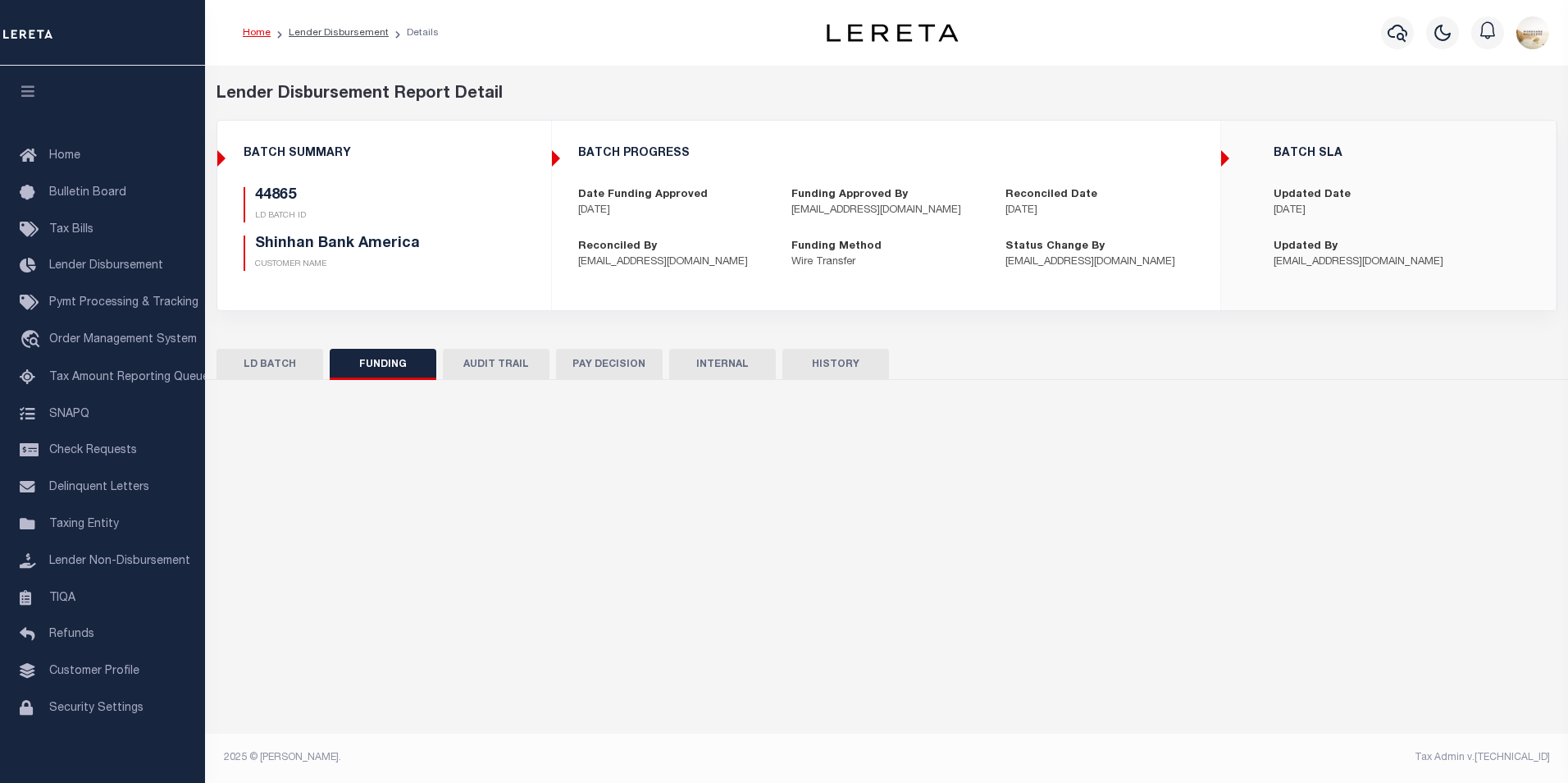
type input "$107,025.09"
type input "$0"
type input "06/20/2025"
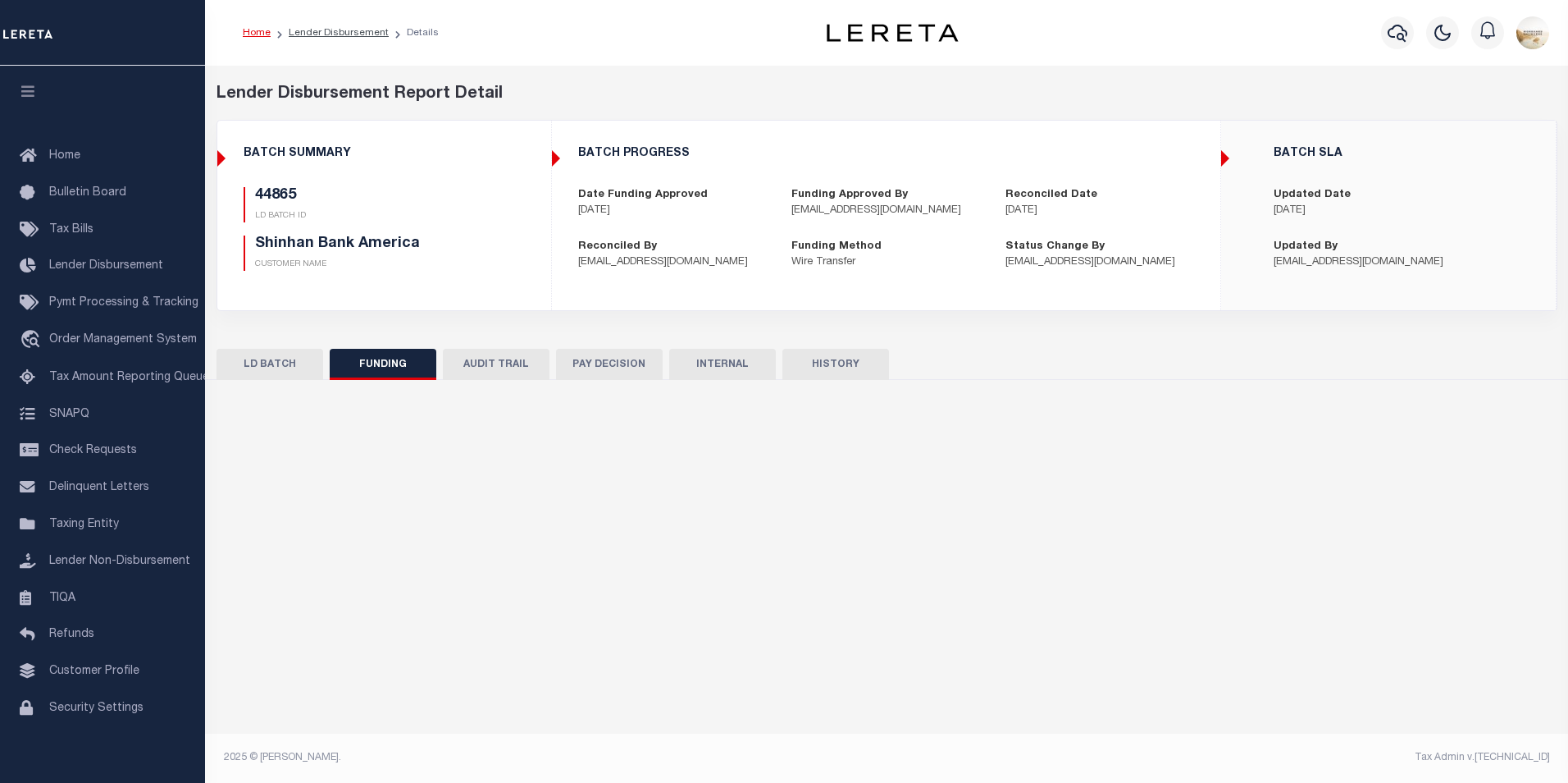
type input "20250620MMQFMP2700486706201530FT03"
type input "06/23/2025"
select select "100"
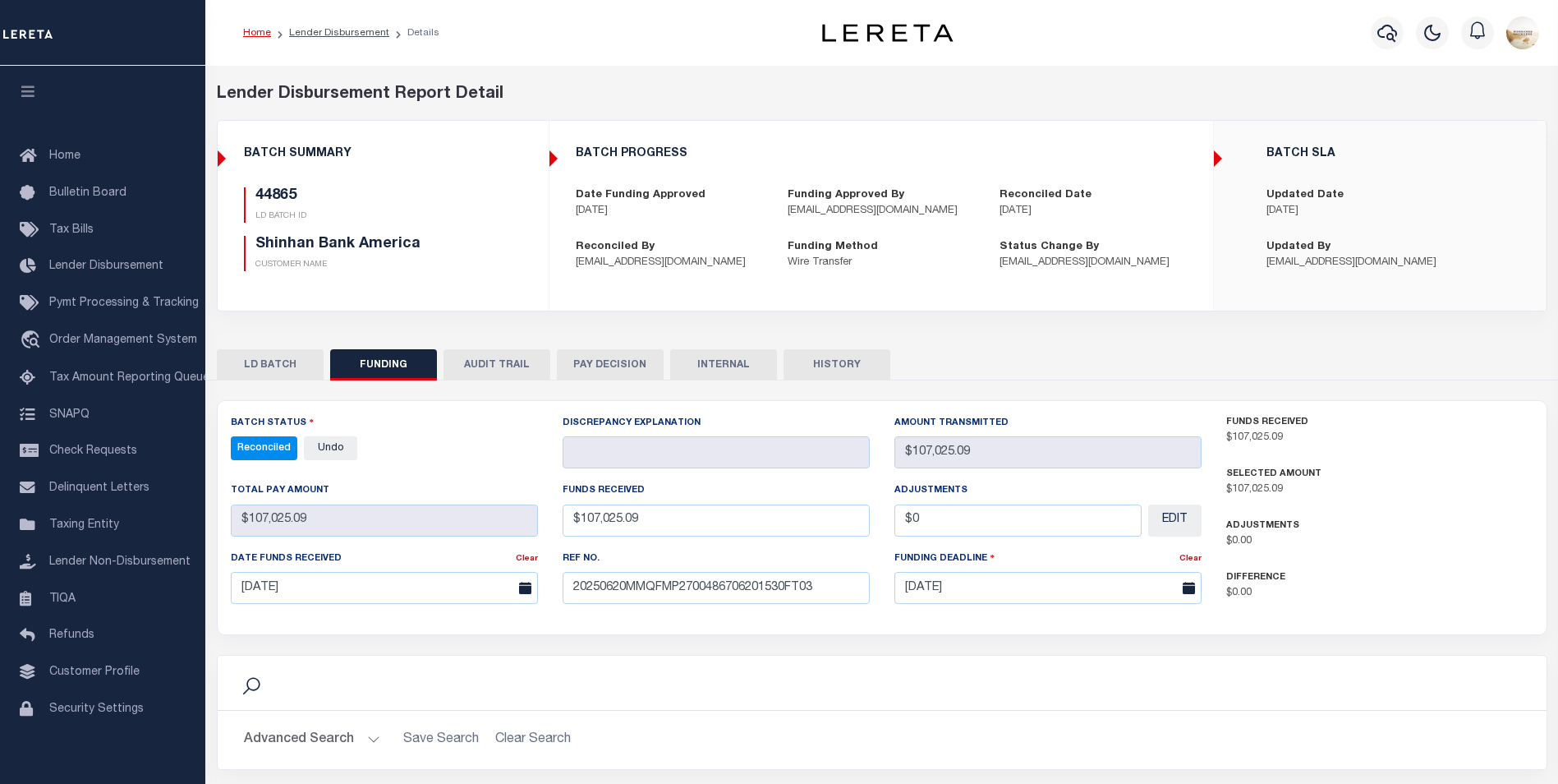
select select "100"
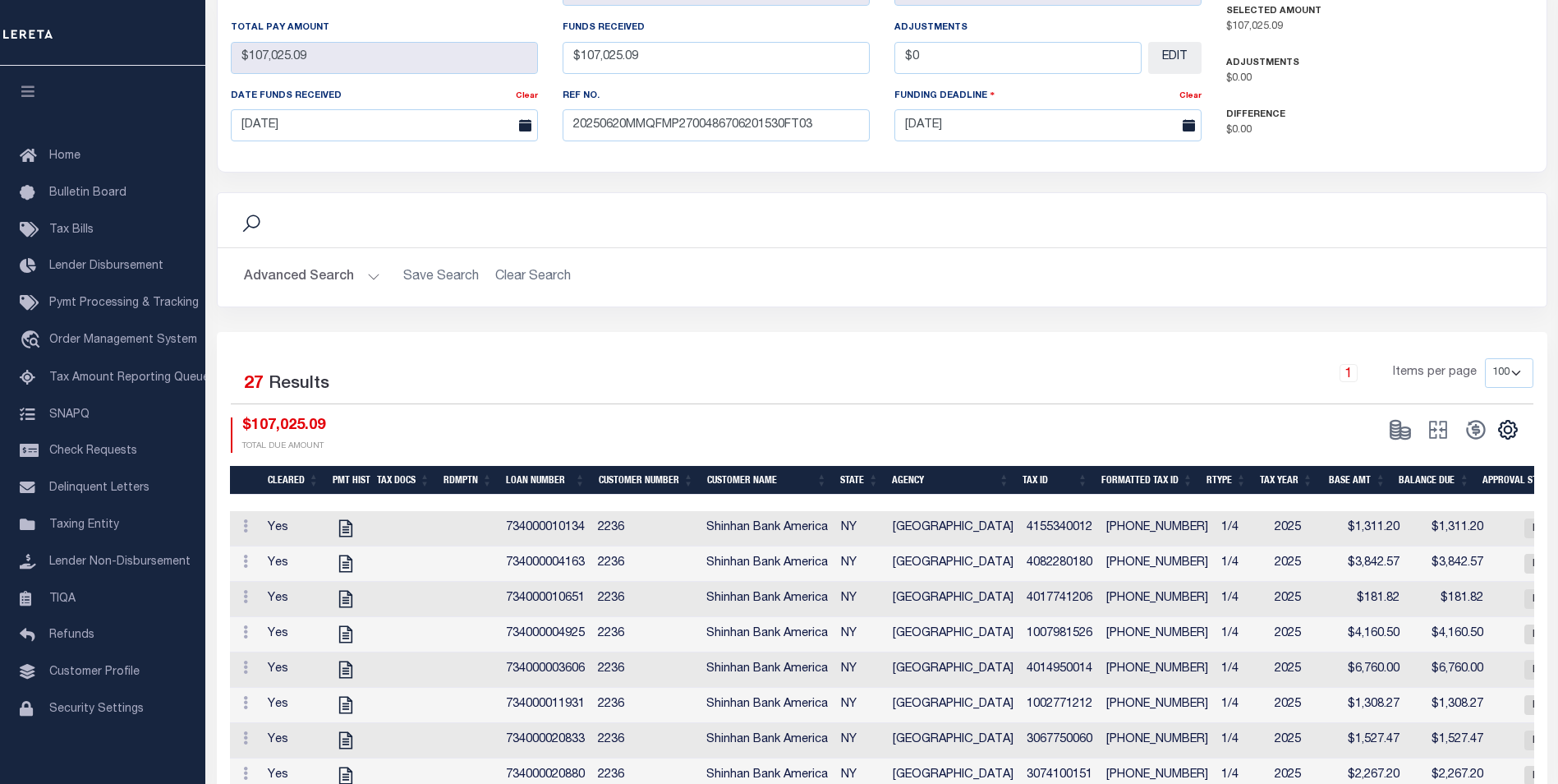
scroll to position [493, 0]
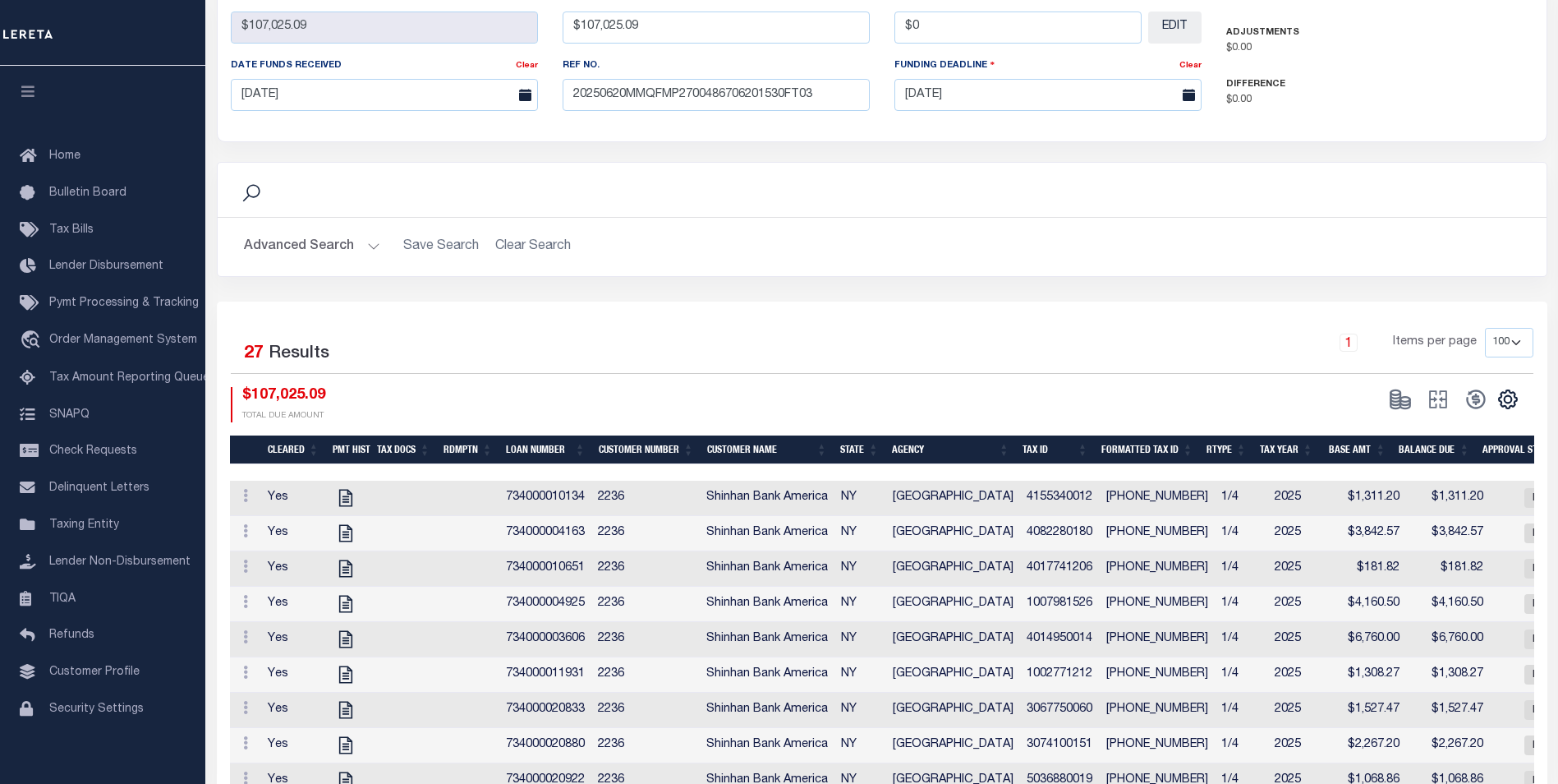
click at [1525, 328] on select "10 25 50 100" at bounding box center [1509, 342] width 49 height 30
click at [1486, 328] on select "10 25 50 100" at bounding box center [1509, 342] width 49 height 30
drag, startPoint x: 1509, startPoint y: 388, endPoint x: 1484, endPoint y: 381, distance: 26.0
click at [1509, 388] on icon "" at bounding box center [1508, 398] width 21 height 21
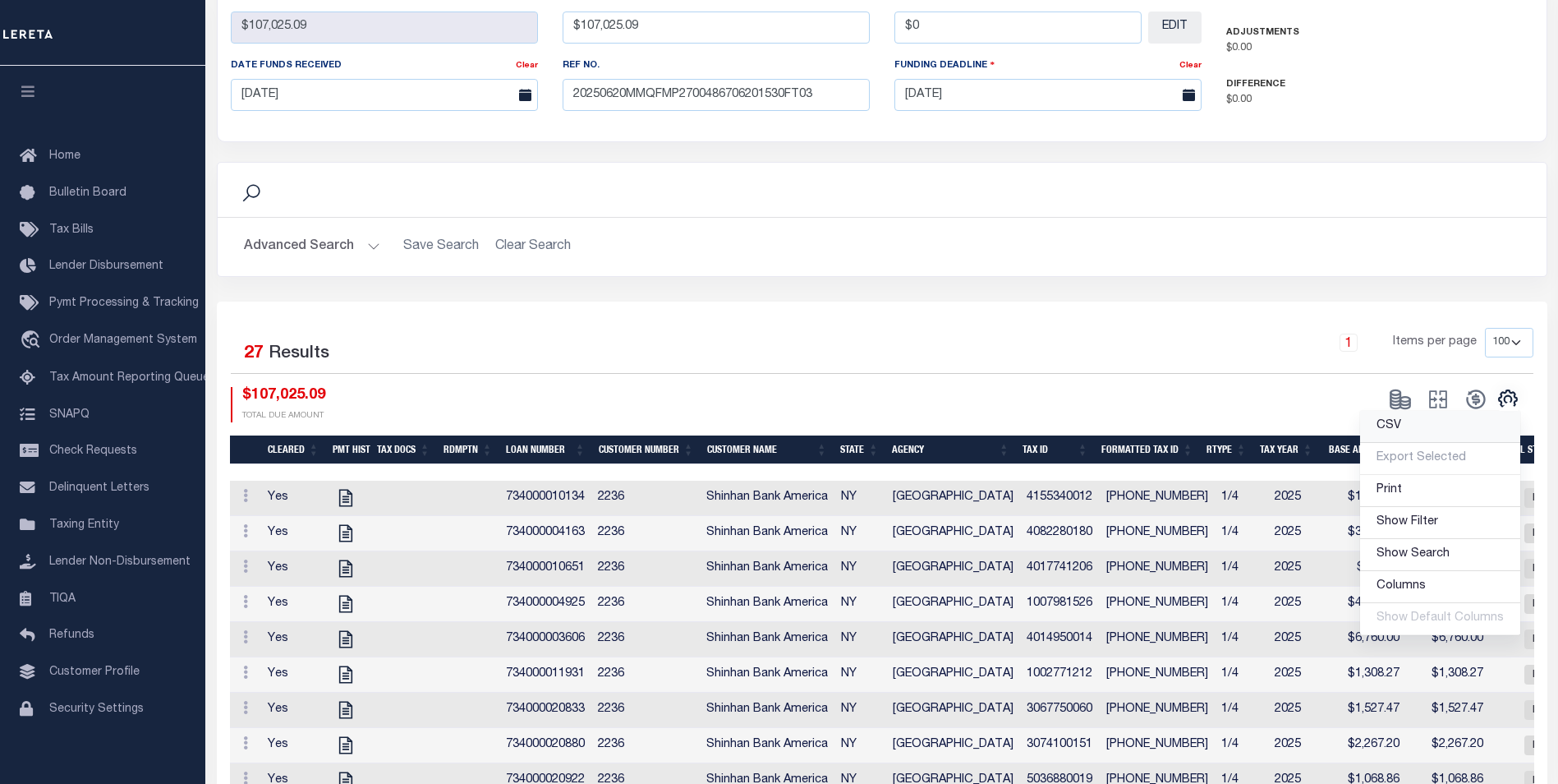
click at [1408, 418] on link "CSV" at bounding box center [1441, 426] width 160 height 32
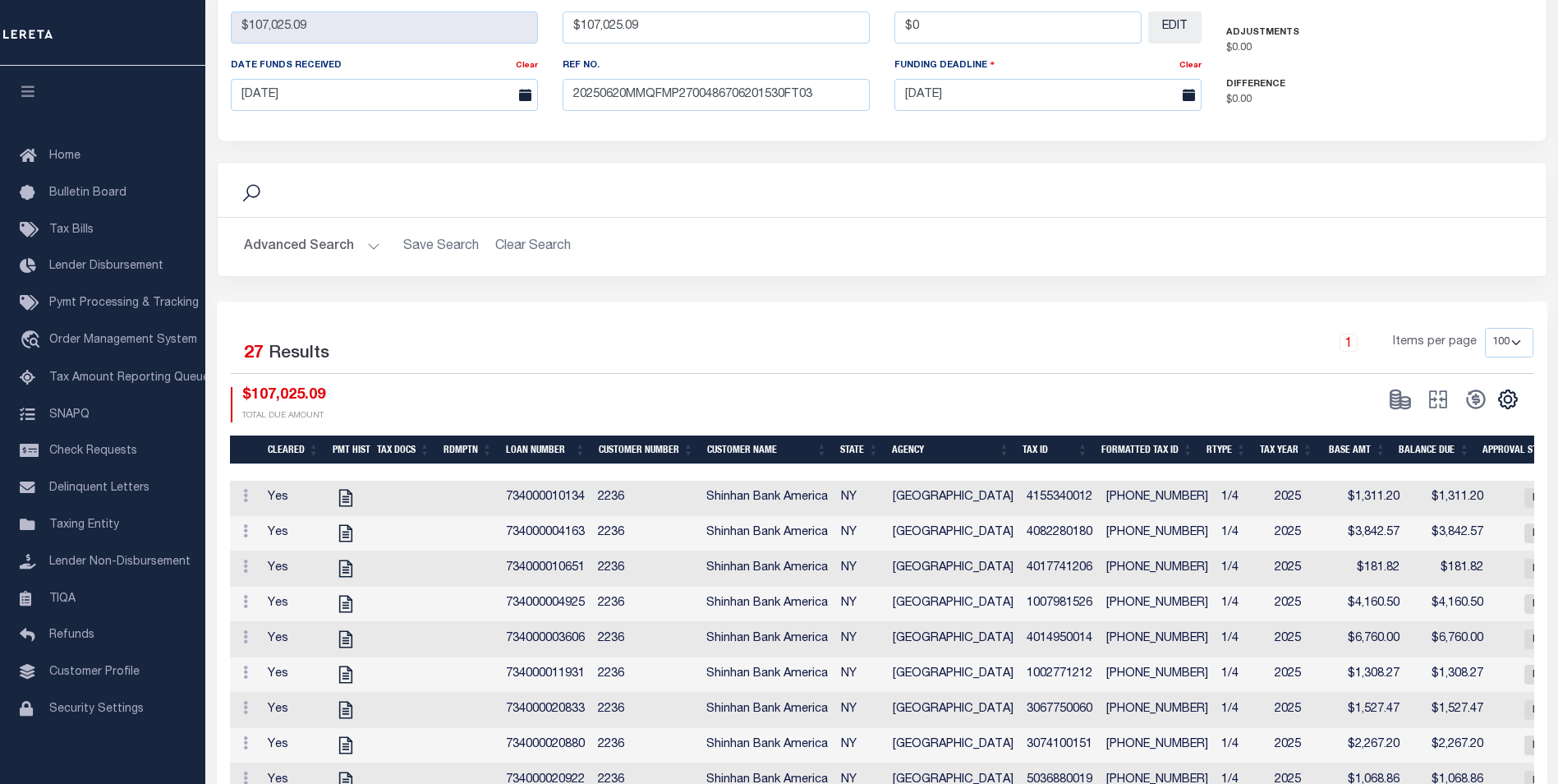
click at [700, 289] on div "Search Advanced Search Save Search Clear Search Is Is" at bounding box center [882, 232] width 1355 height 140
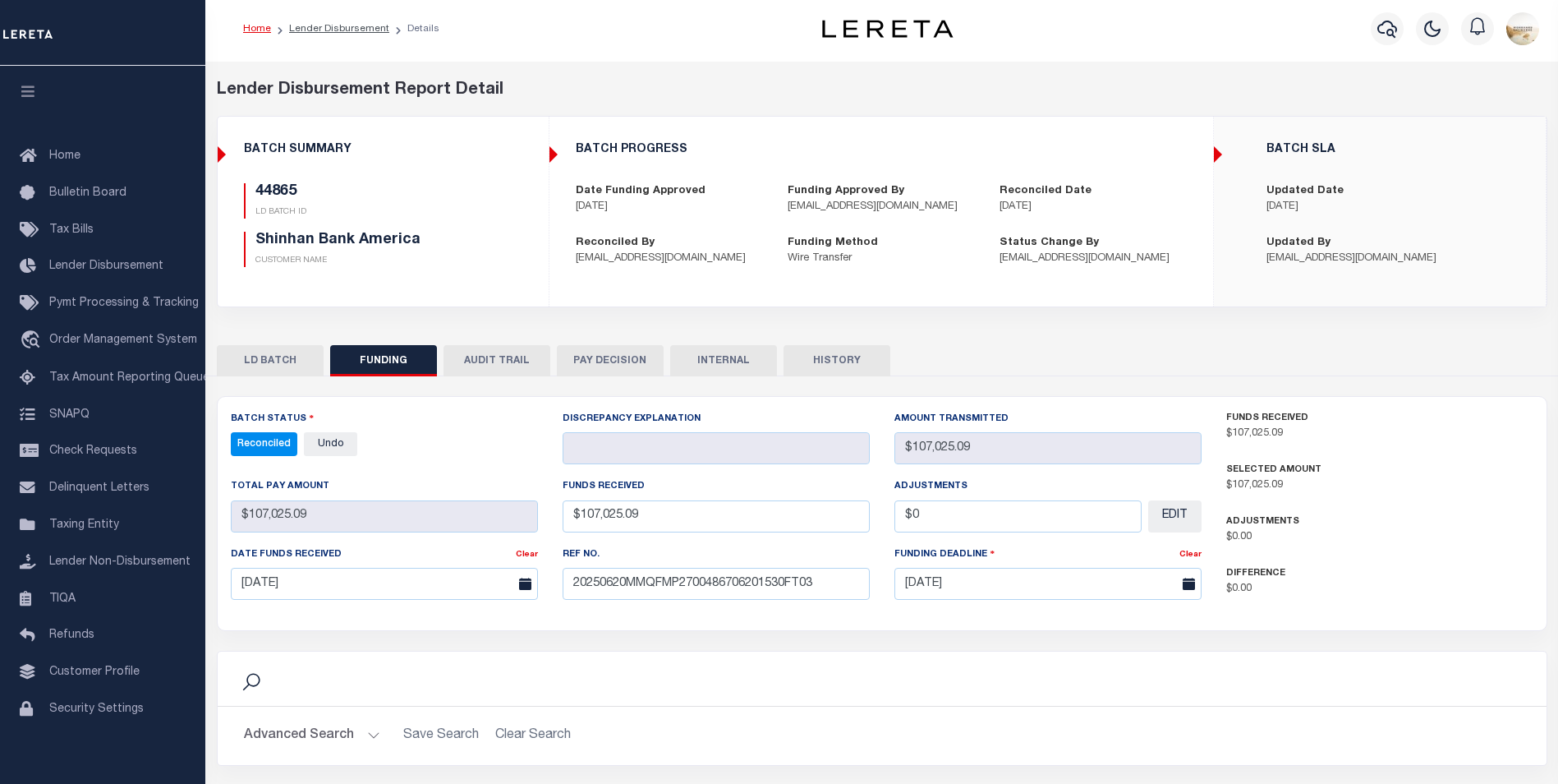
scroll to position [0, 0]
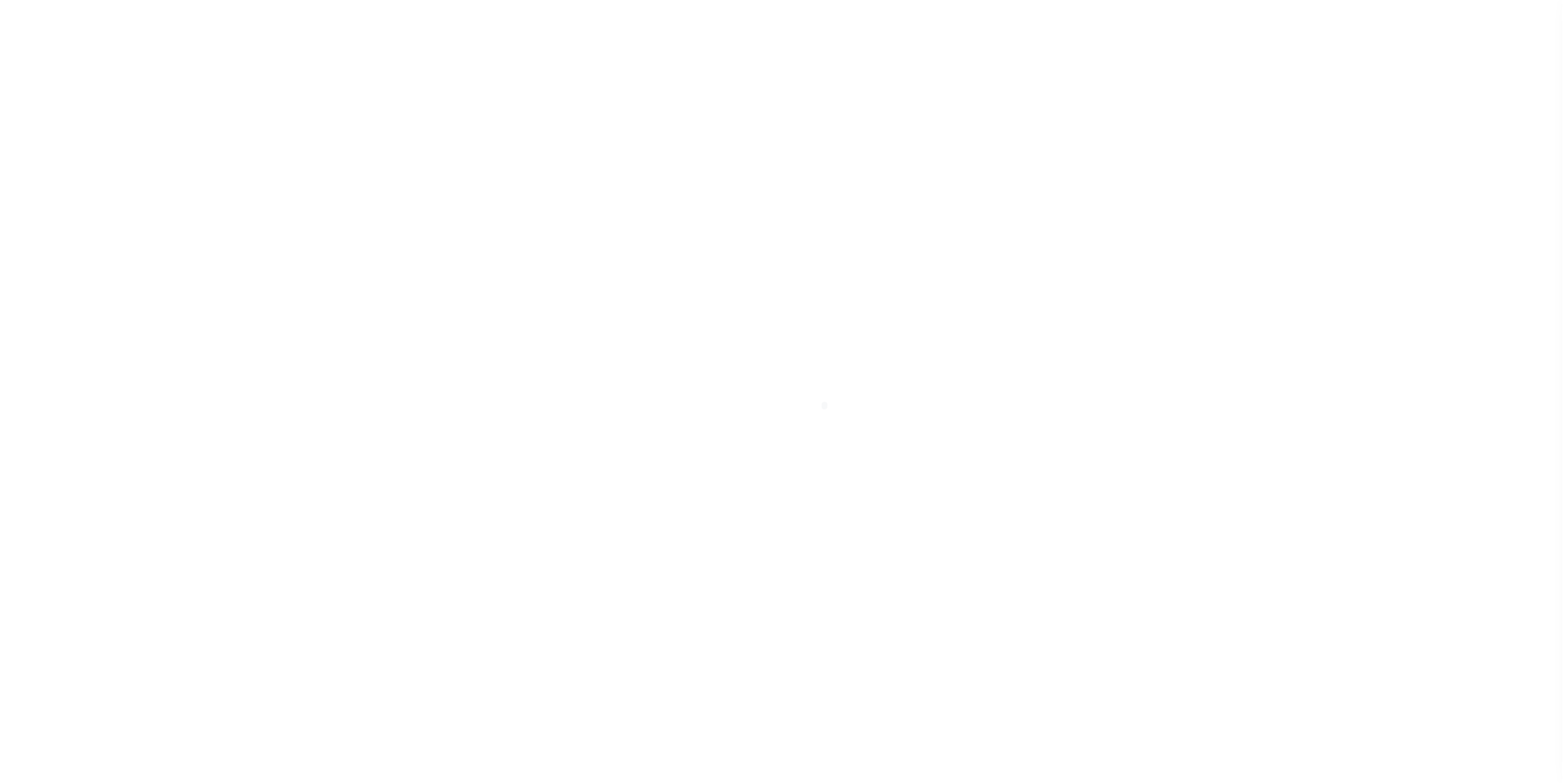
scroll to position [16, 0]
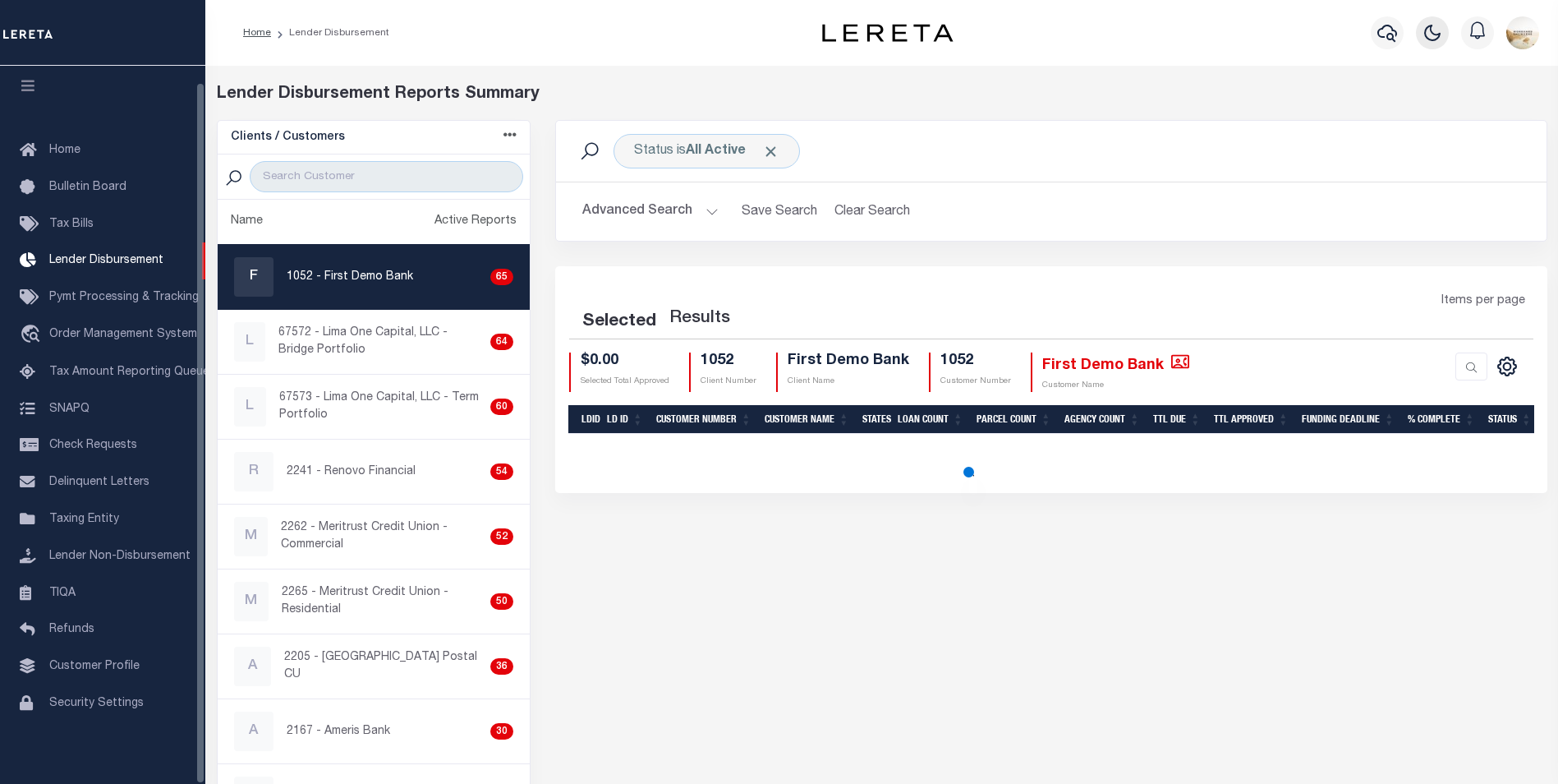
click at [1427, 35] on icon "button" at bounding box center [1432, 32] width 20 height 20
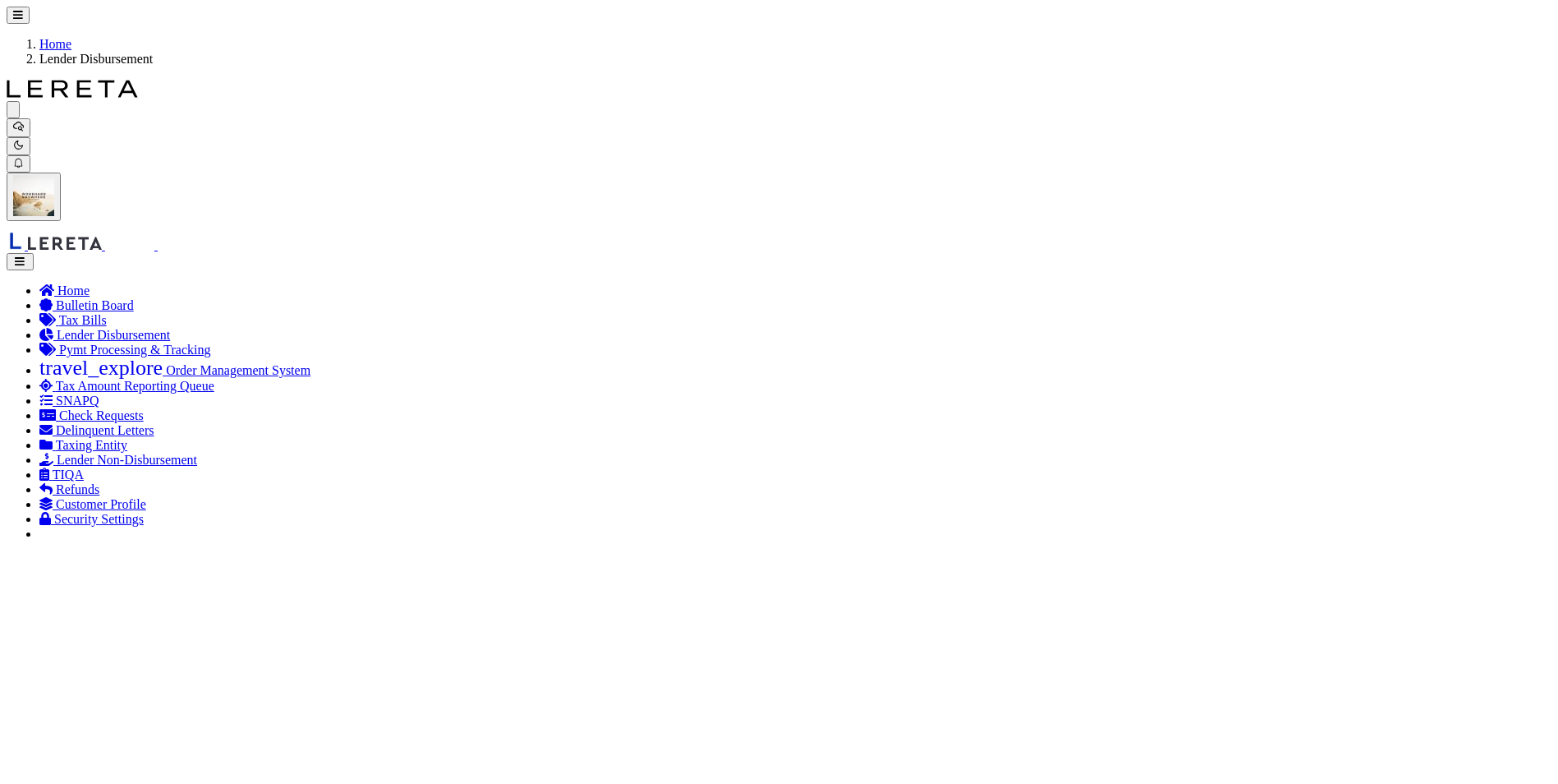
click at [24, 121] on icon "button" at bounding box center [18, 126] width 11 height 11
type input "45213"
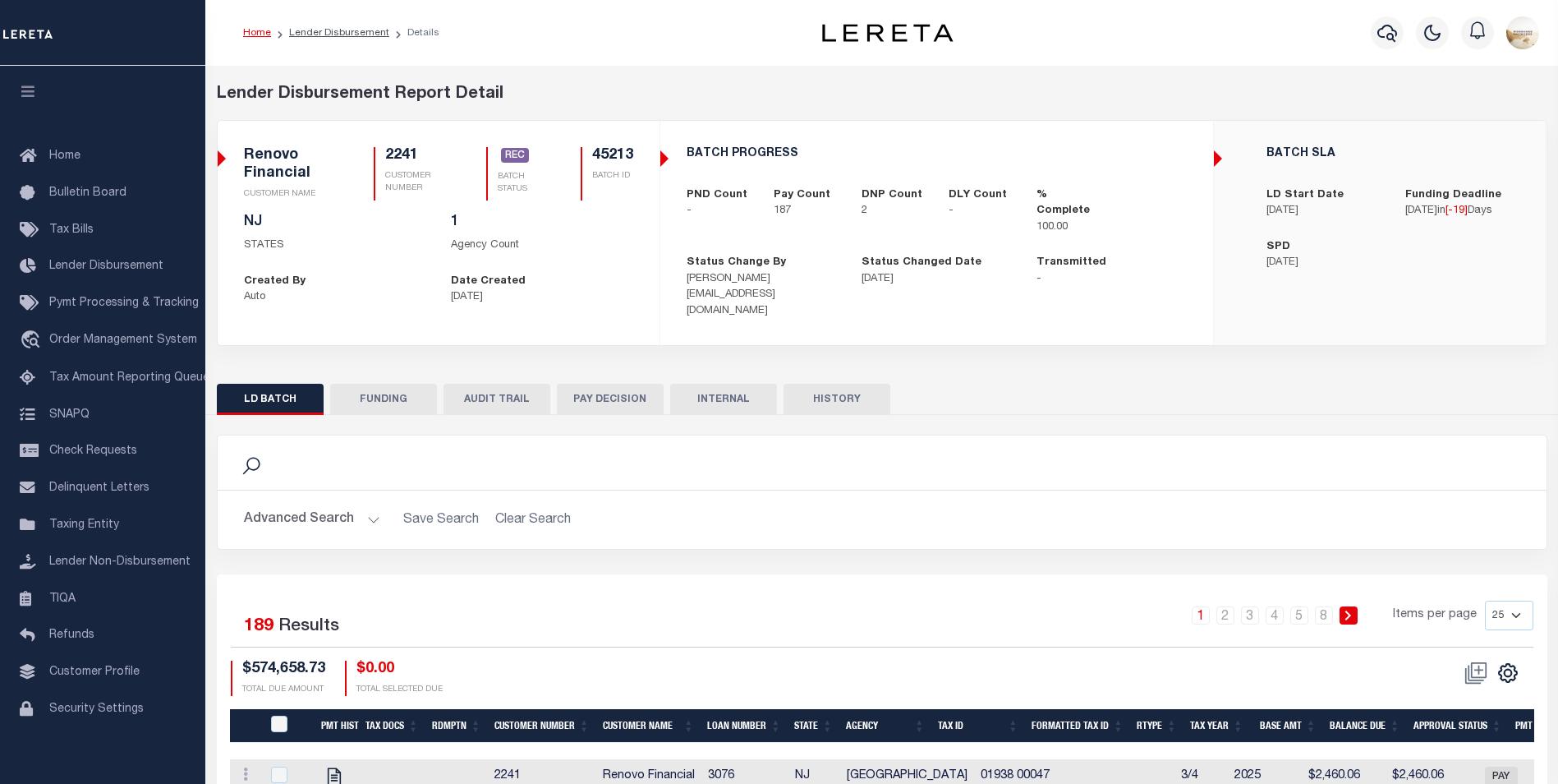
drag, startPoint x: 386, startPoint y: 395, endPoint x: 1217, endPoint y: 547, distance: 844.8
click at [386, 395] on button "FUNDING" at bounding box center [383, 399] width 106 height 31
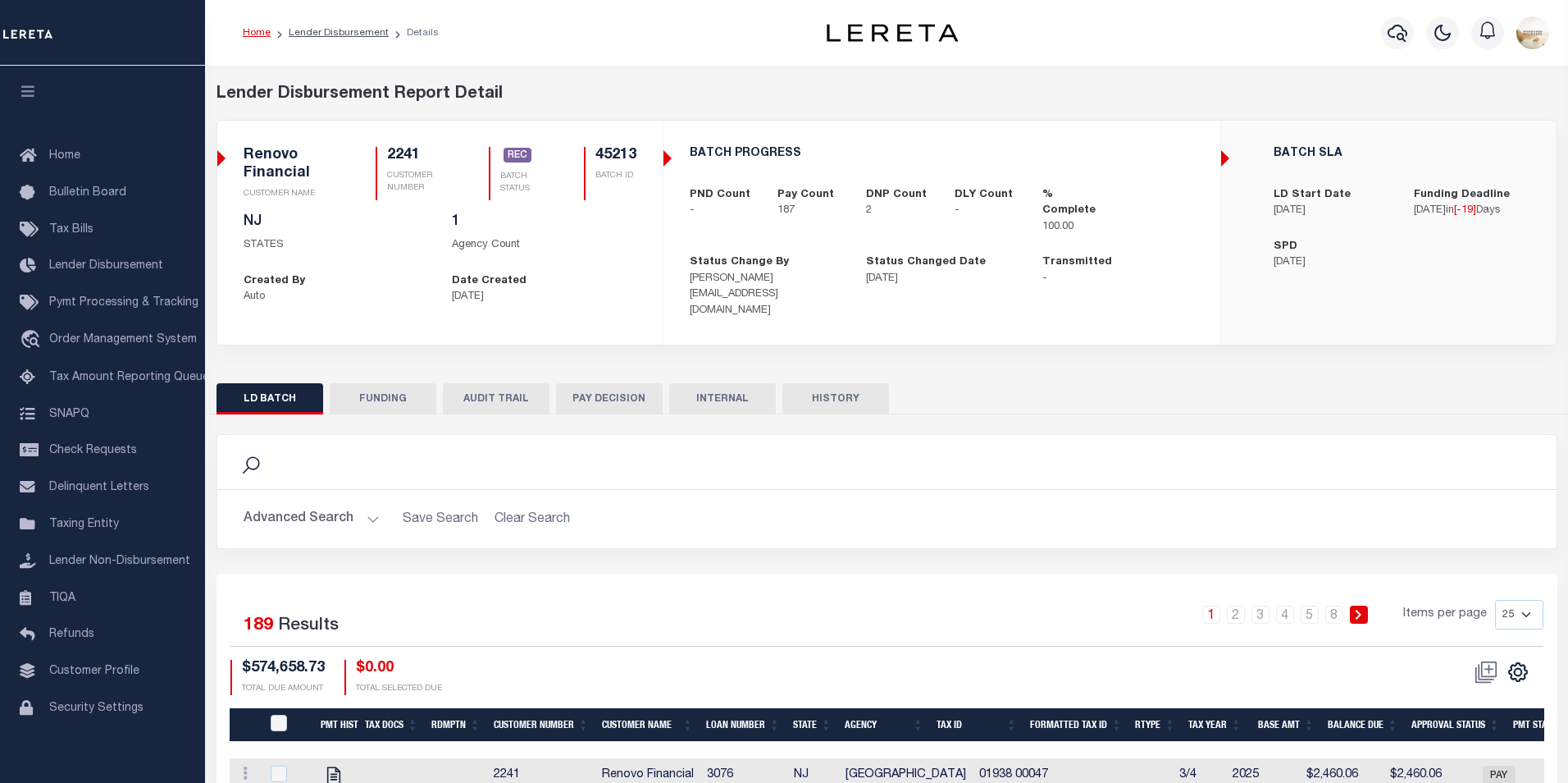
type input "$571,173.91"
type input "$0"
type input "[DATE]"
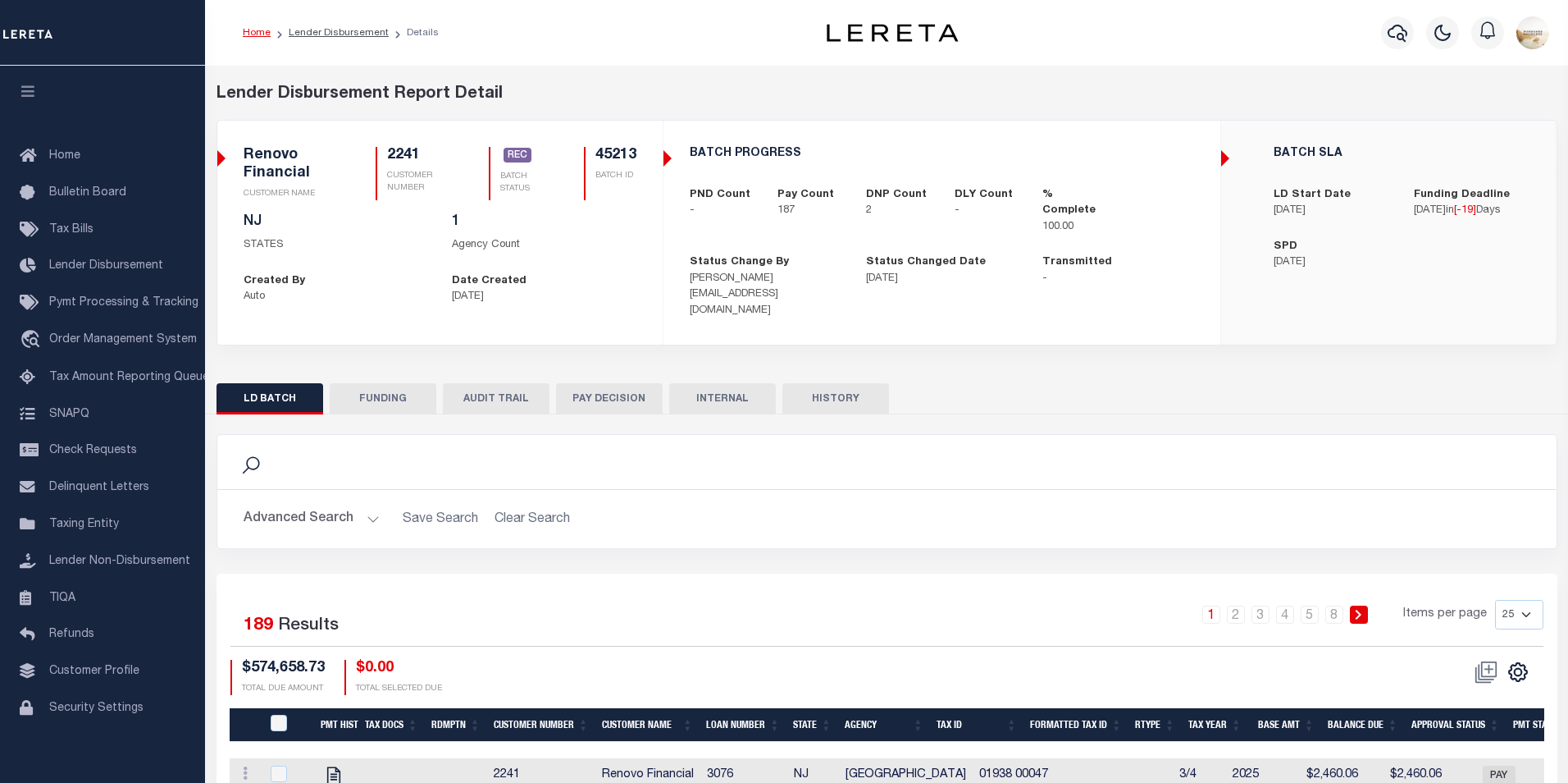
type input "20250722MMQFMP2700318007221641FT03"
type input "[DATE]"
select select "100"
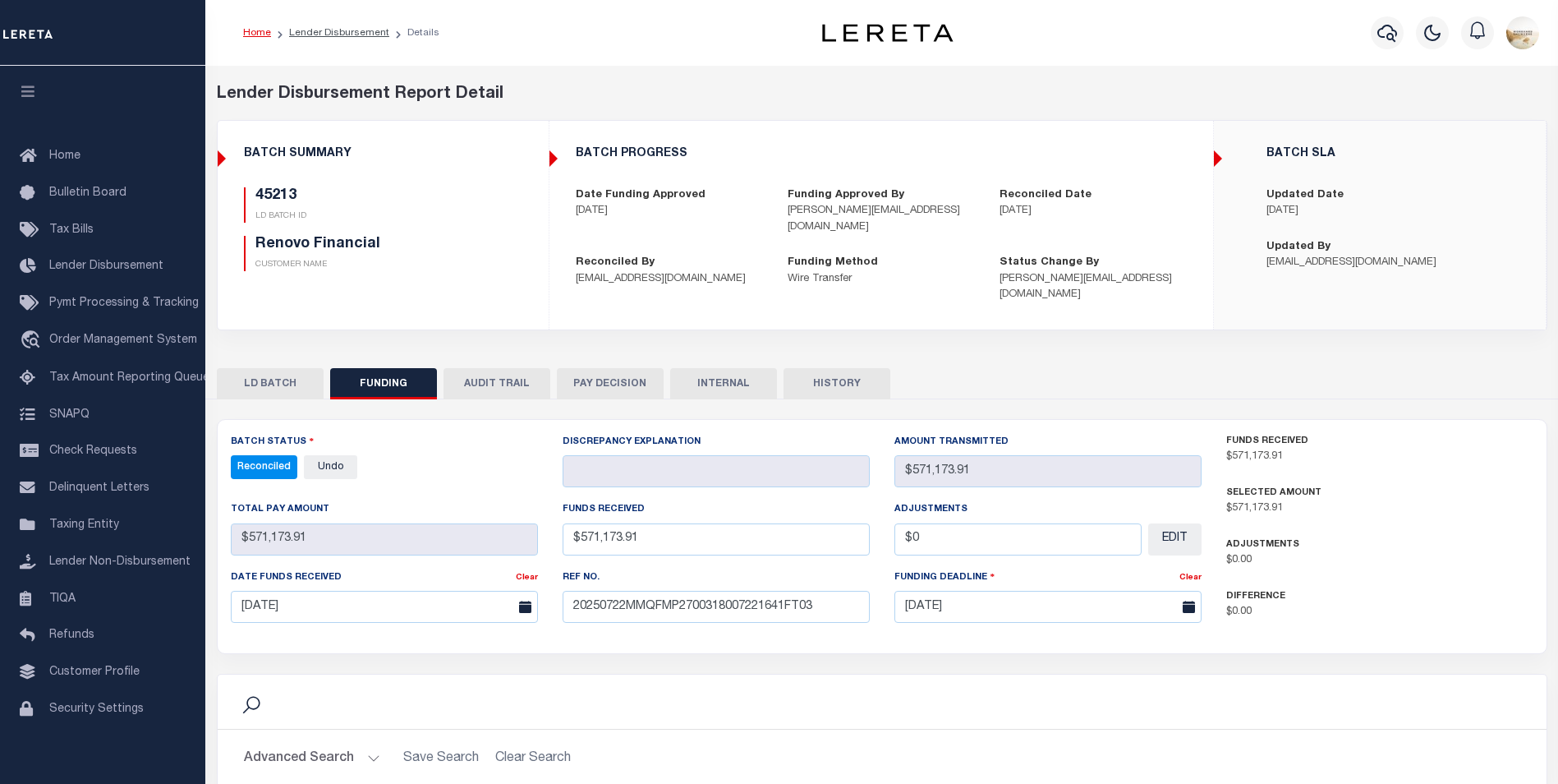
select select "100"
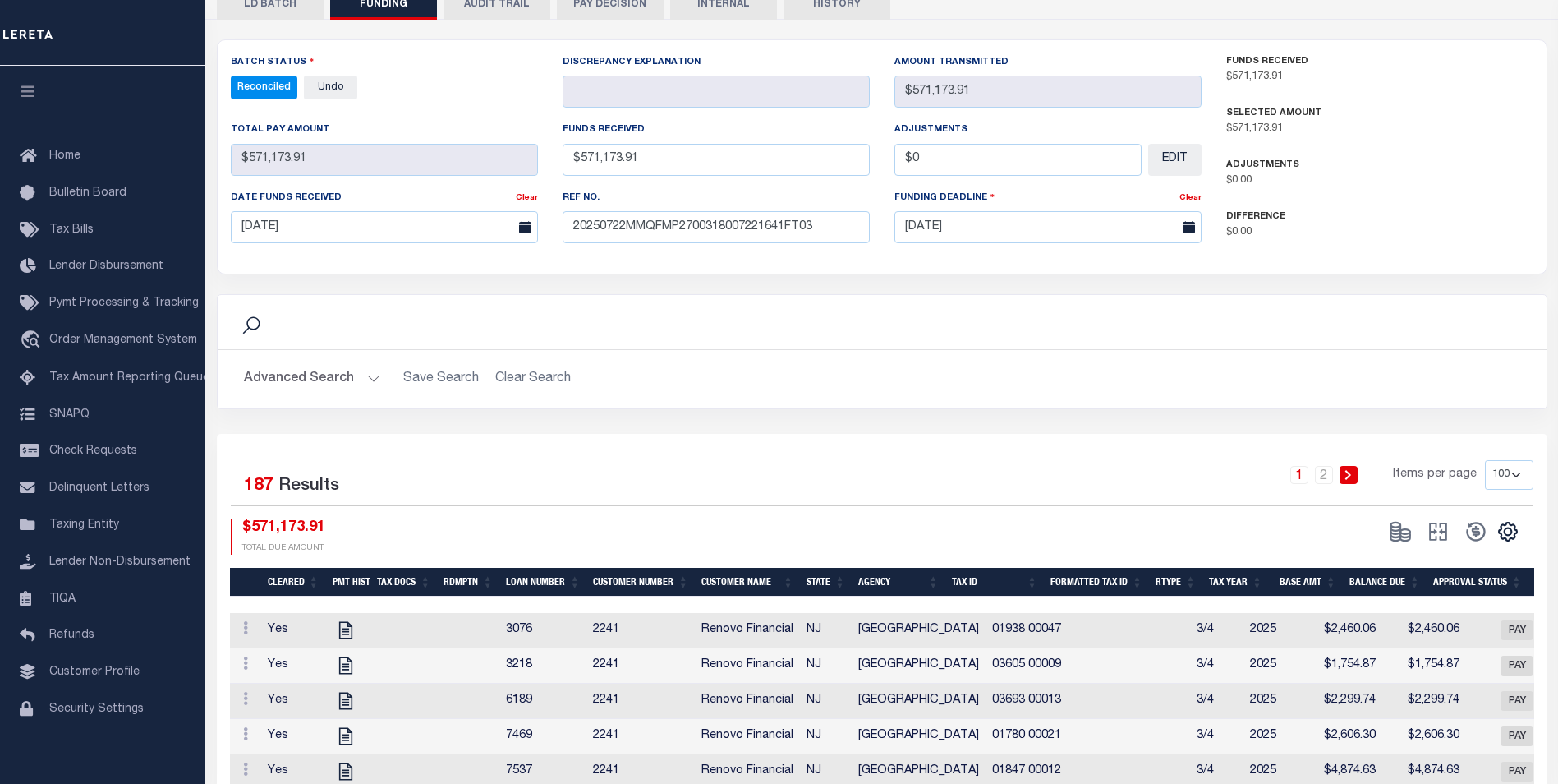
scroll to position [410, 0]
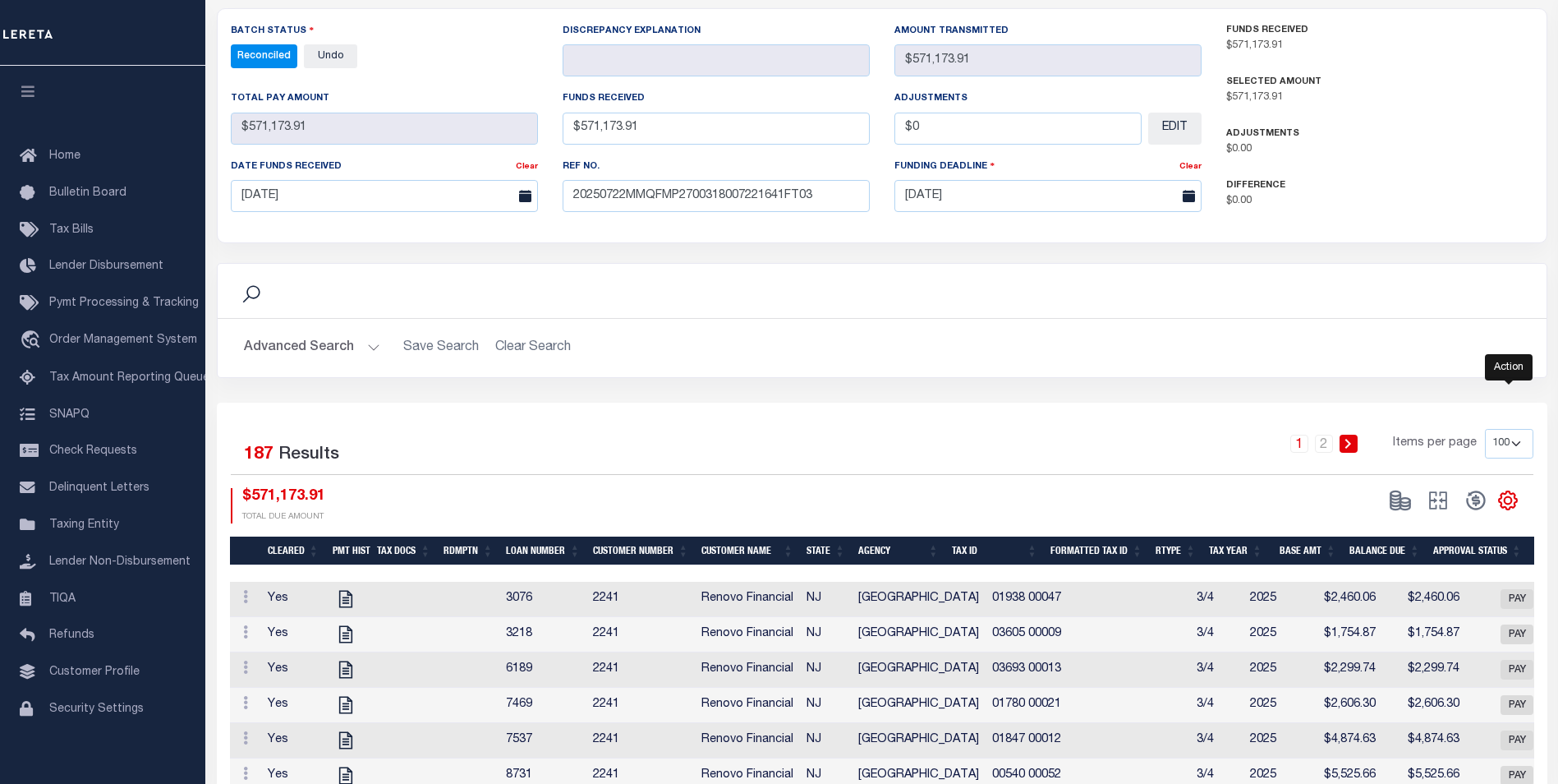
click at [1498, 489] on icon "" at bounding box center [1508, 500] width 21 height 21
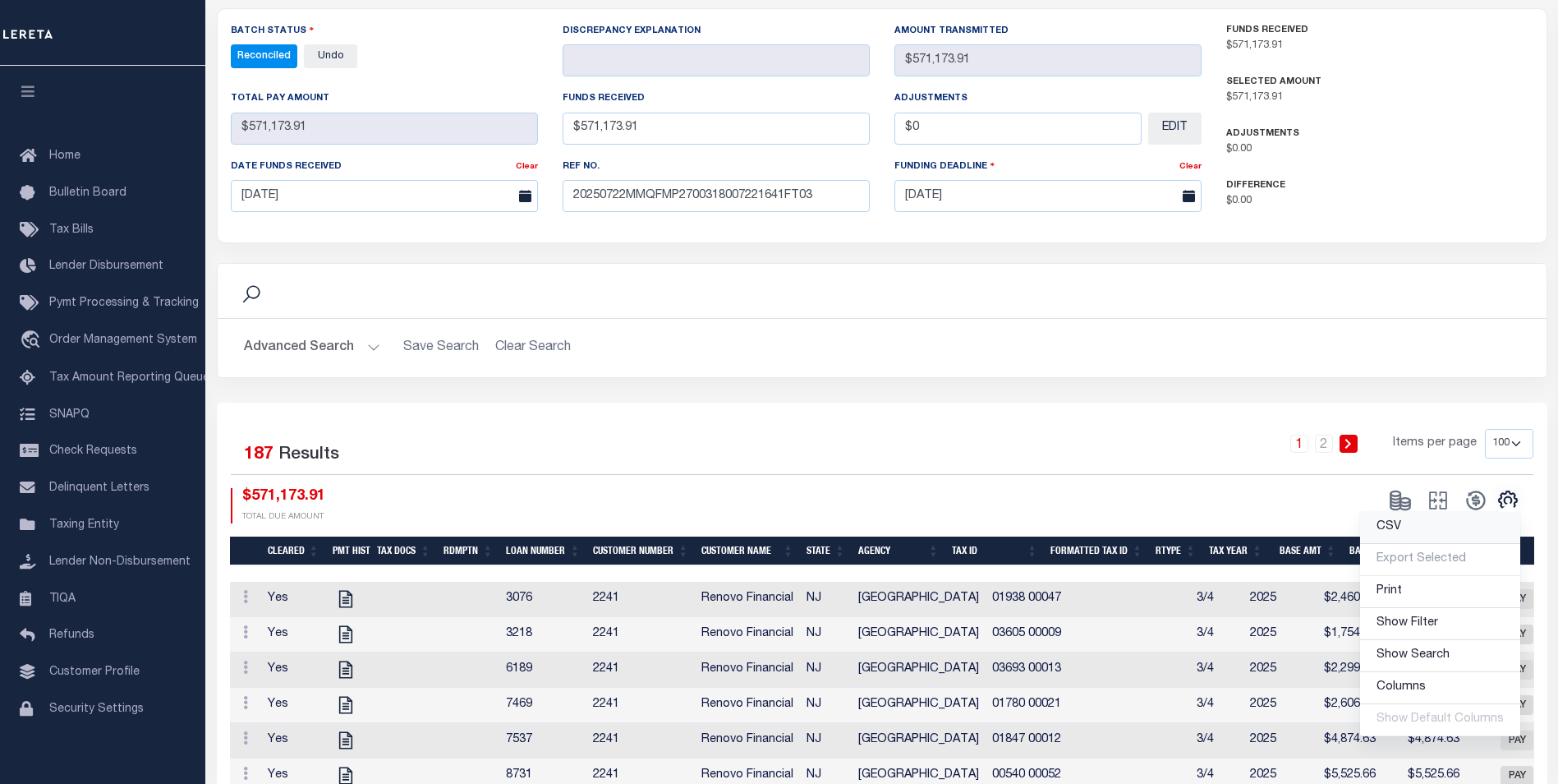
click at [1481, 512] on link "CSV" at bounding box center [1441, 528] width 160 height 32
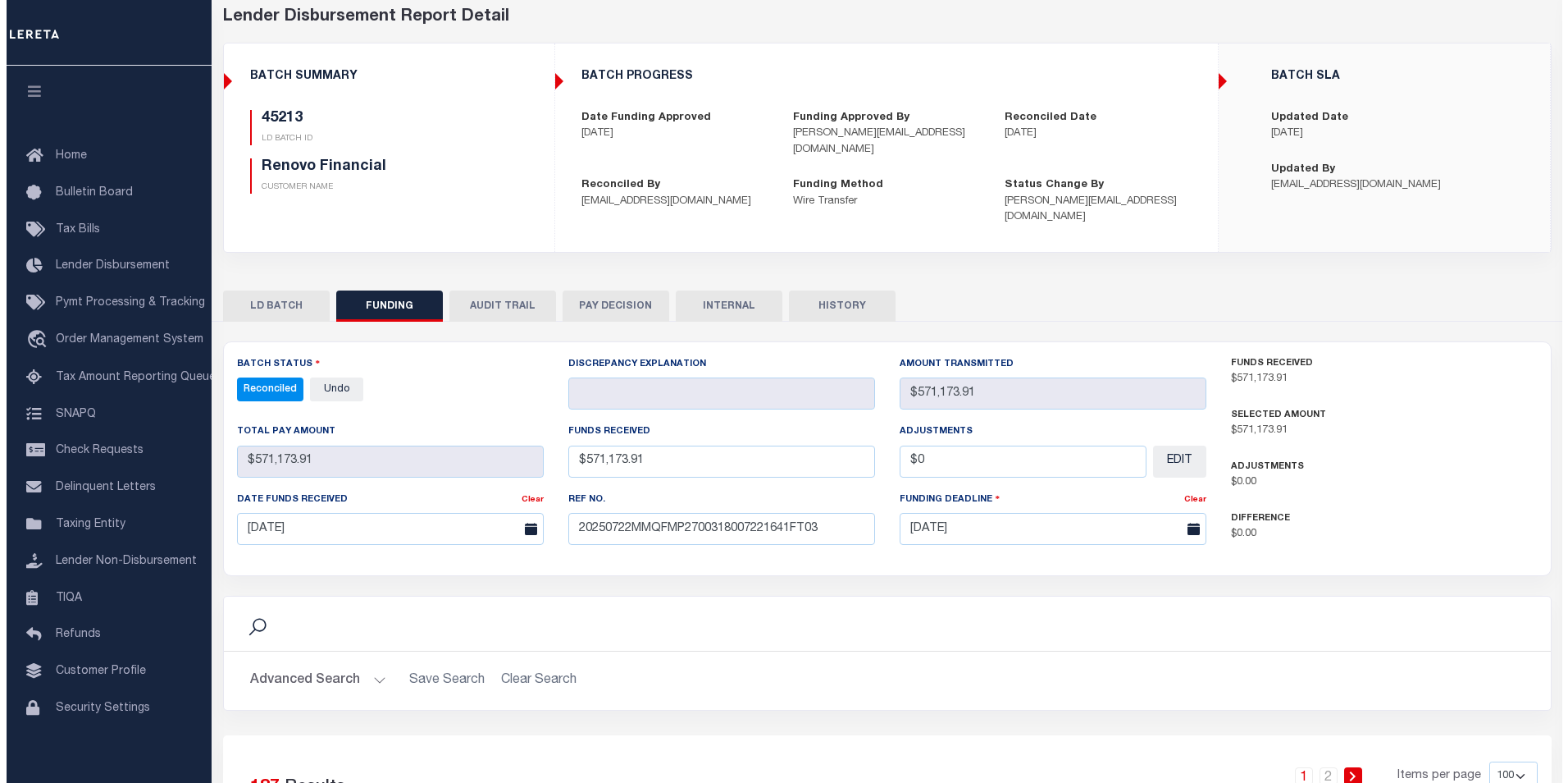
scroll to position [0, 0]
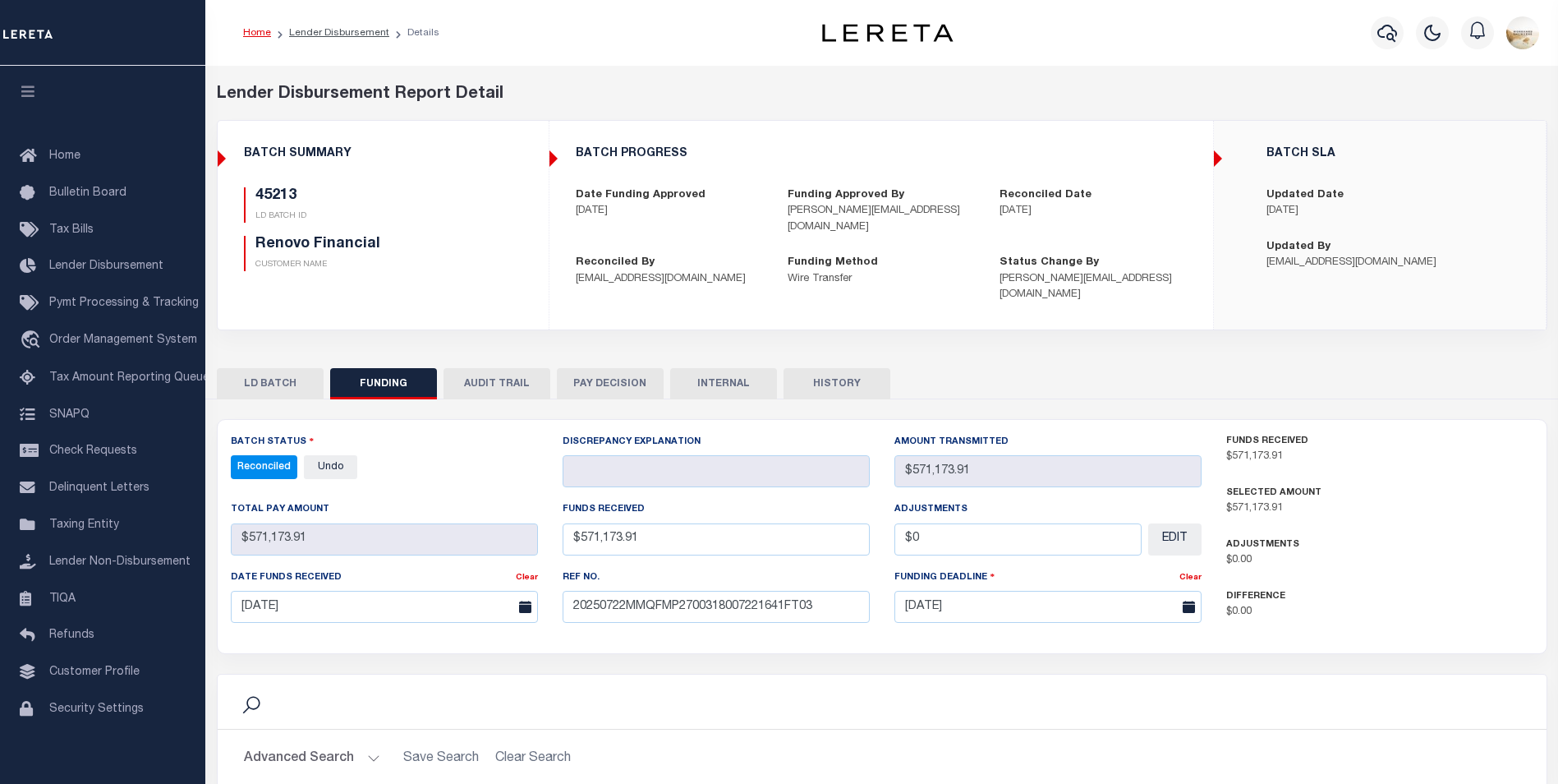
click at [0, 0] on img at bounding box center [0, 0] width 0 height 0
click at [1368, 33] on div at bounding box center [1388, 33] width 45 height 58
click at [1381, 29] on button "button" at bounding box center [1387, 32] width 33 height 33
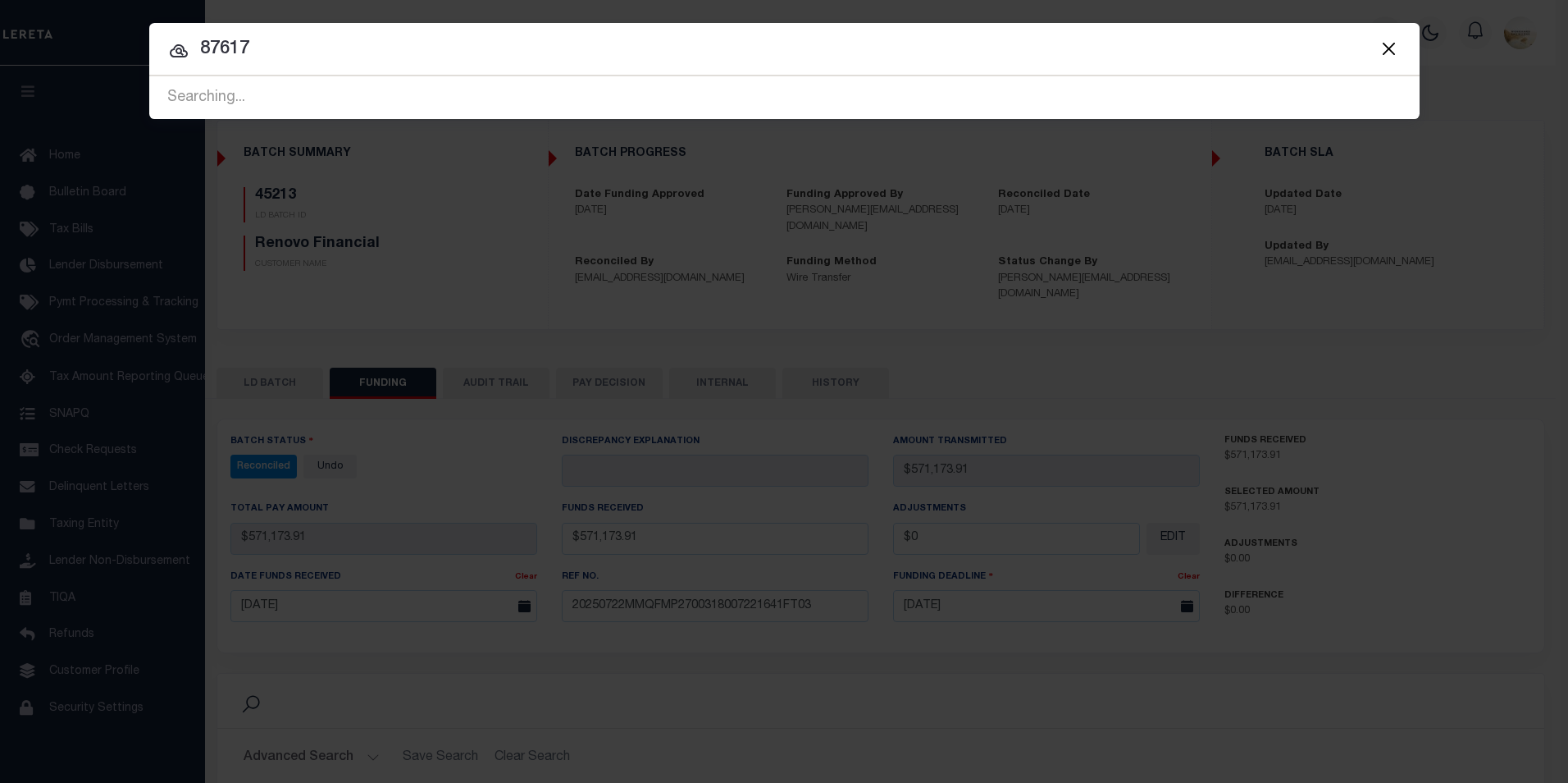
type input "87617"
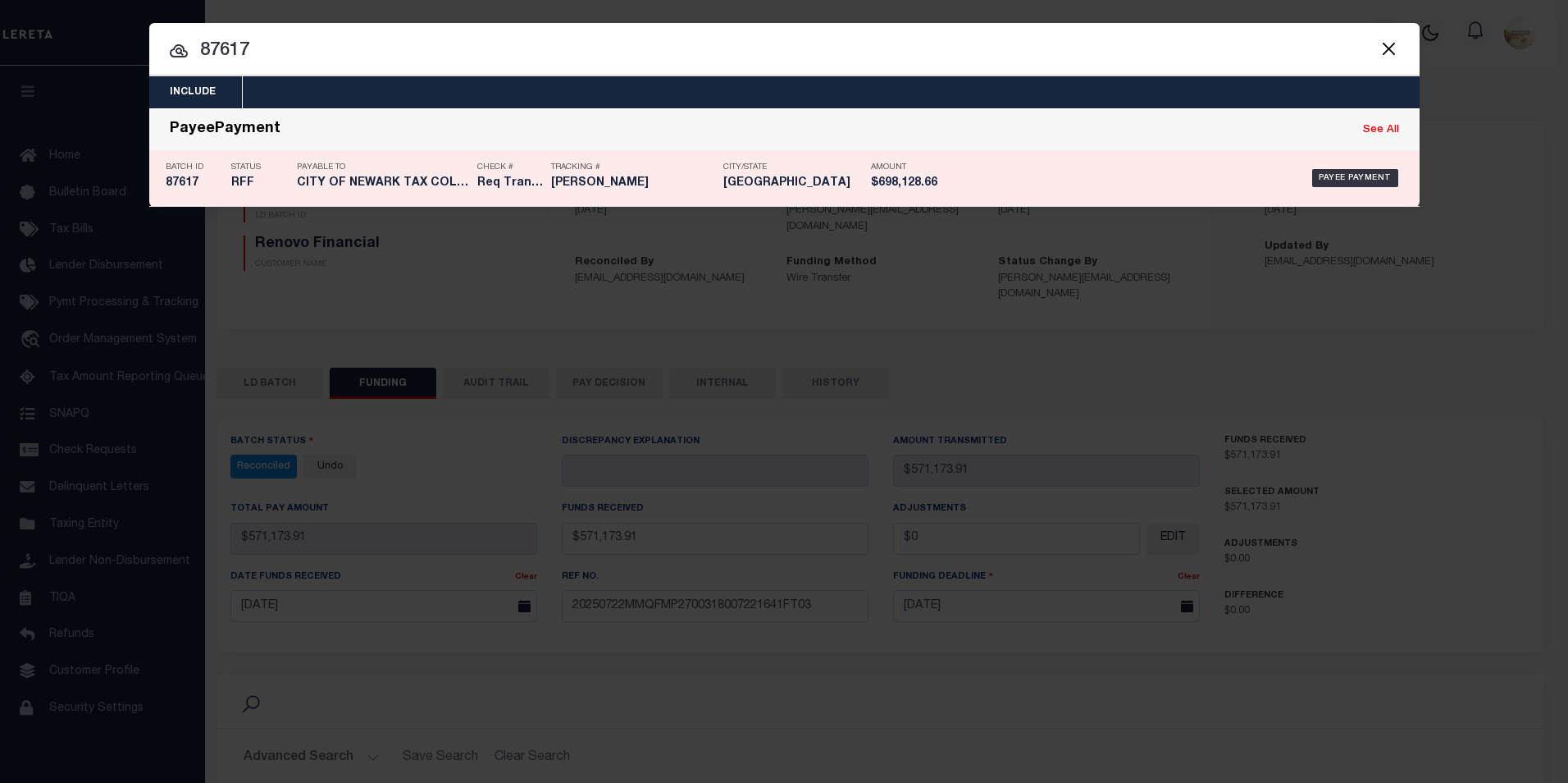
click at [193, 181] on h5 "87617" at bounding box center [195, 183] width 58 height 14
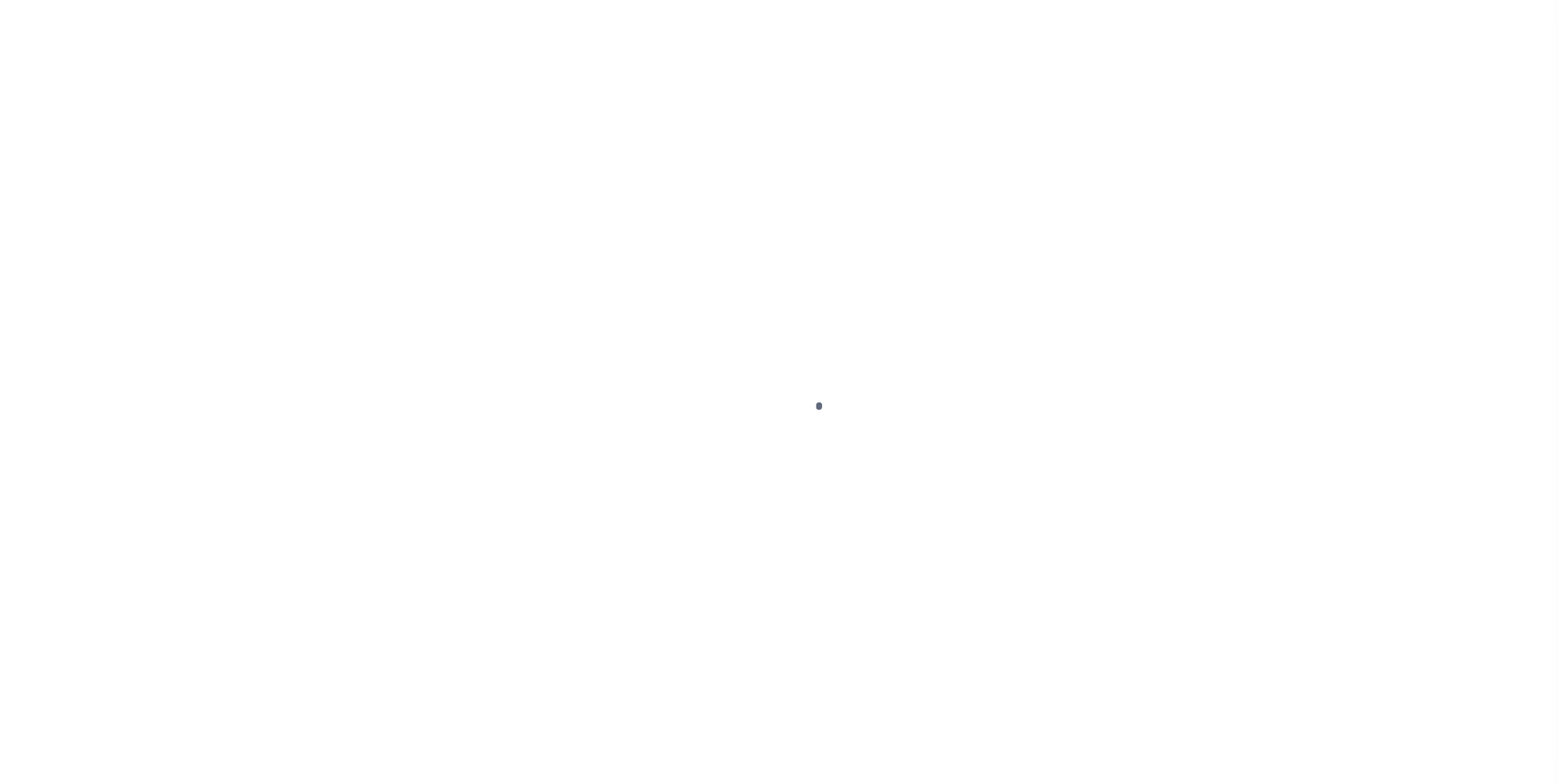
select select "RFF"
select select "[PERSON_NAME]"
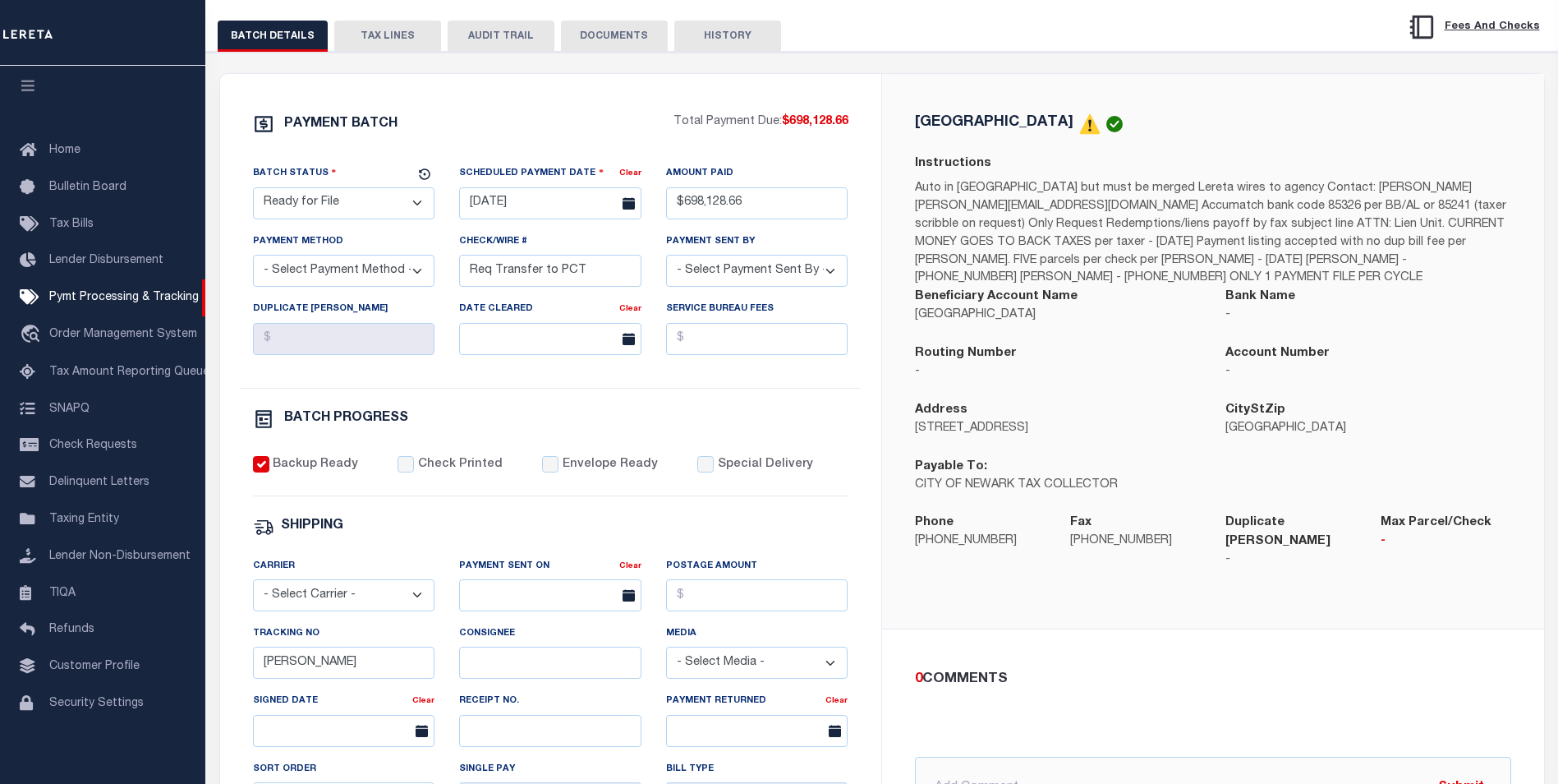
scroll to position [164, 0]
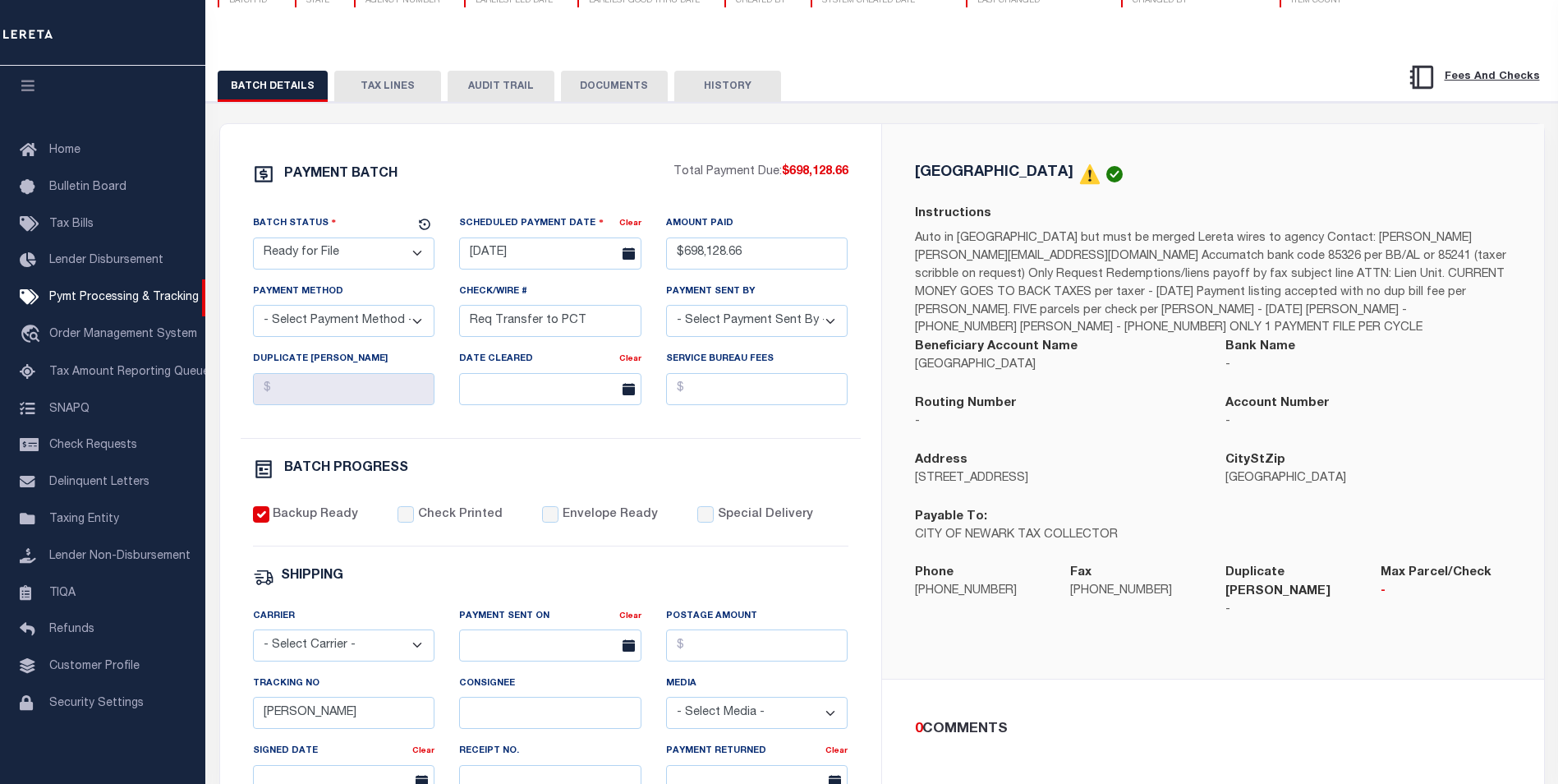
click at [594, 86] on button "DOCUMENTS" at bounding box center [614, 86] width 106 height 31
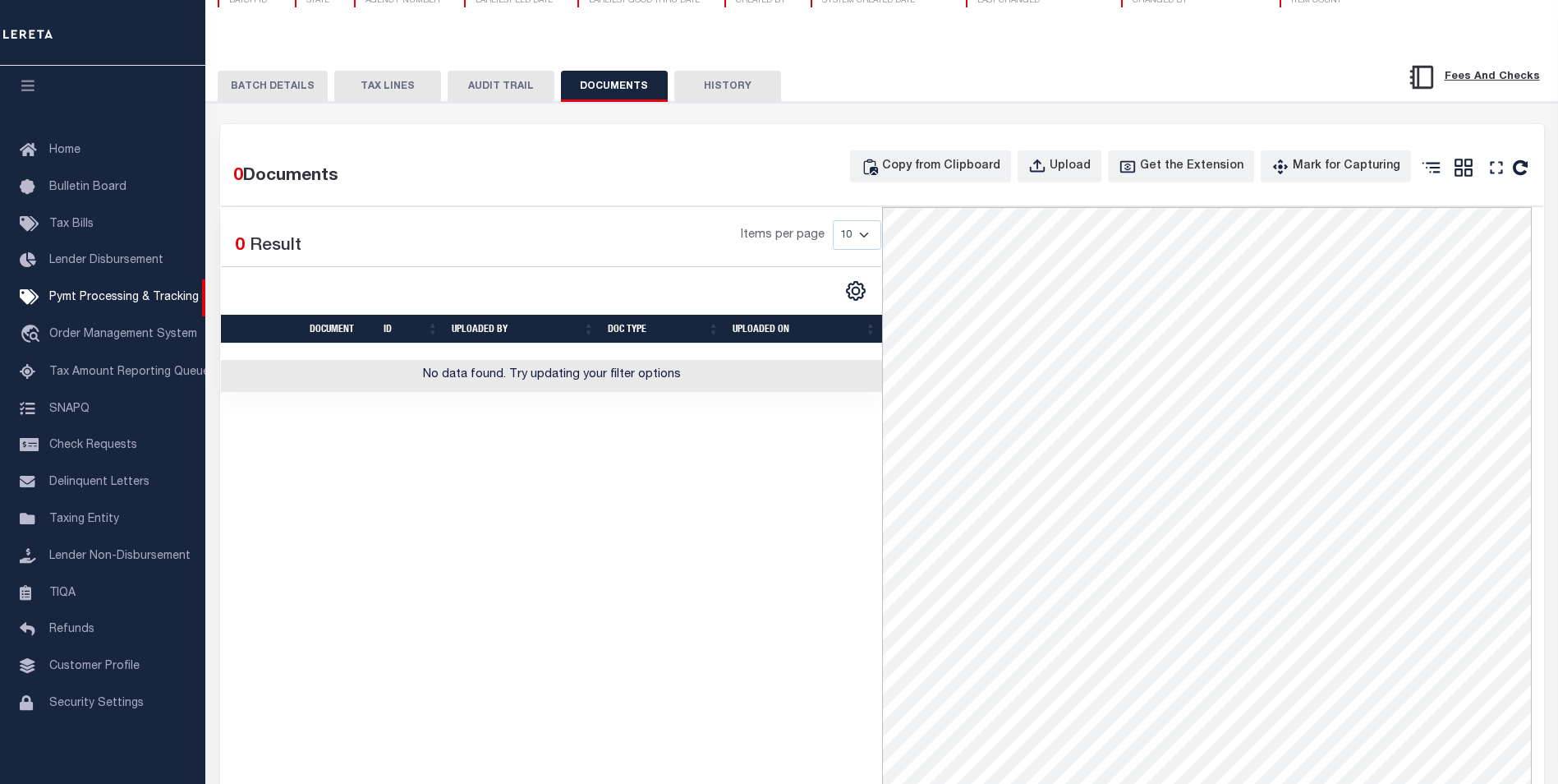
scroll to position [0, 0]
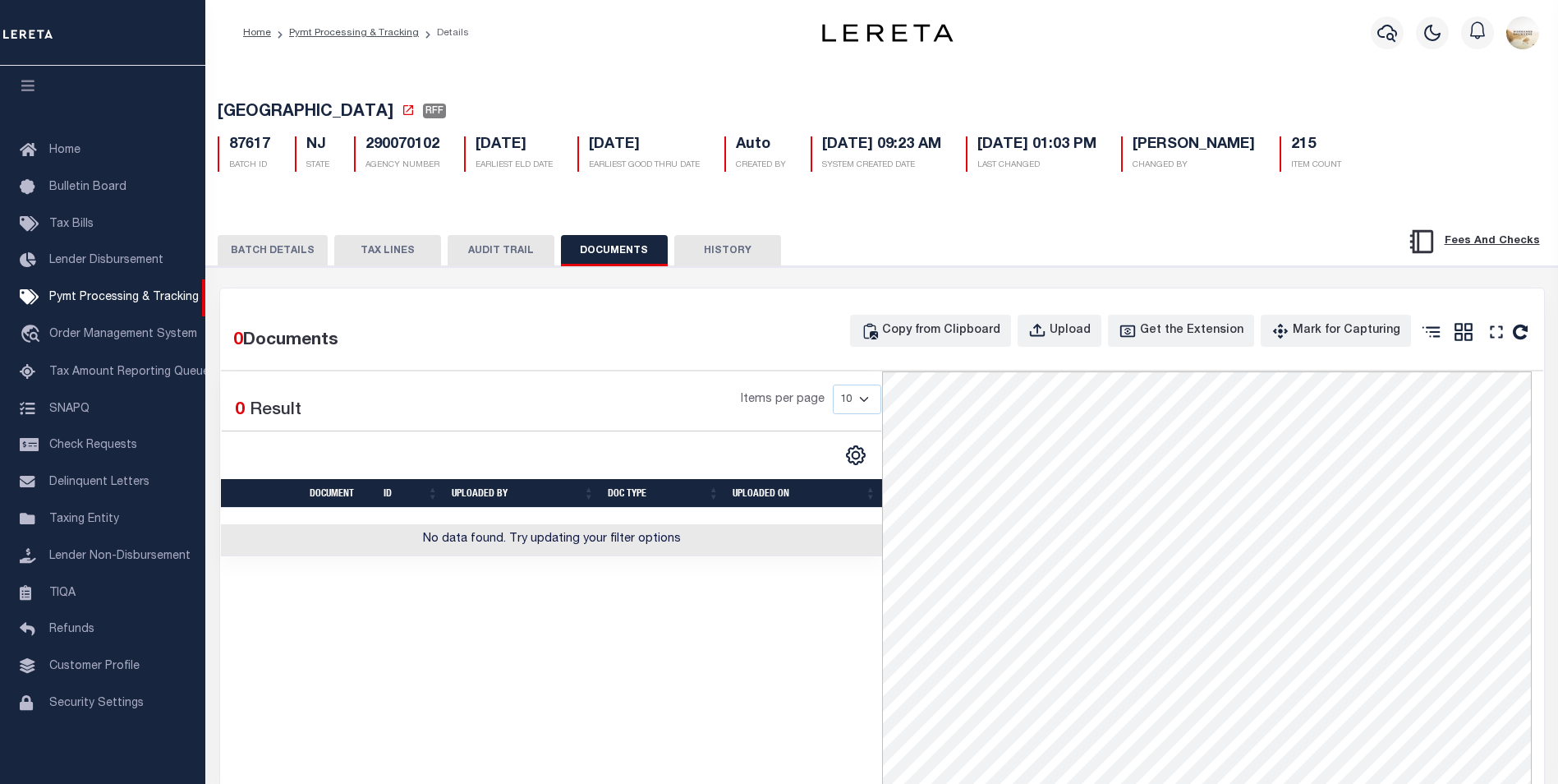
click at [293, 249] on button "BATCH DETAILS" at bounding box center [272, 250] width 110 height 31
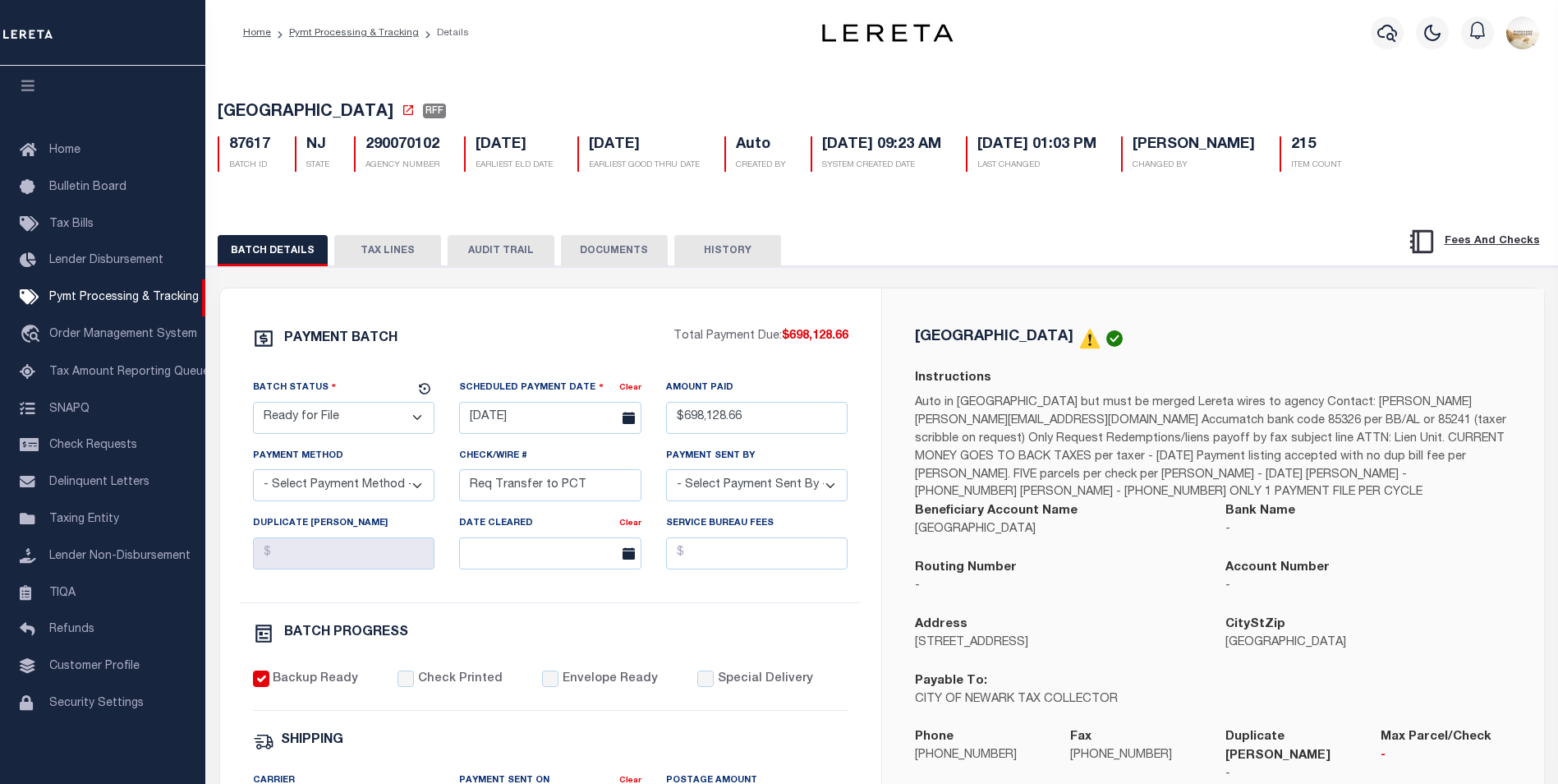
click at [394, 244] on button "TAX LINES" at bounding box center [387, 250] width 106 height 31
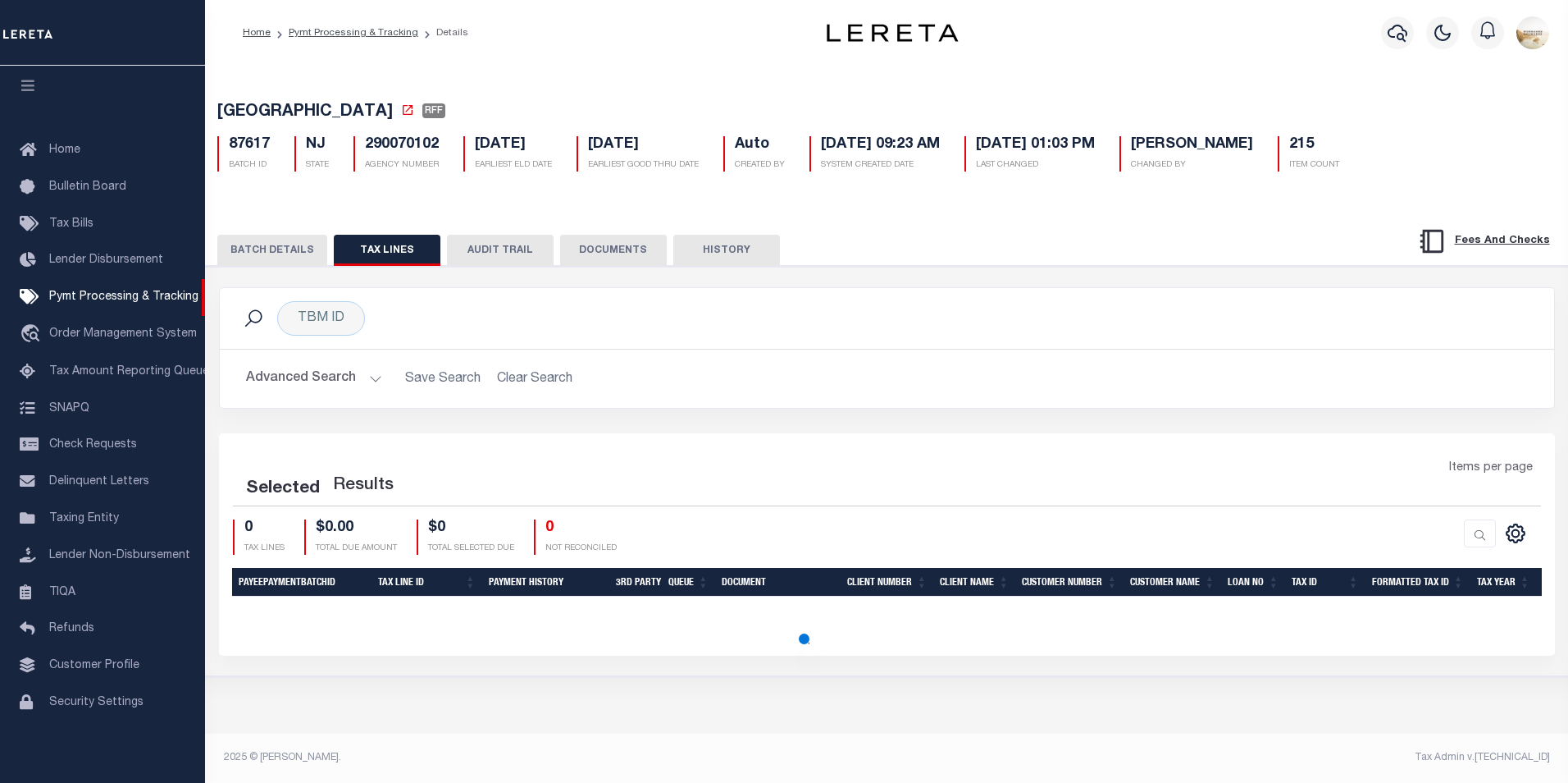
click at [286, 257] on button "BATCH DETAILS" at bounding box center [272, 250] width 110 height 31
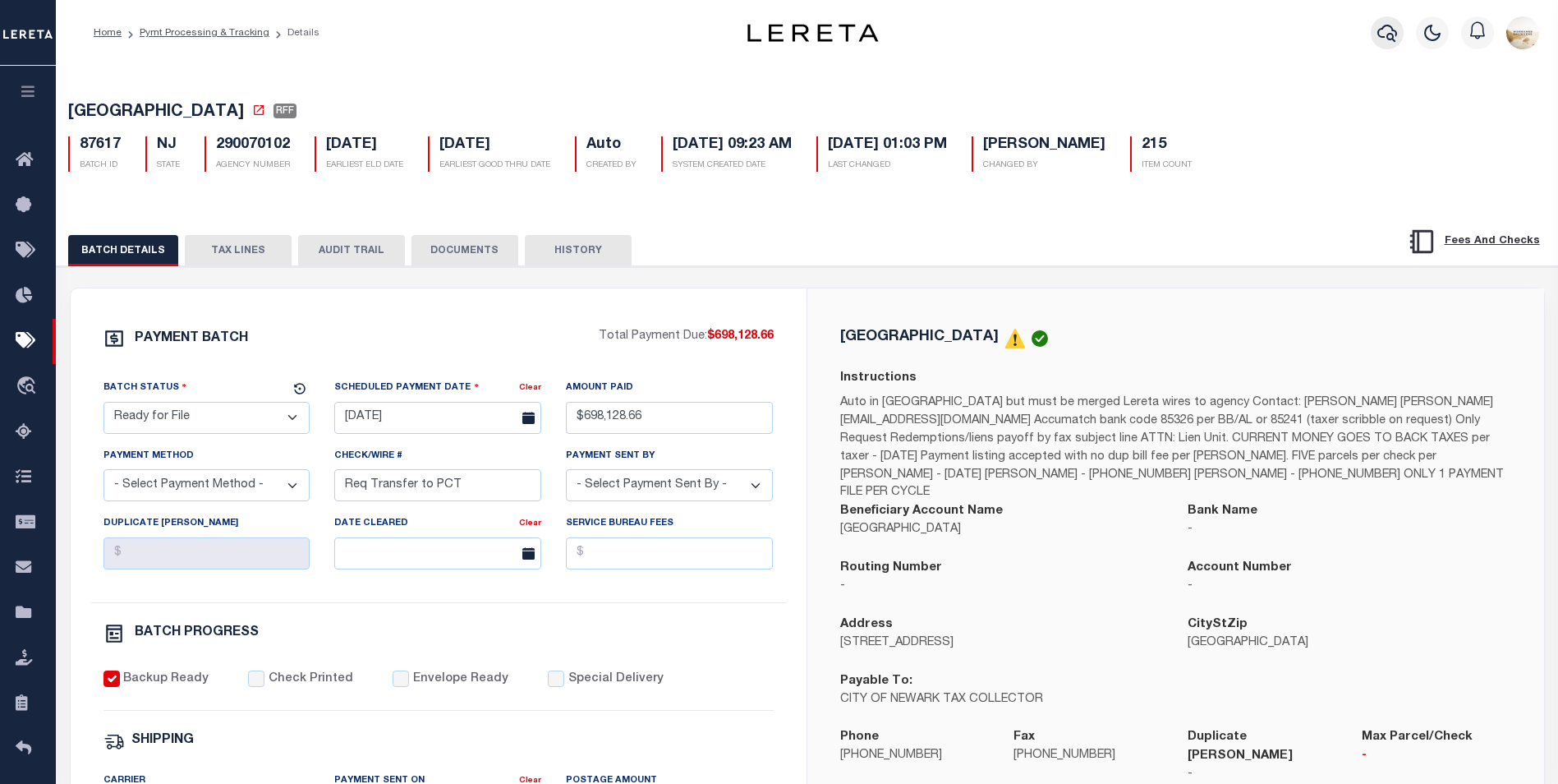
click at [1392, 26] on button "button" at bounding box center [1387, 32] width 33 height 33
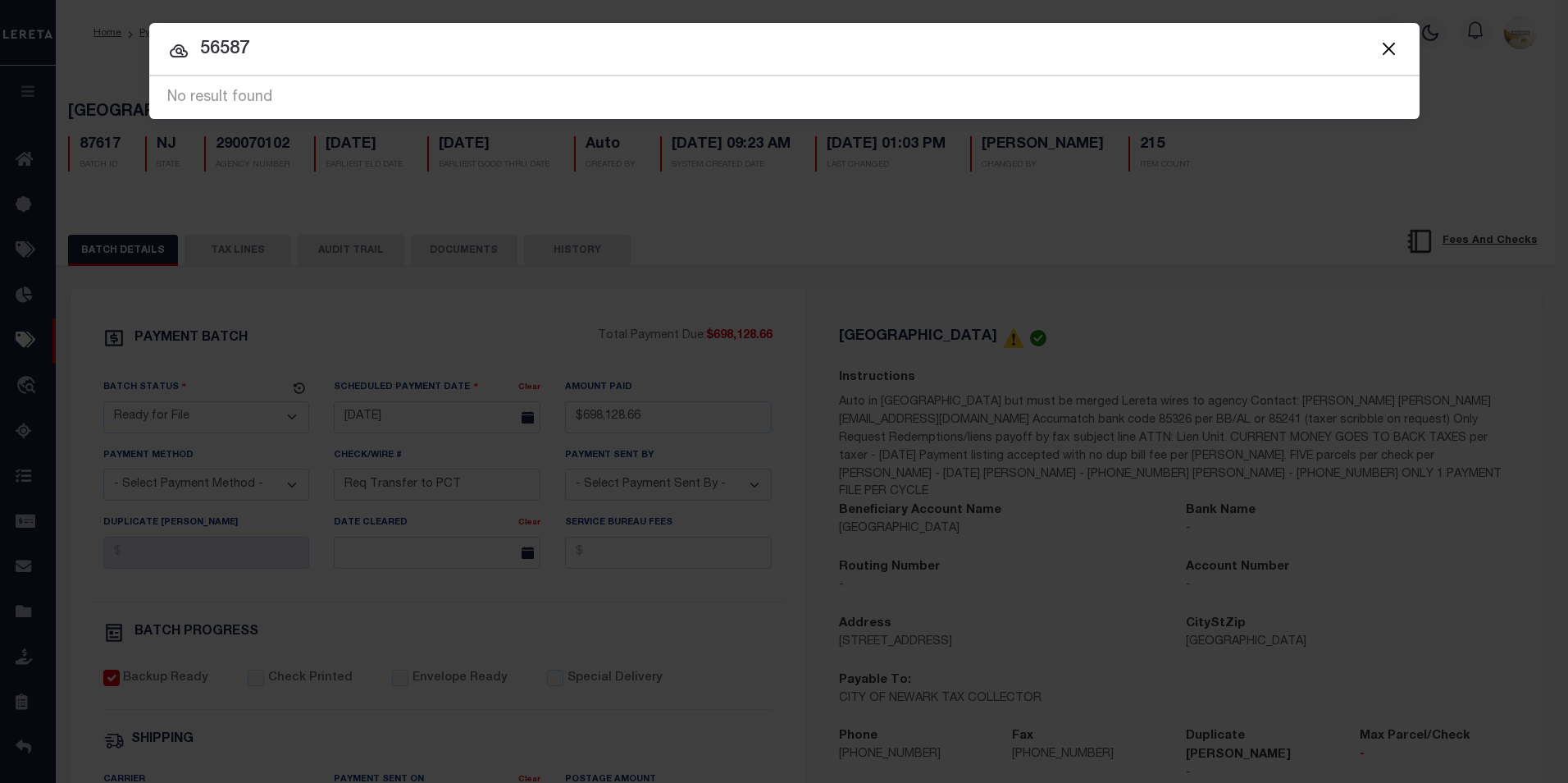
click at [512, 53] on input "56587" at bounding box center [784, 49] width 1271 height 29
type input "83085"
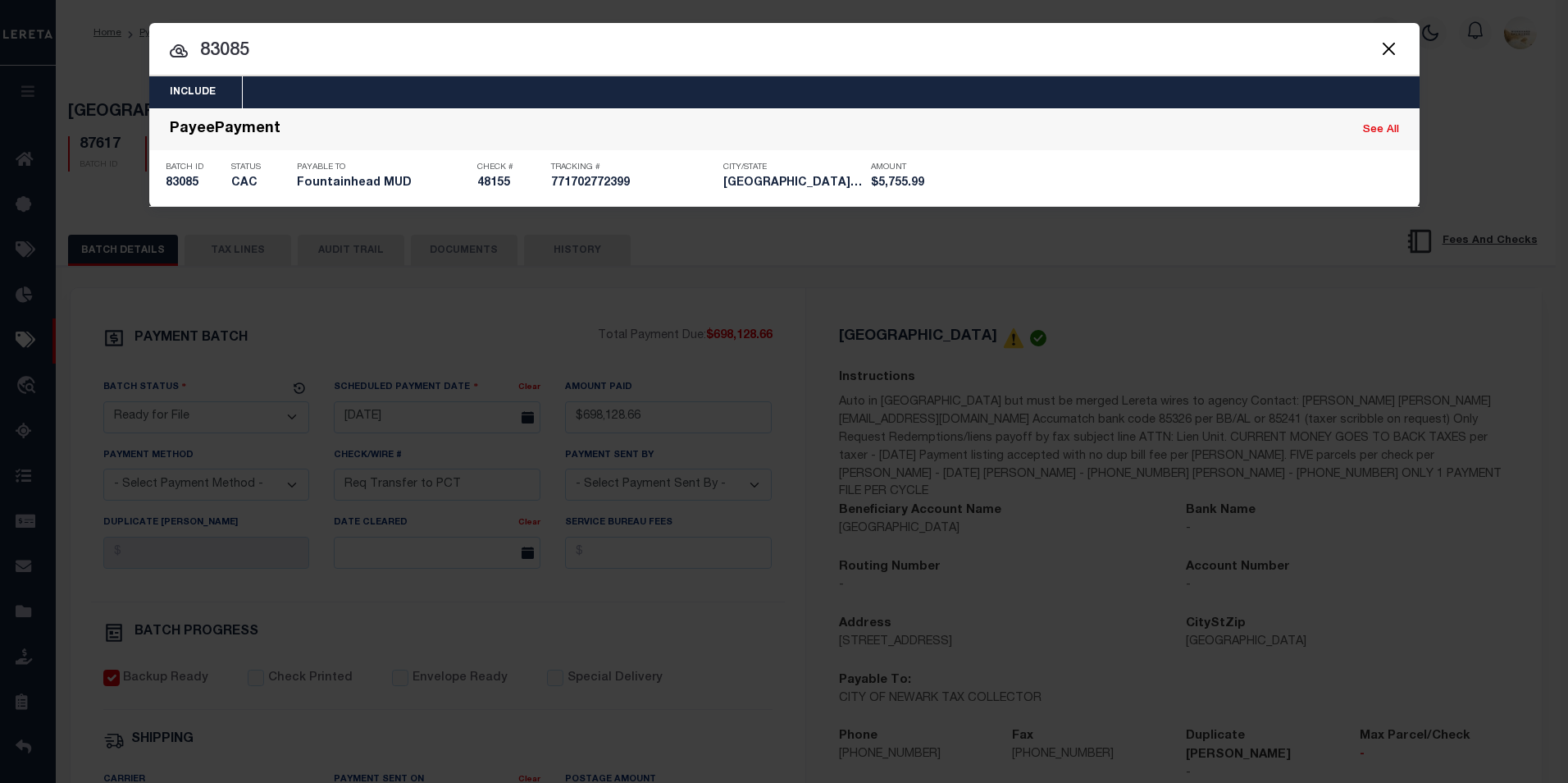
drag, startPoint x: 187, startPoint y: 177, endPoint x: 308, endPoint y: 245, distance: 138.8
click at [187, 177] on h5 "83085" at bounding box center [195, 183] width 58 height 14
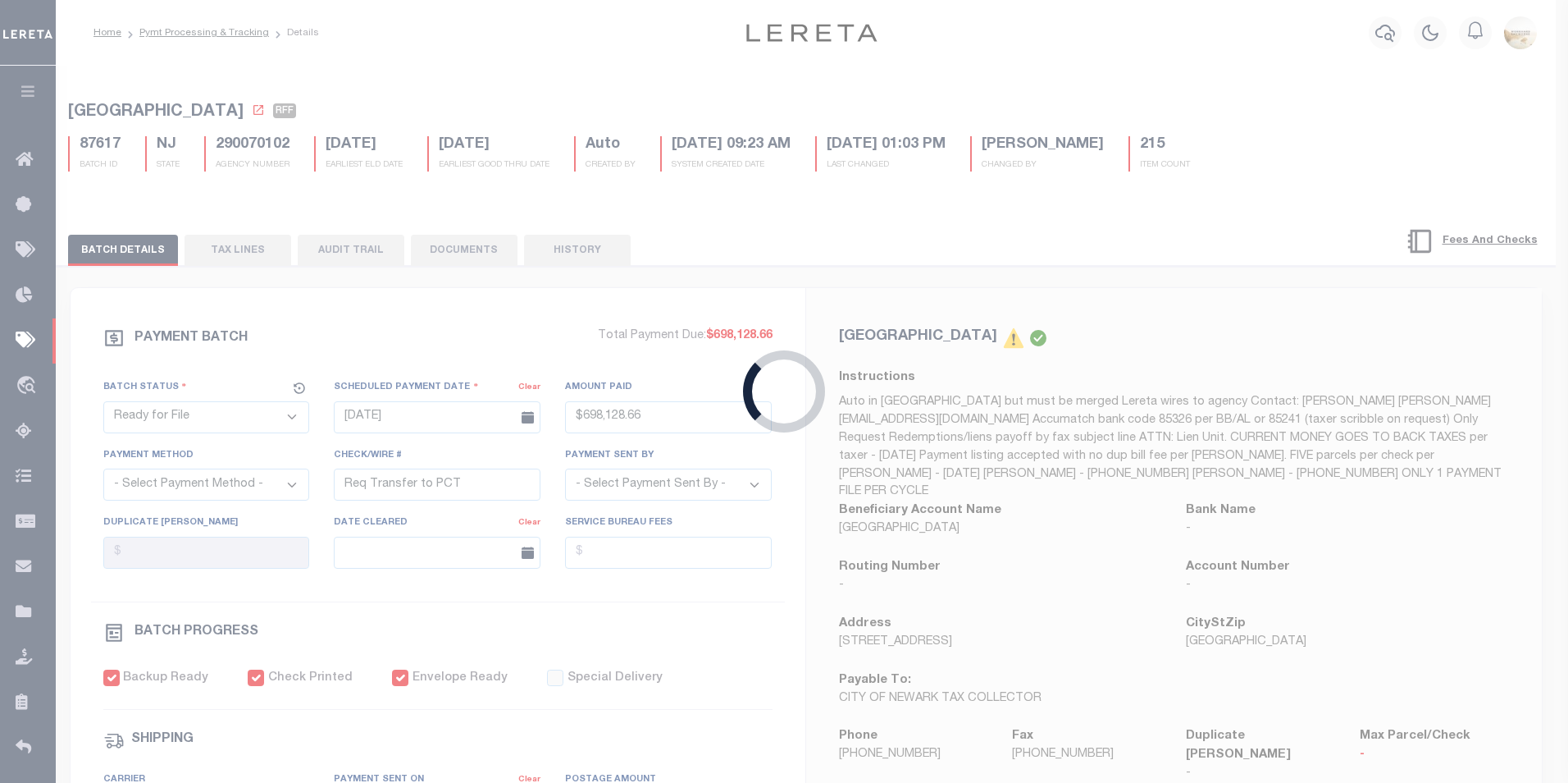
select select "CAC"
type input "12/12/2024"
type input "$5,755.99"
select select "CHK"
type input "48155"
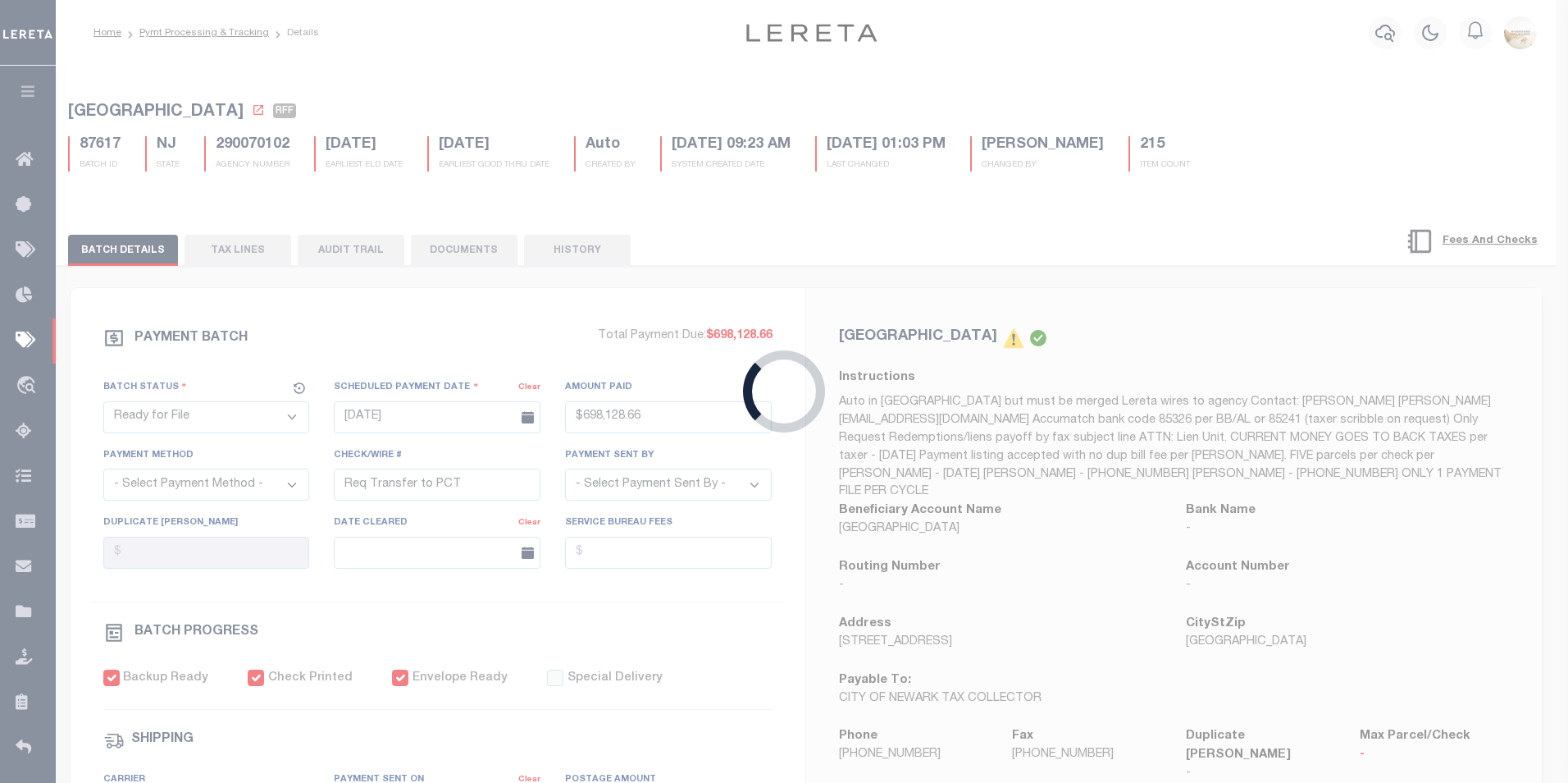
select select "[PERSON_NAME]"
checkbox input "true"
select select "FDX"
type input "01/27/2025"
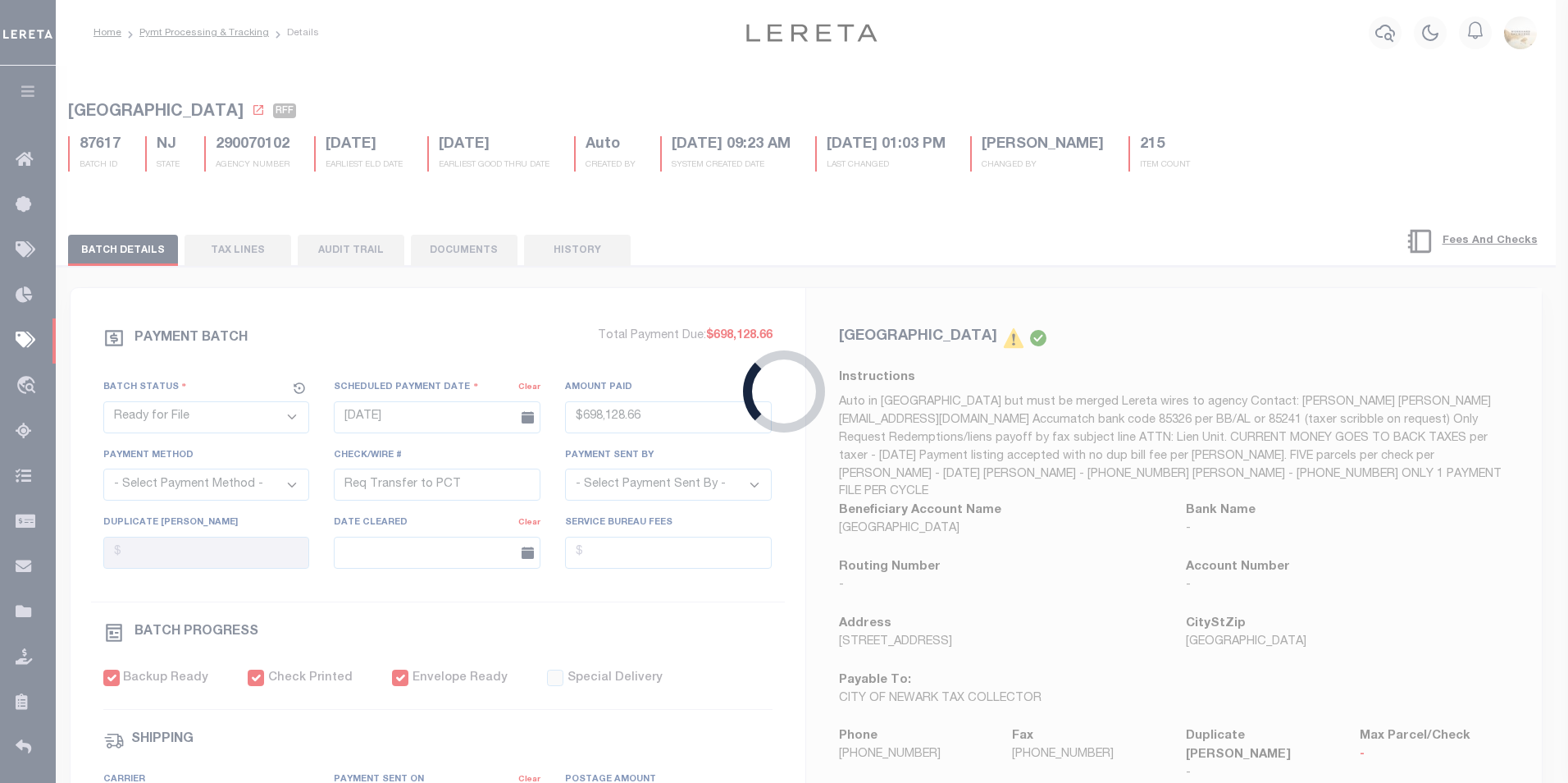
type input "$23.23"
type input "771702772399"
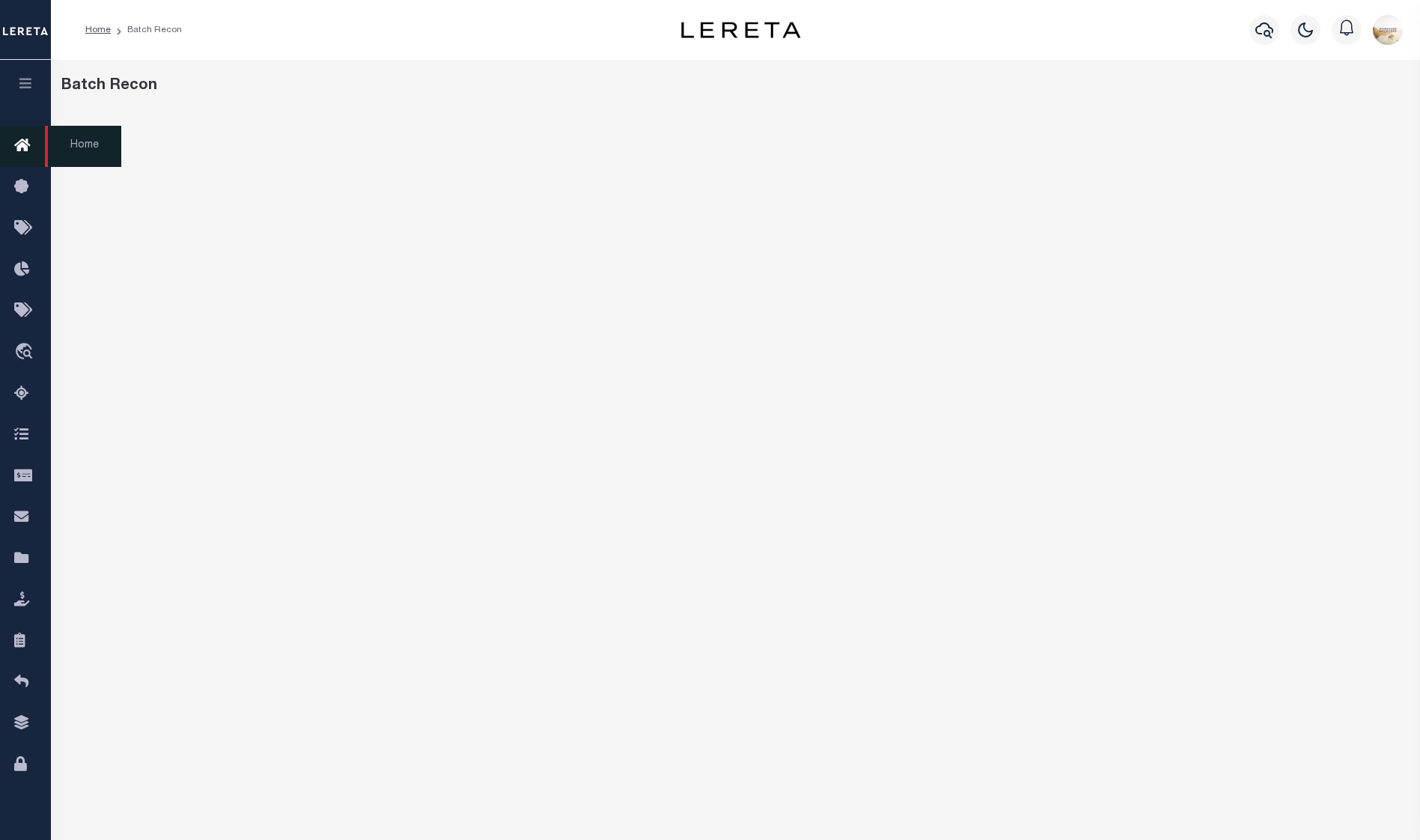
click at [33, 139] on icon at bounding box center [26, 147] width 24 height 19
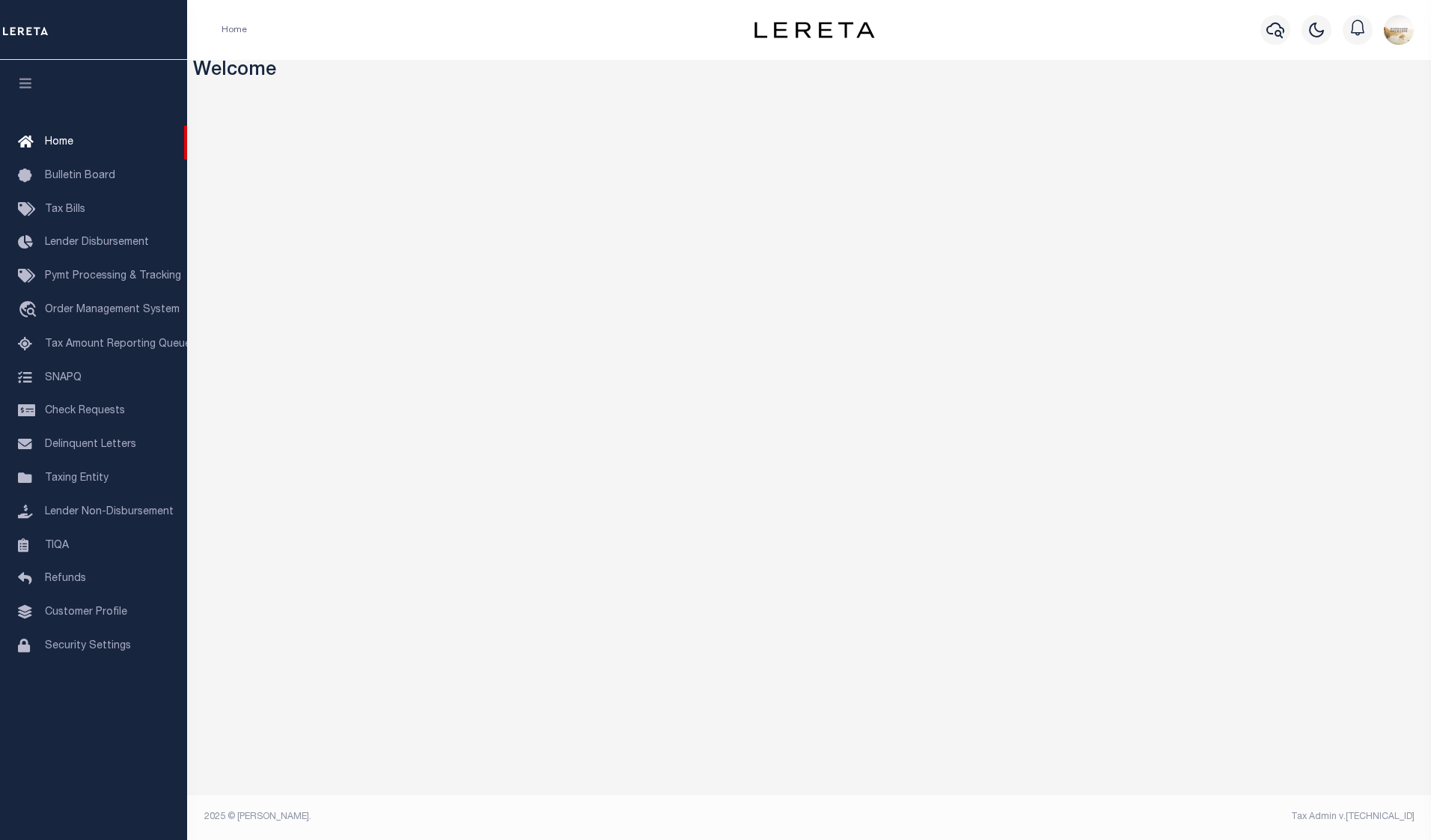
drag, startPoint x: 0, startPoint y: 0, endPoint x: 109, endPoint y: 589, distance: 599.0
click at [109, 589] on link "Refunds" at bounding box center [93, 579] width 187 height 33
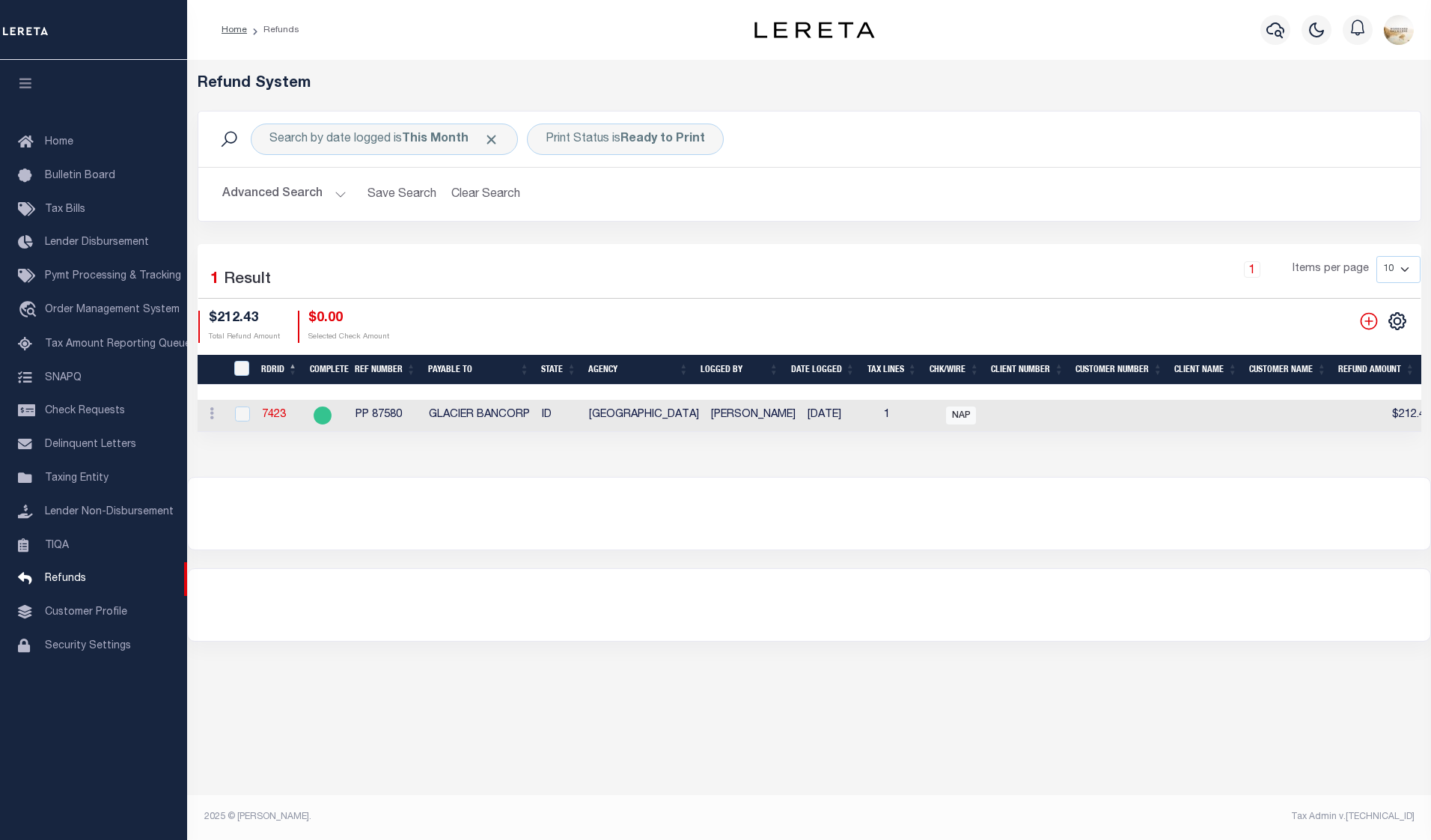
click at [292, 185] on button "Advanced Search" at bounding box center [285, 195] width 124 height 29
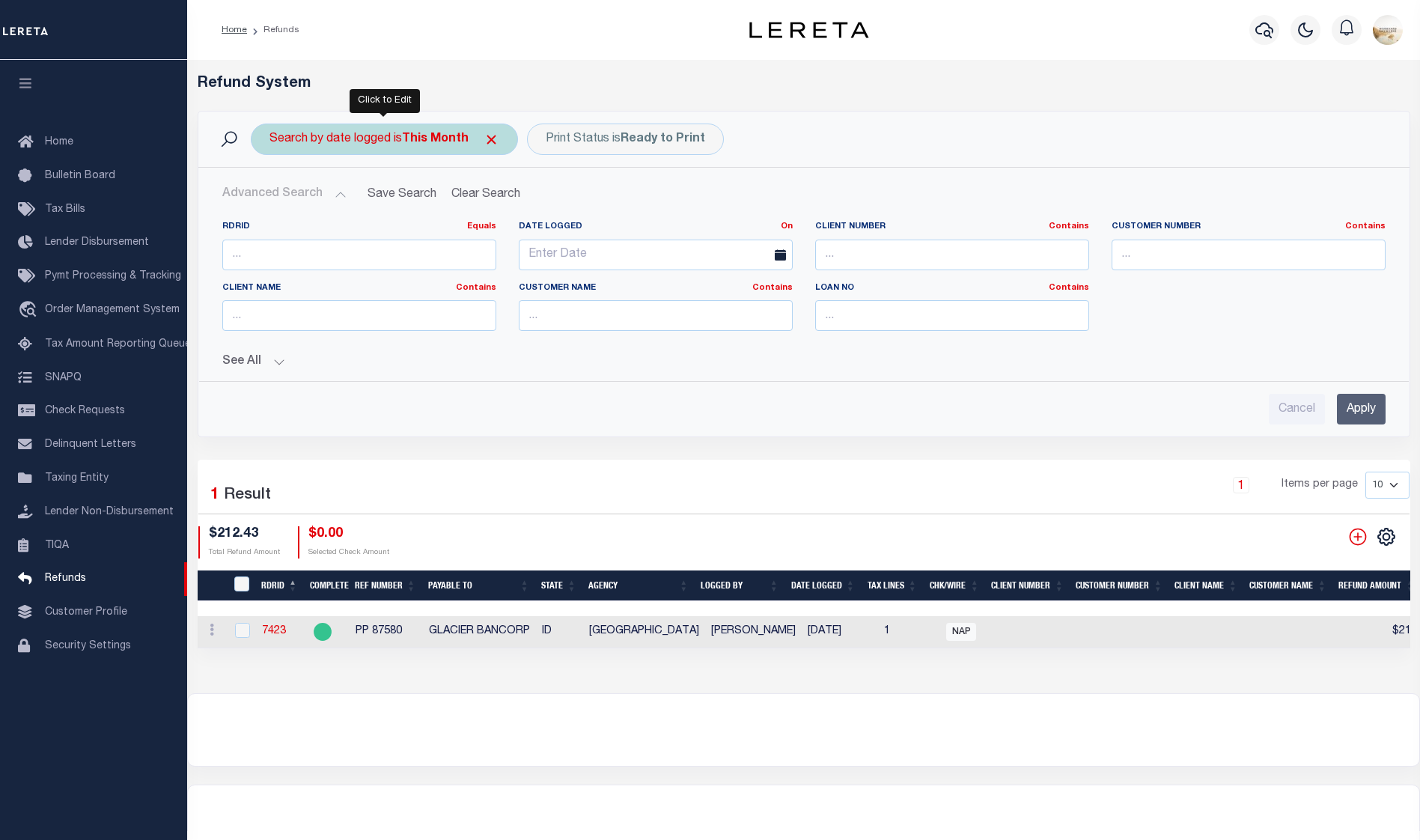
click at [447, 139] on b "This Month" at bounding box center [435, 139] width 67 height 12
click at [461, 209] on select "This Month Last Month Last Three Months This Year Last Year" at bounding box center [380, 213] width 220 height 29
select select "Last Month"
click at [270, 199] on select "This Month Last Month Last Three Months This Year Last Year" at bounding box center [380, 213] width 220 height 29
click at [480, 242] on input "Apply" at bounding box center [468, 245] width 44 height 25
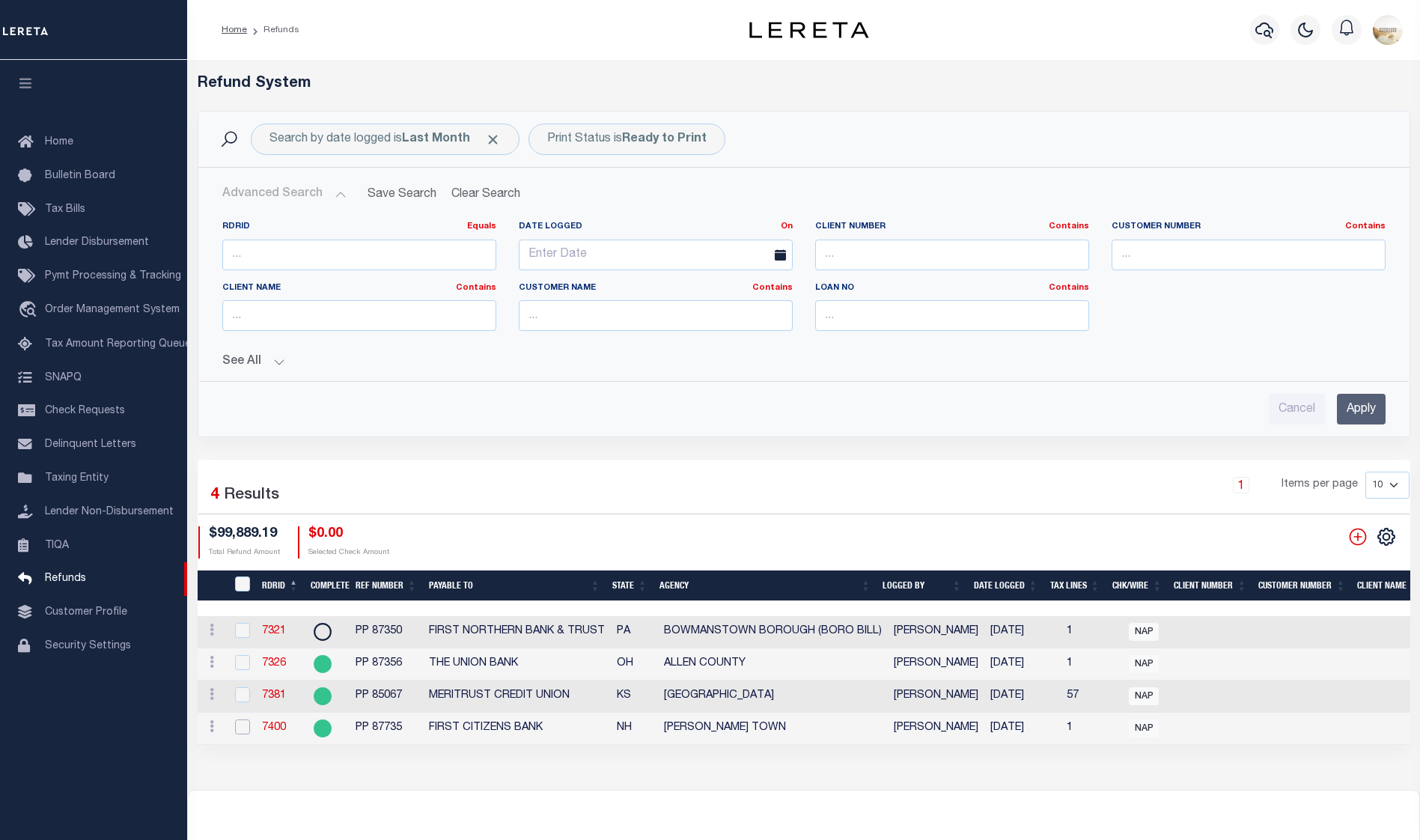
click at [244, 728] on input "checkbox" at bounding box center [242, 726] width 15 height 15
checkbox input "true"
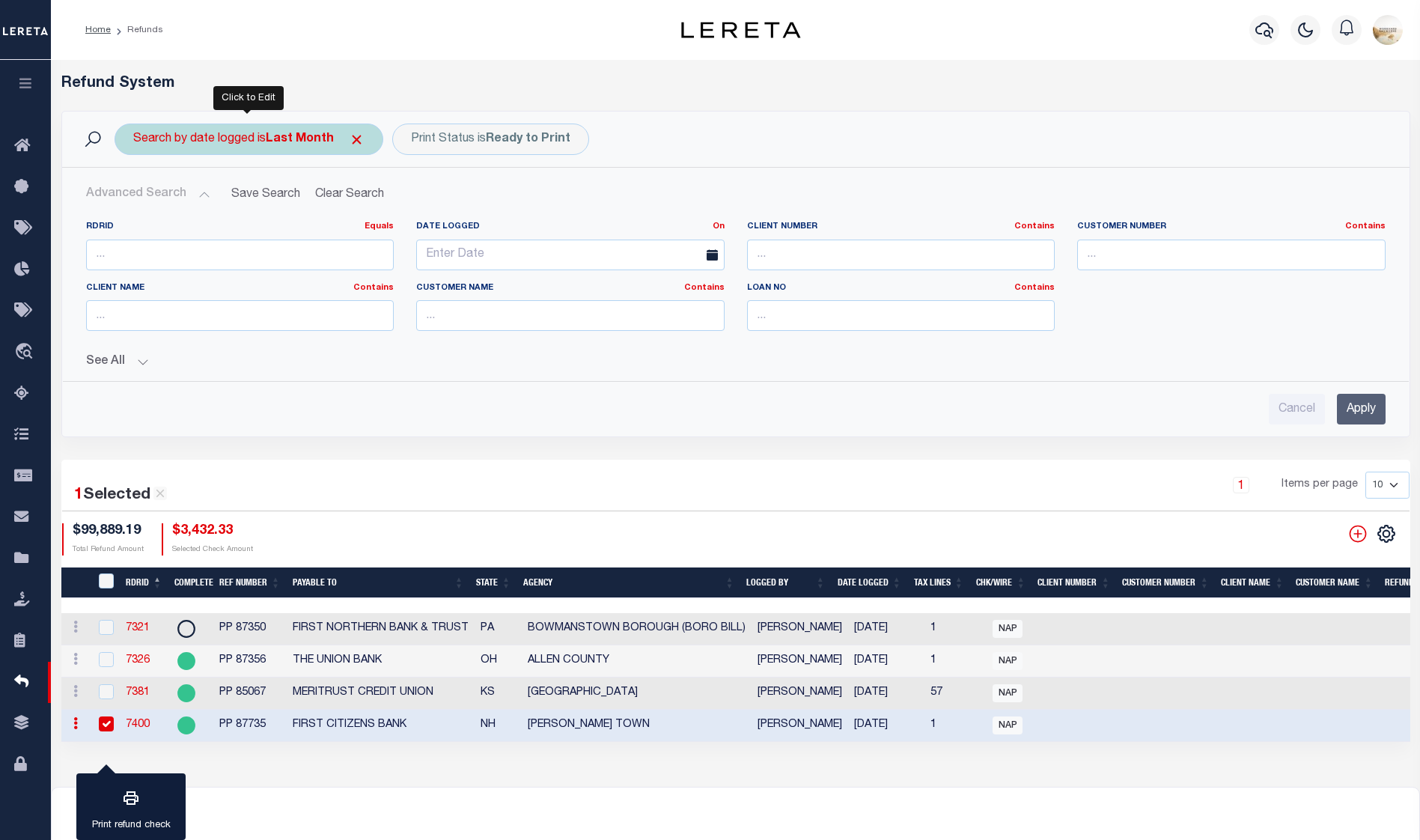
click at [327, 133] on b "Last Month" at bounding box center [300, 139] width 68 height 12
click at [286, 220] on select "This Month Last Month Last Three Months This Year Last Year" at bounding box center [244, 213] width 220 height 29
select select "This Year"
click at [134, 199] on select "This Month Last Month Last Three Months This Year Last Year" at bounding box center [244, 213] width 220 height 29
click at [325, 244] on input "Apply" at bounding box center [331, 245] width 44 height 25
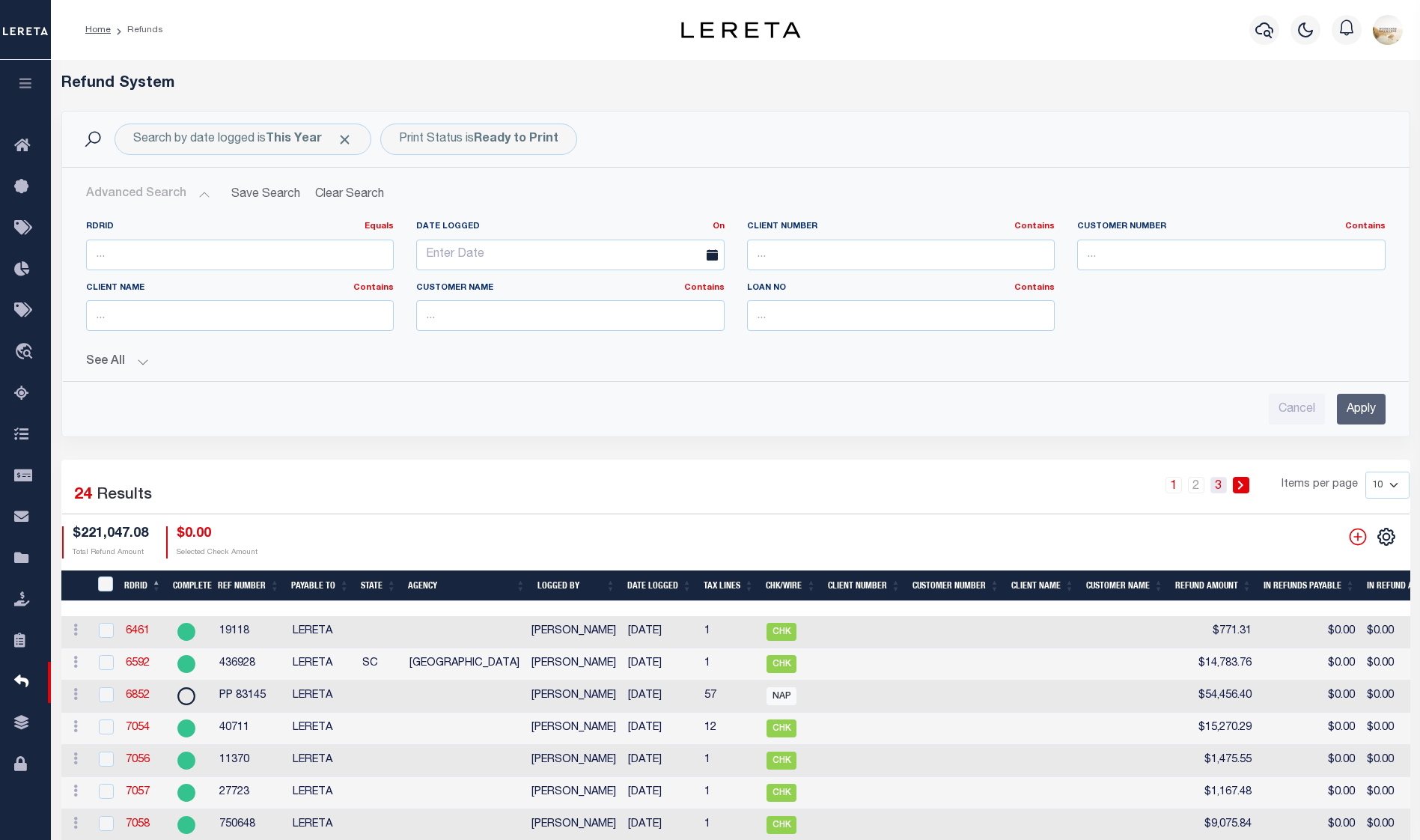
click at [1221, 477] on link "3" at bounding box center [1218, 485] width 16 height 16
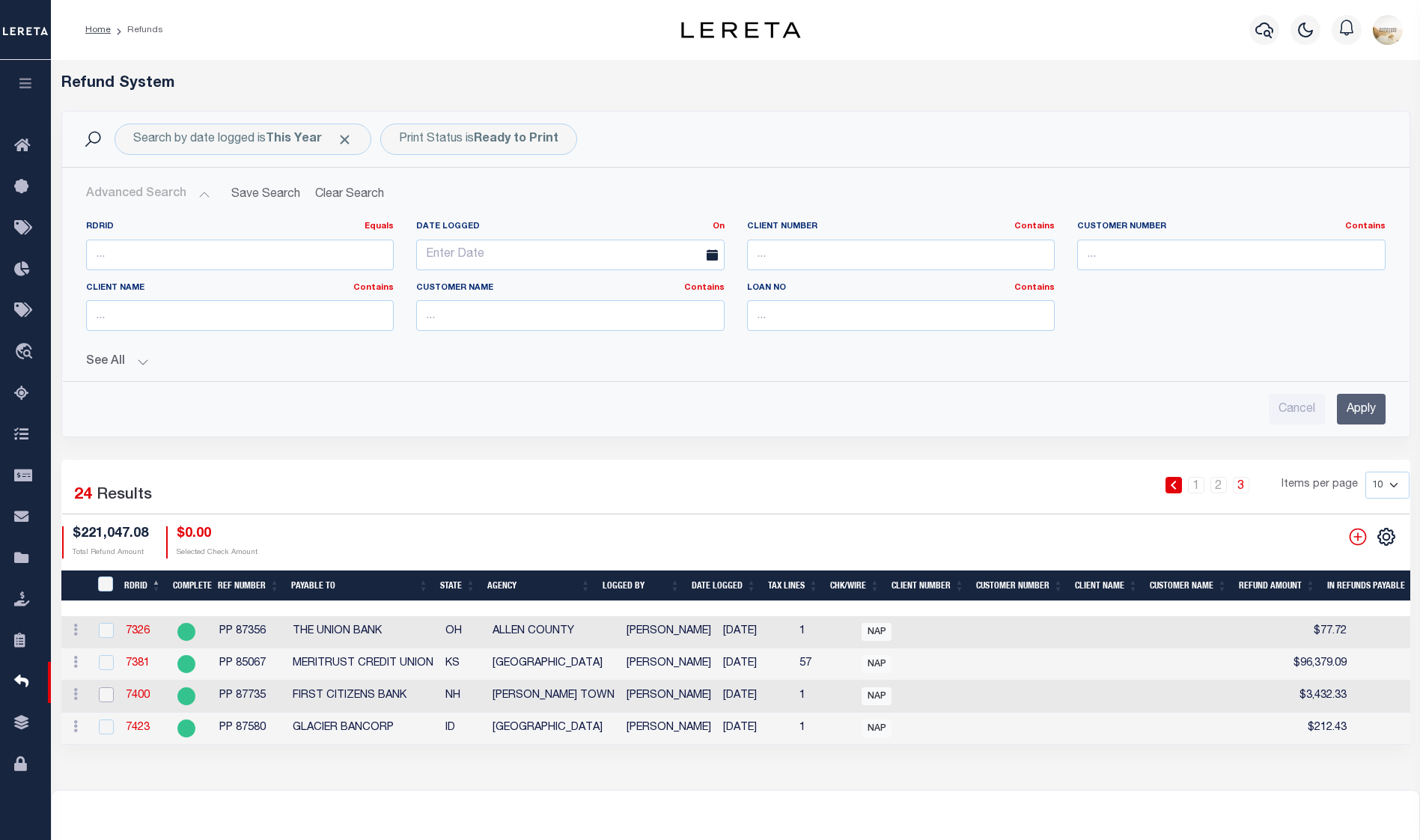
click at [109, 693] on input "checkbox" at bounding box center [106, 694] width 15 height 15
checkbox input "true"
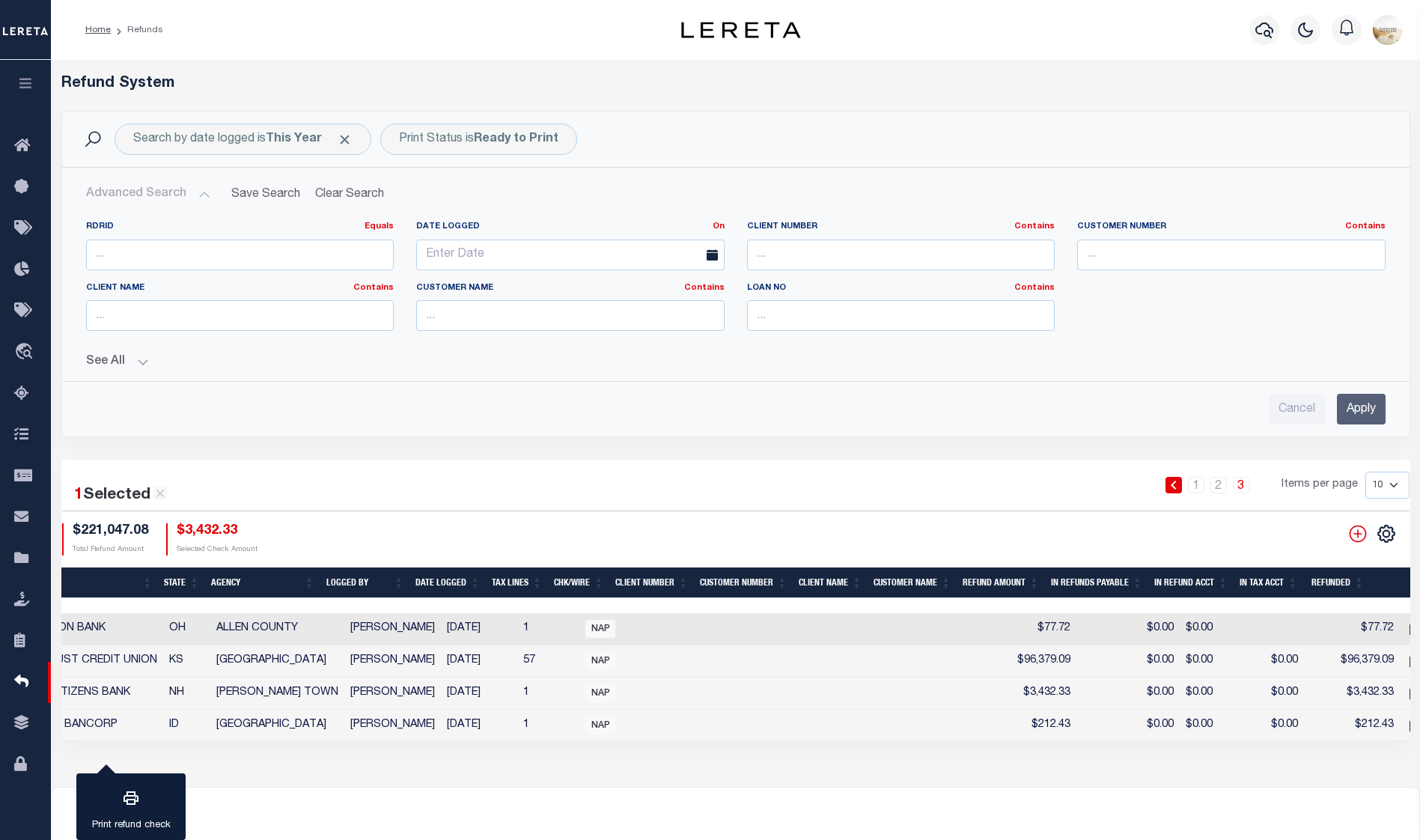
scroll to position [0, 268]
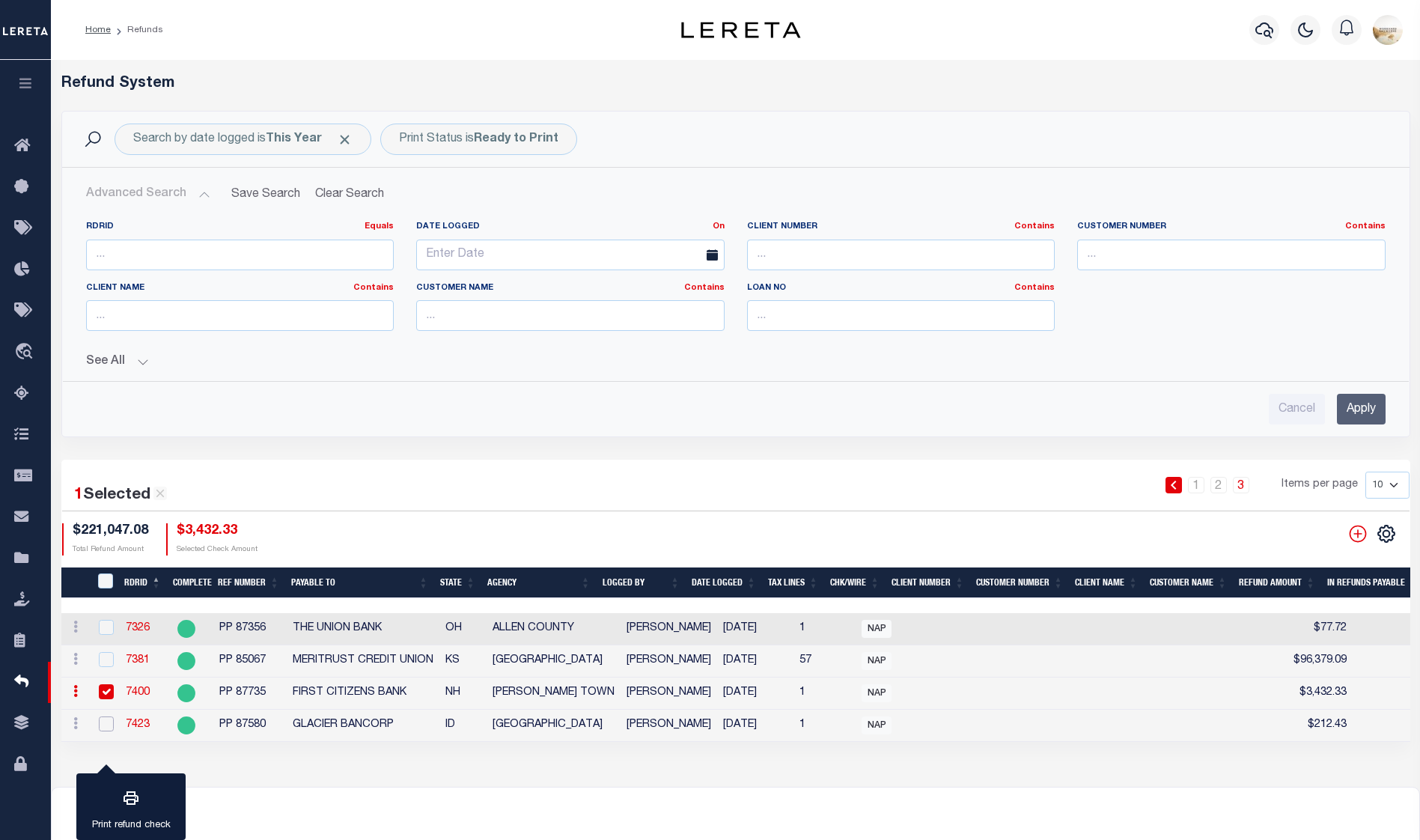
click at [99, 717] on input "checkbox" at bounding box center [106, 723] width 15 height 15
checkbox input "true"
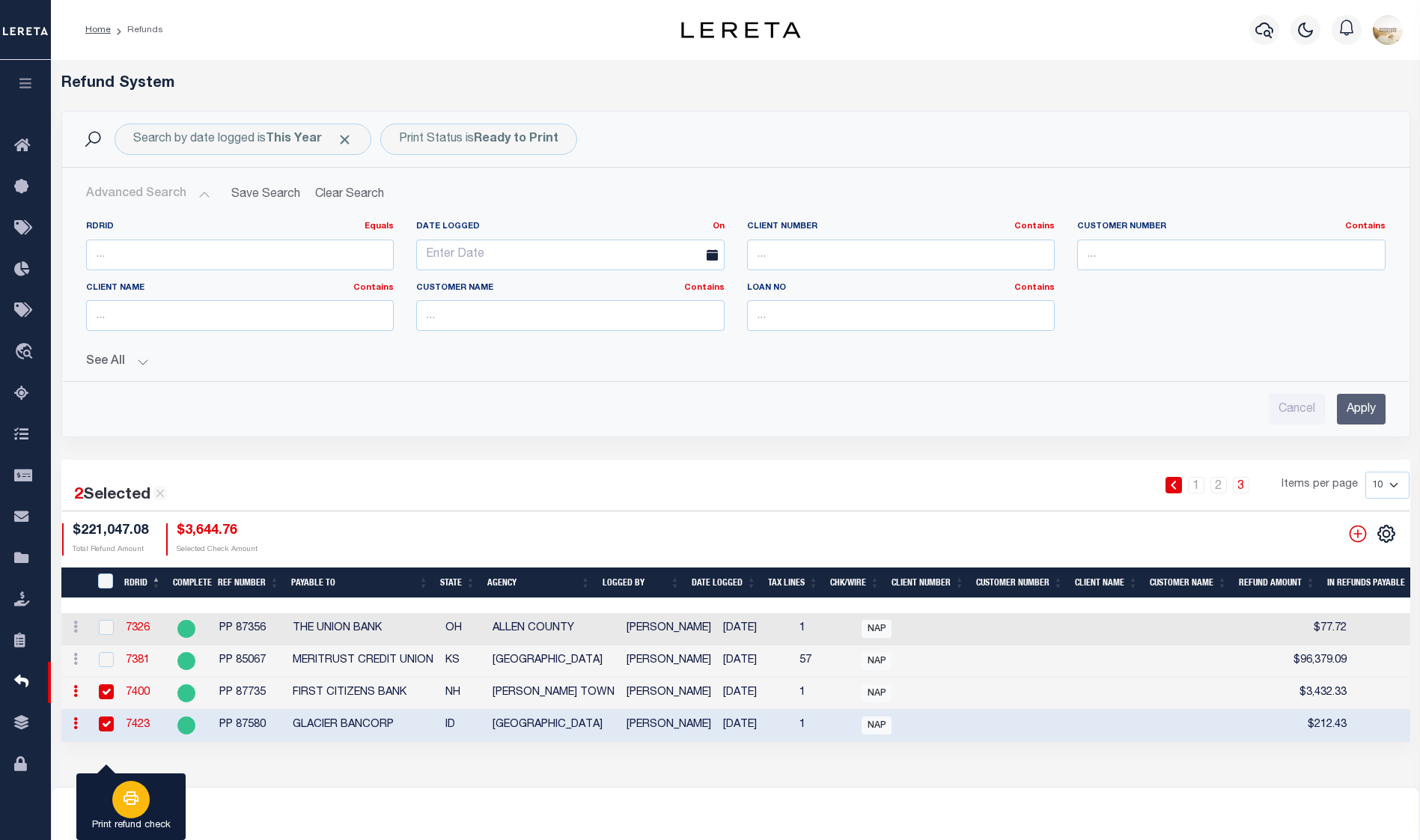
click at [139, 796] on icon "button" at bounding box center [130, 797] width 18 height 18
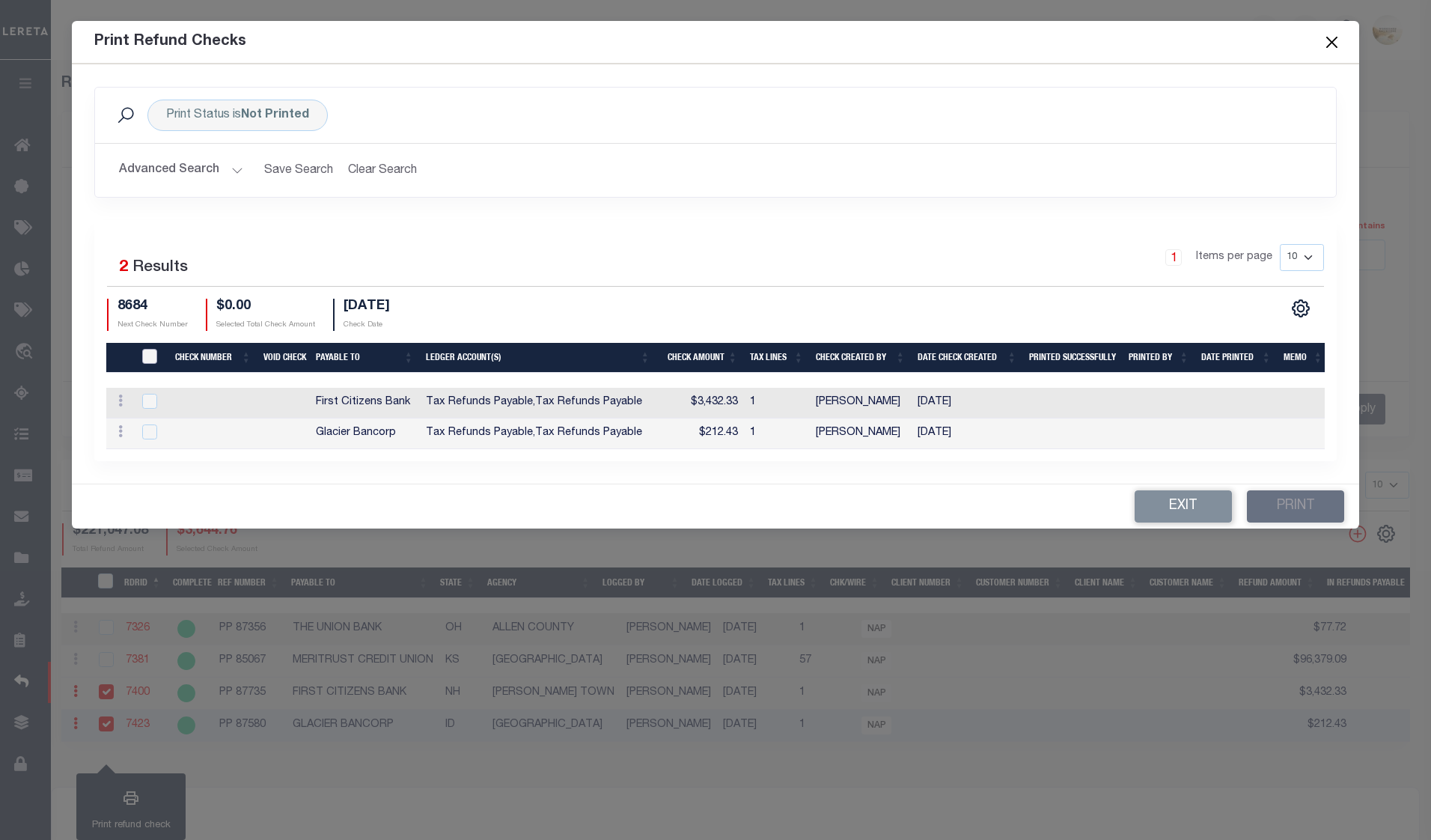
click at [149, 349] on input "TIQA Select" at bounding box center [149, 356] width 15 height 15
checkbox input "true"
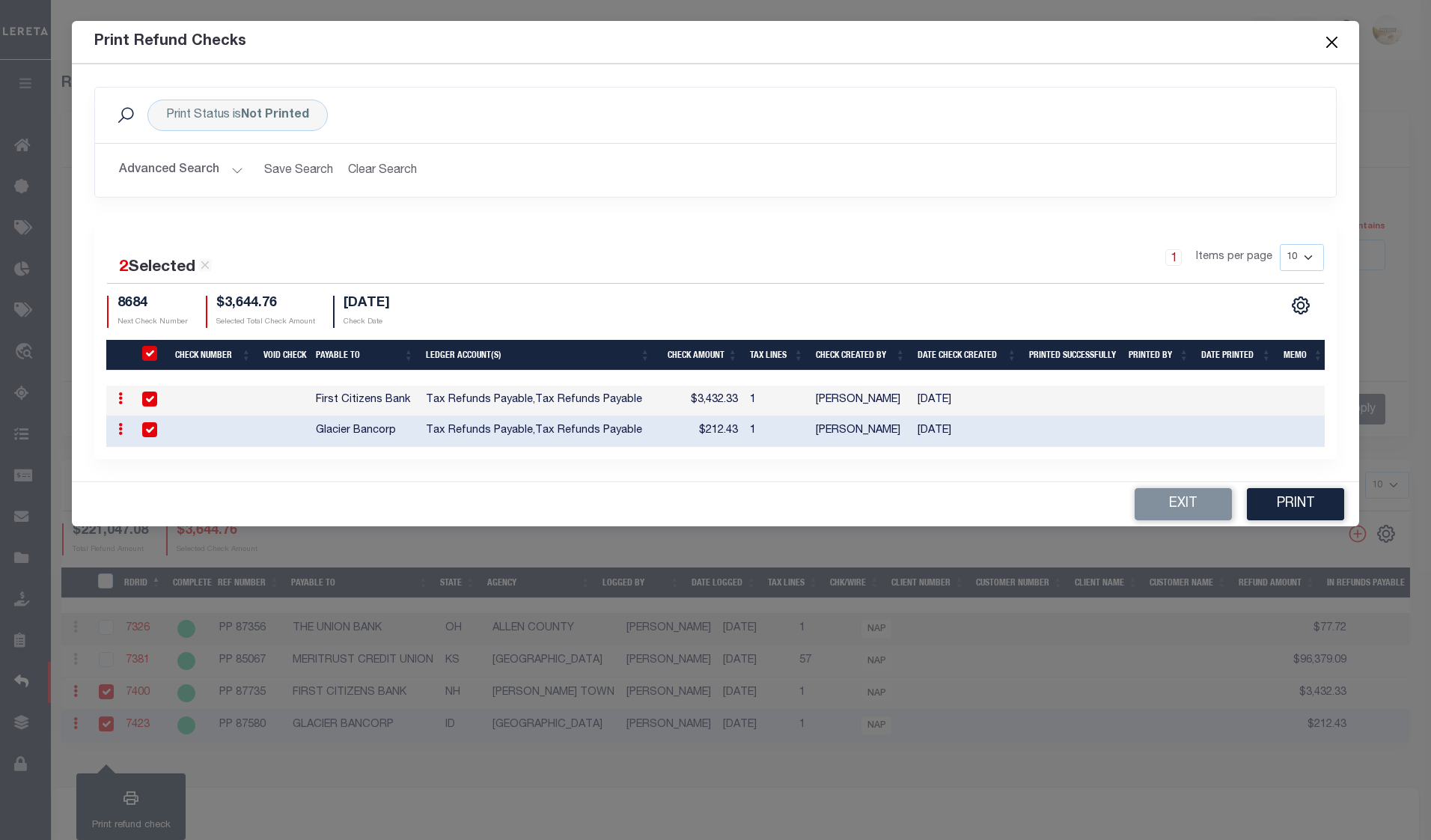
drag, startPoint x: 801, startPoint y: 452, endPoint x: 1004, endPoint y: 452, distance: 203.0
click at [1004, 452] on div "2 Selected 2 Results 1 Items per page 10 25 50 100 8684 $3,644.76" at bounding box center [716, 340] width 1243 height 239
click at [1298, 501] on button "Print" at bounding box center [1295, 503] width 97 height 32
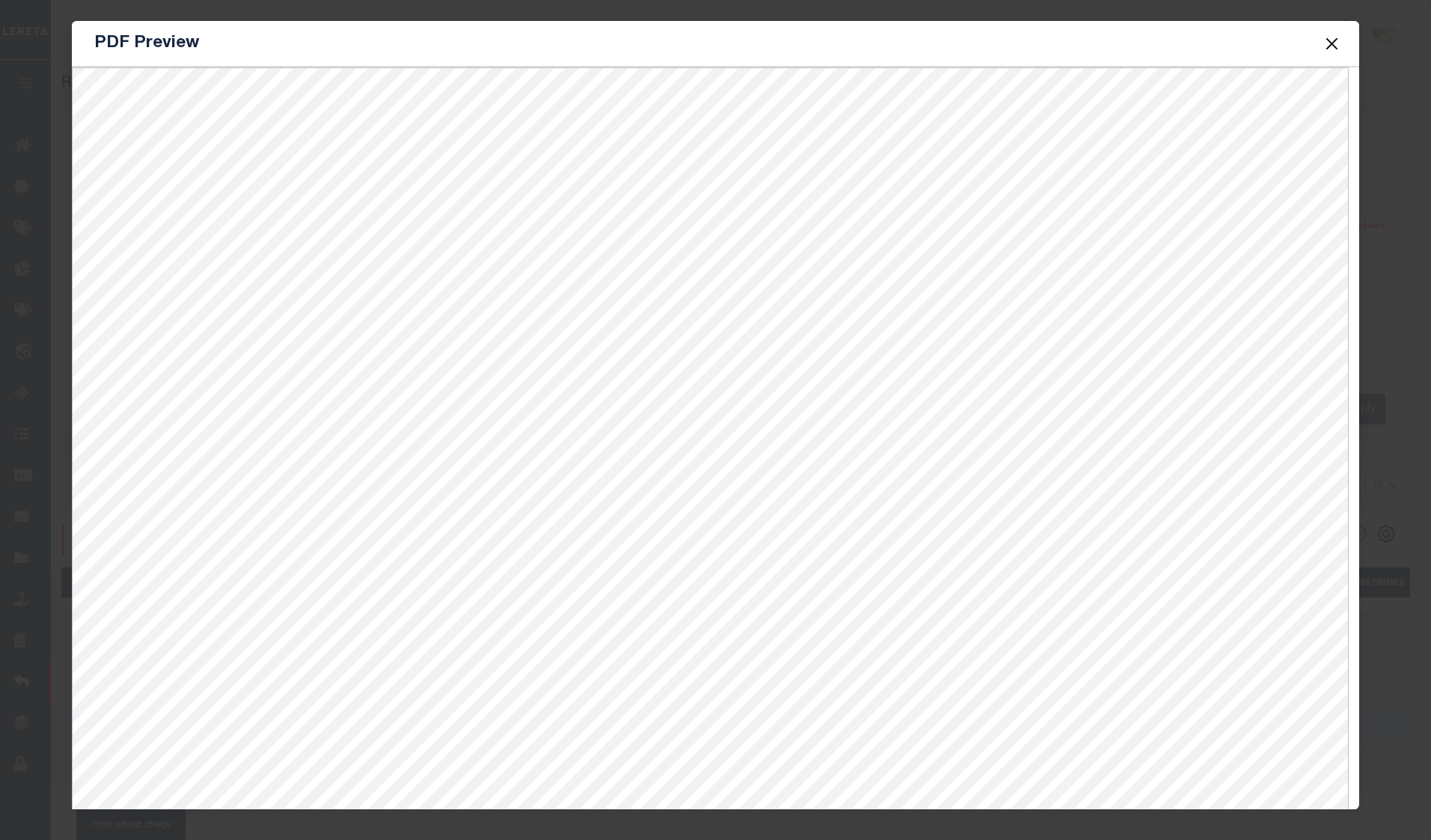
click at [1329, 38] on button "Close" at bounding box center [1331, 43] width 19 height 19
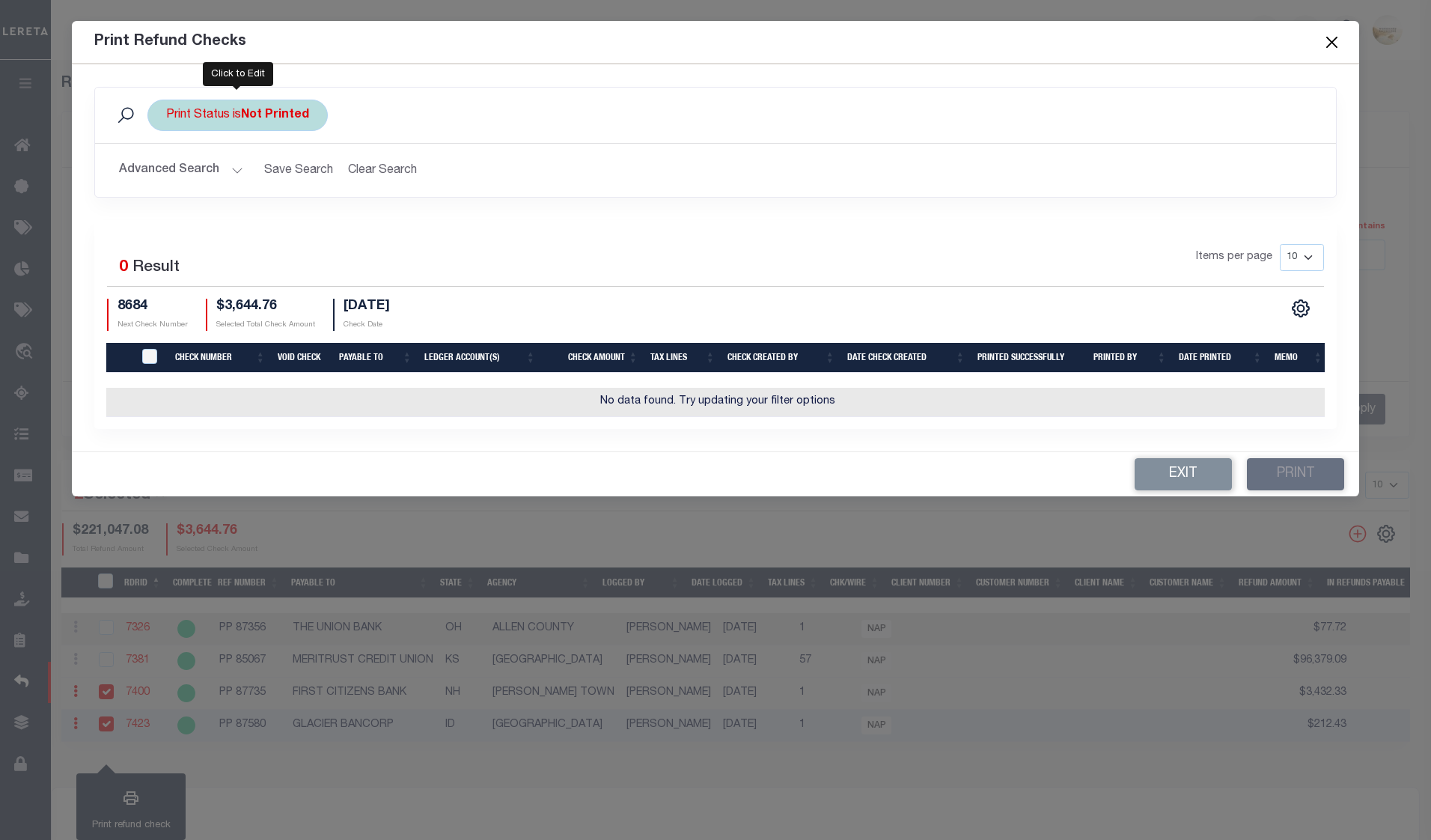
click at [247, 102] on div "Print Status is Not Printed" at bounding box center [237, 115] width 181 height 32
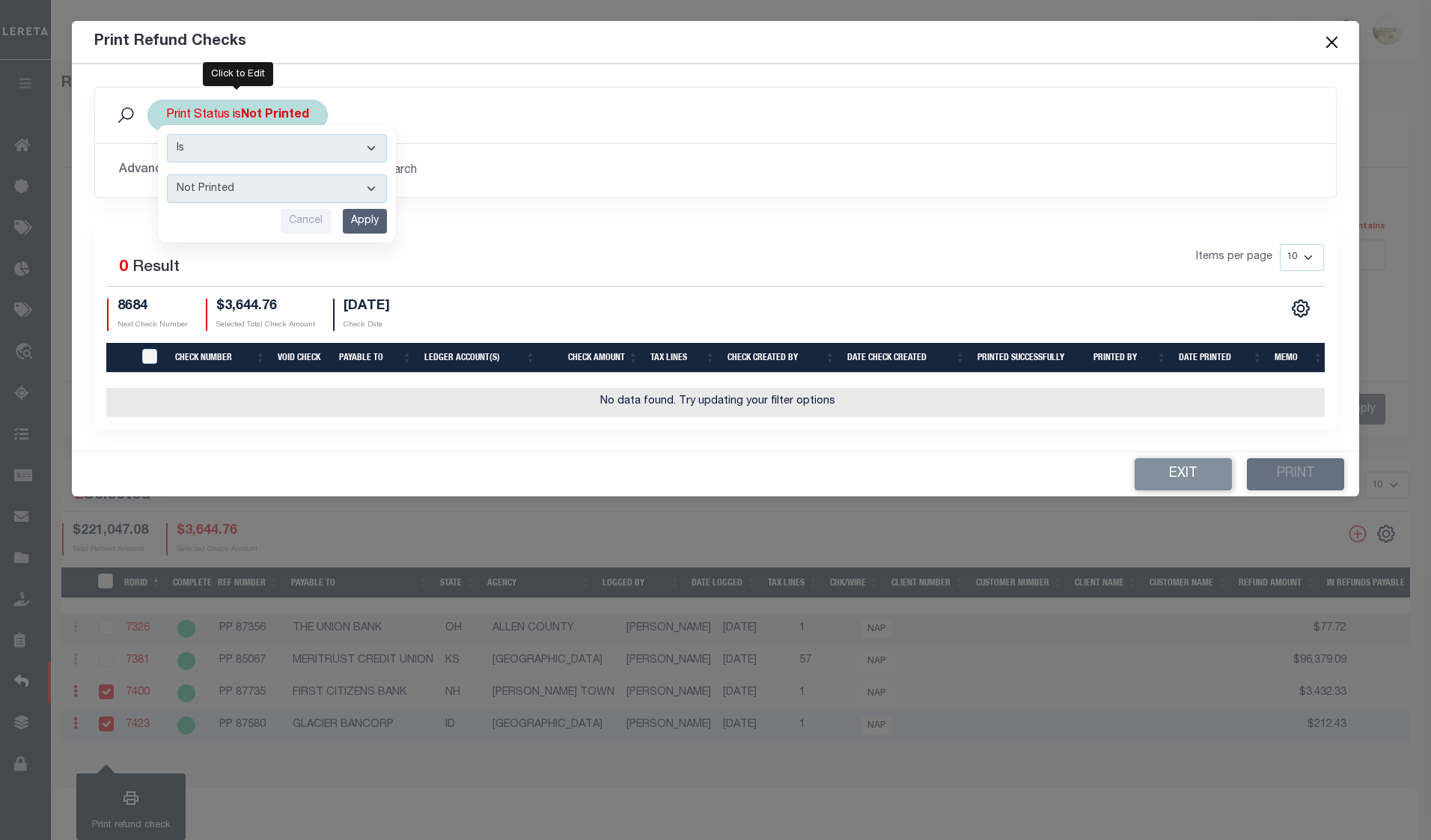
click at [283, 181] on select "Printed Not Printed" at bounding box center [277, 188] width 220 height 29
select select "true"
click at [167, 175] on select "Printed Not Printed" at bounding box center [277, 188] width 220 height 29
click at [357, 223] on input "Apply" at bounding box center [365, 221] width 44 height 25
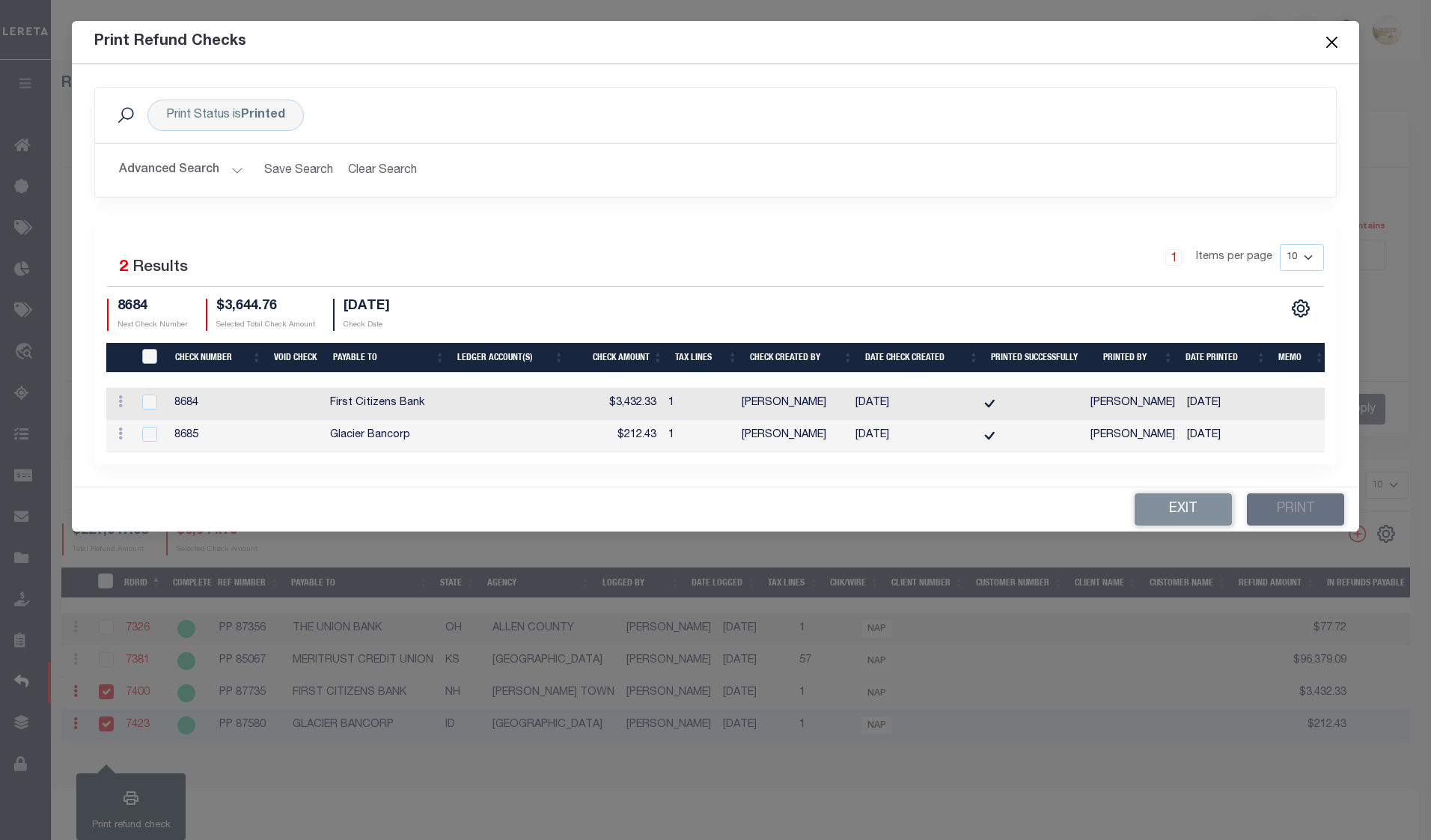
click at [154, 351] on input "TIQA Select" at bounding box center [149, 356] width 15 height 15
checkbox input "true"
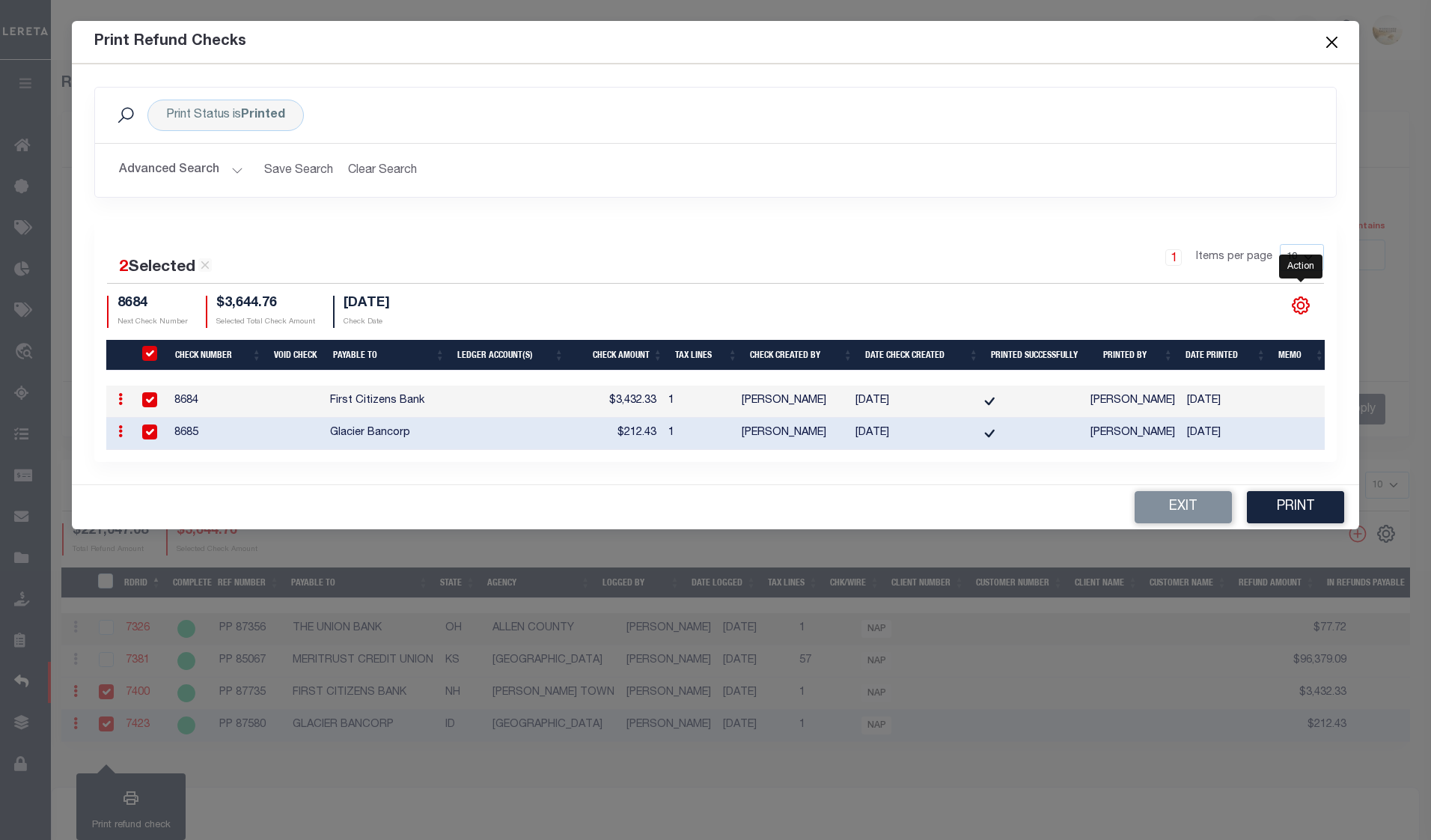
click at [1301, 302] on icon "" at bounding box center [1300, 305] width 19 height 19
click at [1268, 99] on link "CSV" at bounding box center [1239, 105] width 146 height 29
